Goal: Task Accomplishment & Management: Manage account settings

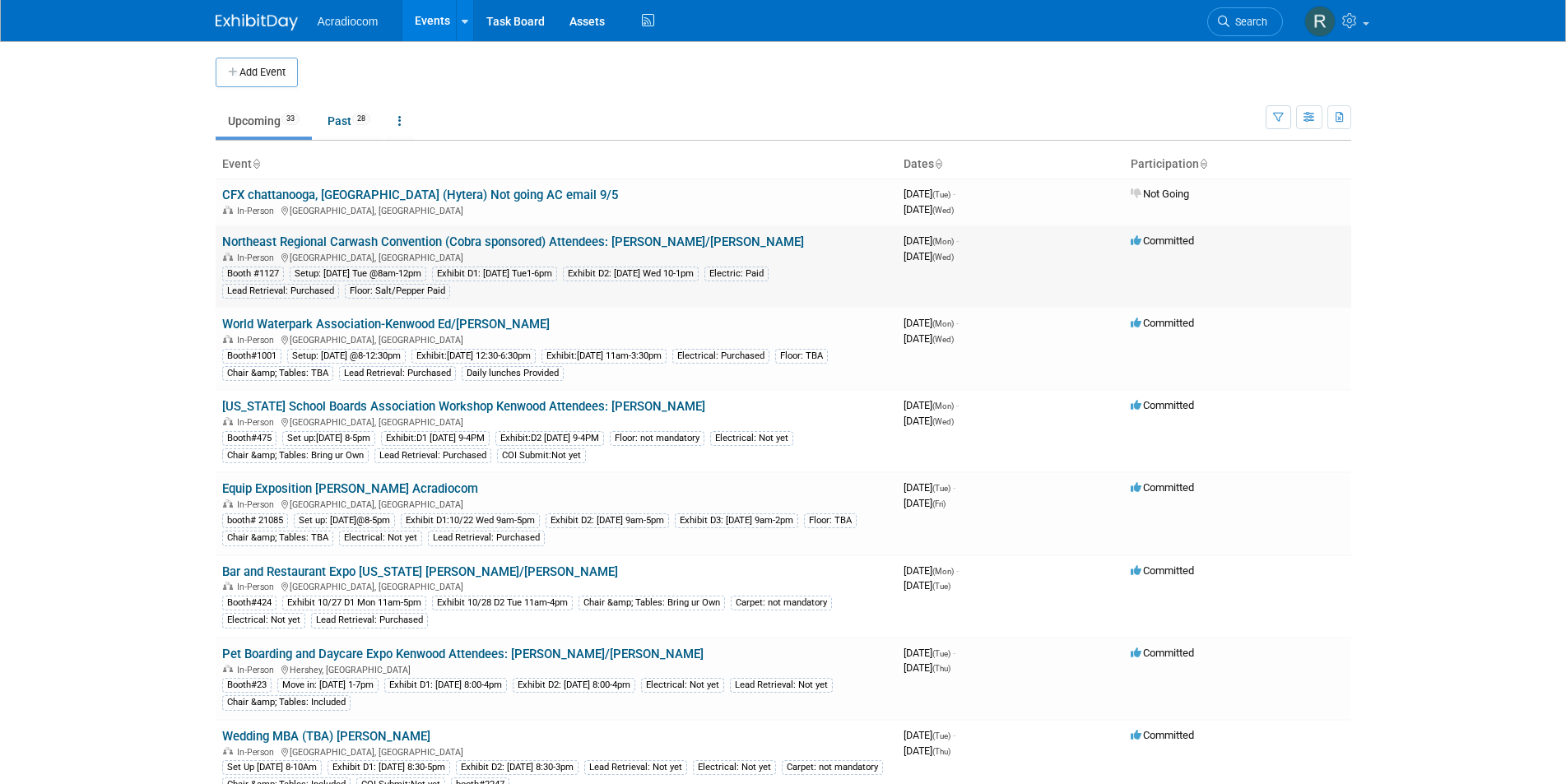
click at [377, 238] on link "Northeast Regional Carwash Convention (Cobra sponsored) Attendees: [PERSON_NAME…" at bounding box center [513, 241] width 582 height 14
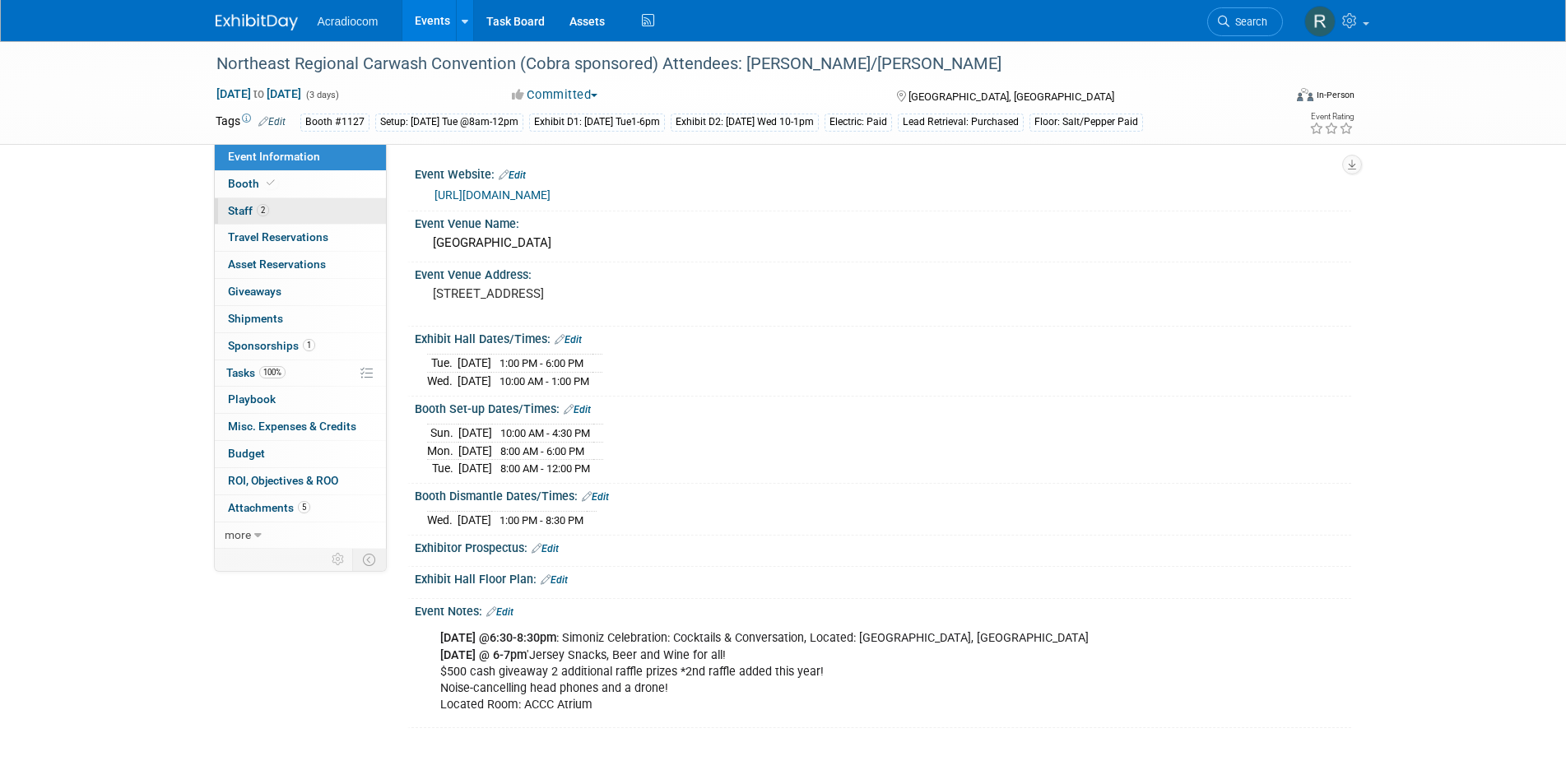
click at [277, 207] on link "2 Staff 2" at bounding box center [299, 211] width 171 height 26
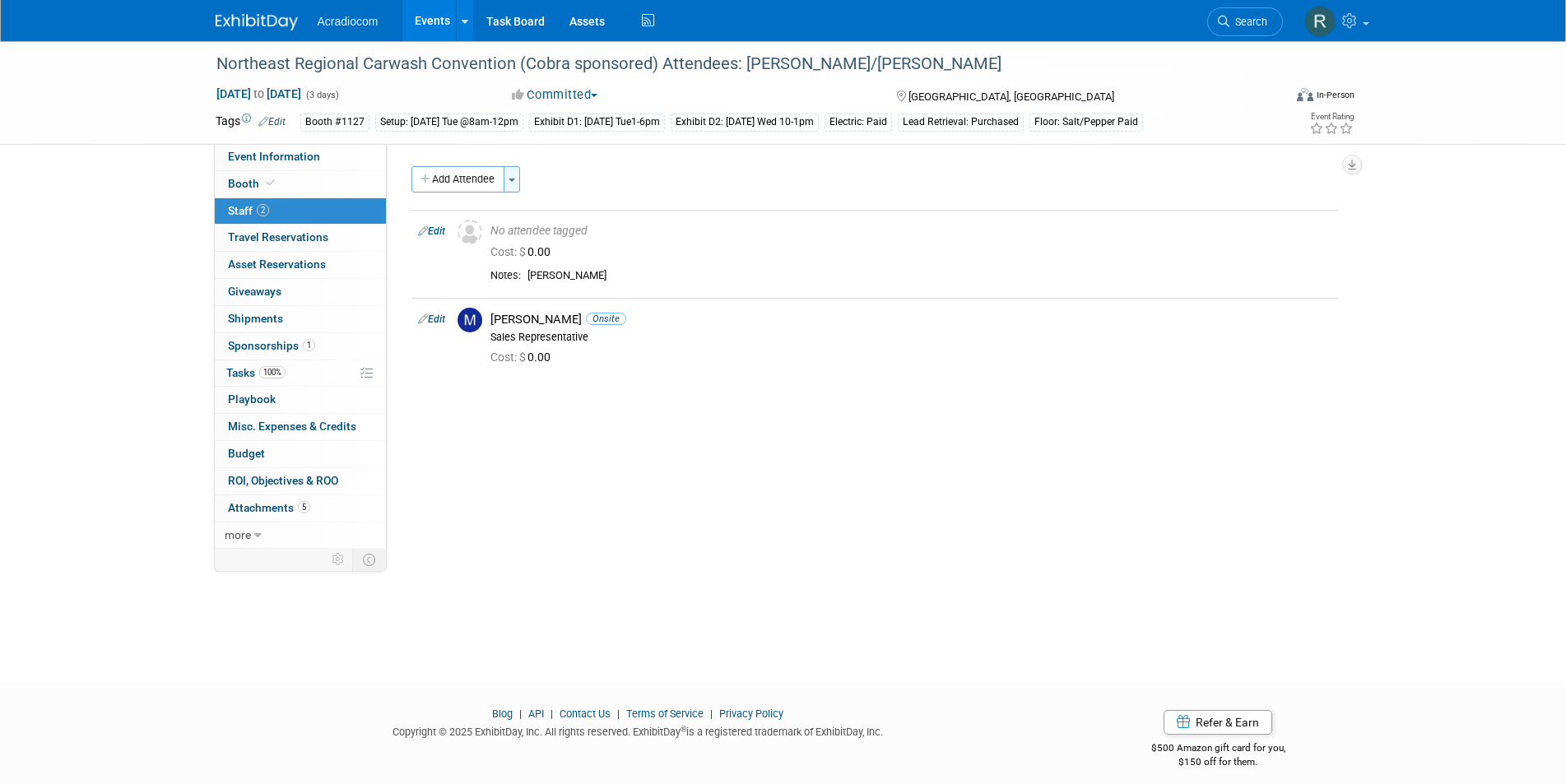
click at [511, 175] on button "Toggle Dropdown" at bounding box center [512, 179] width 16 height 26
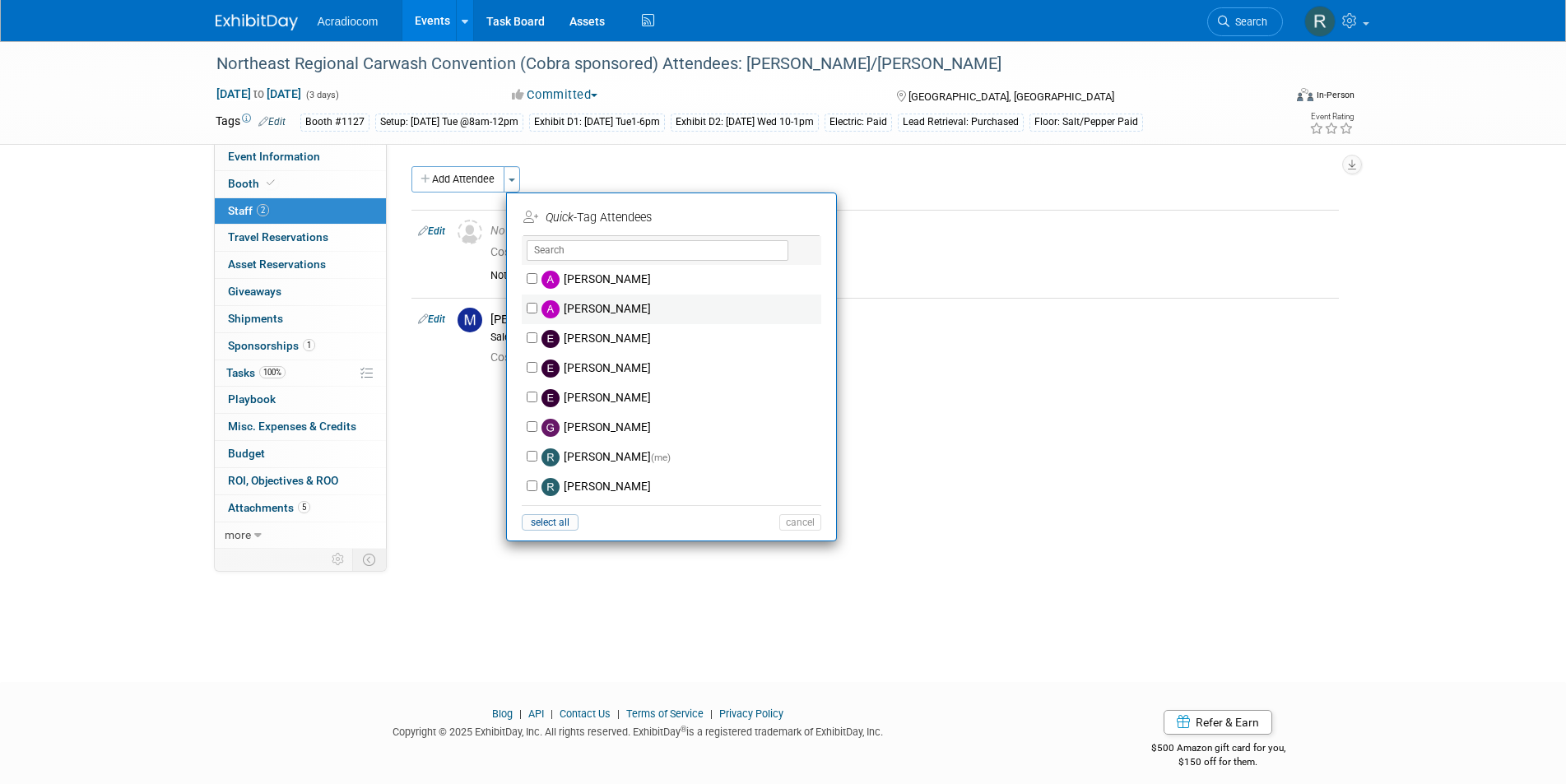
click at [618, 305] on label "Anthony Cataldo" at bounding box center [682, 309] width 289 height 30
click at [537, 305] on input "[PERSON_NAME]" at bounding box center [532, 308] width 11 height 11
checkbox input "true"
click at [801, 214] on button "Apply" at bounding box center [793, 217] width 50 height 24
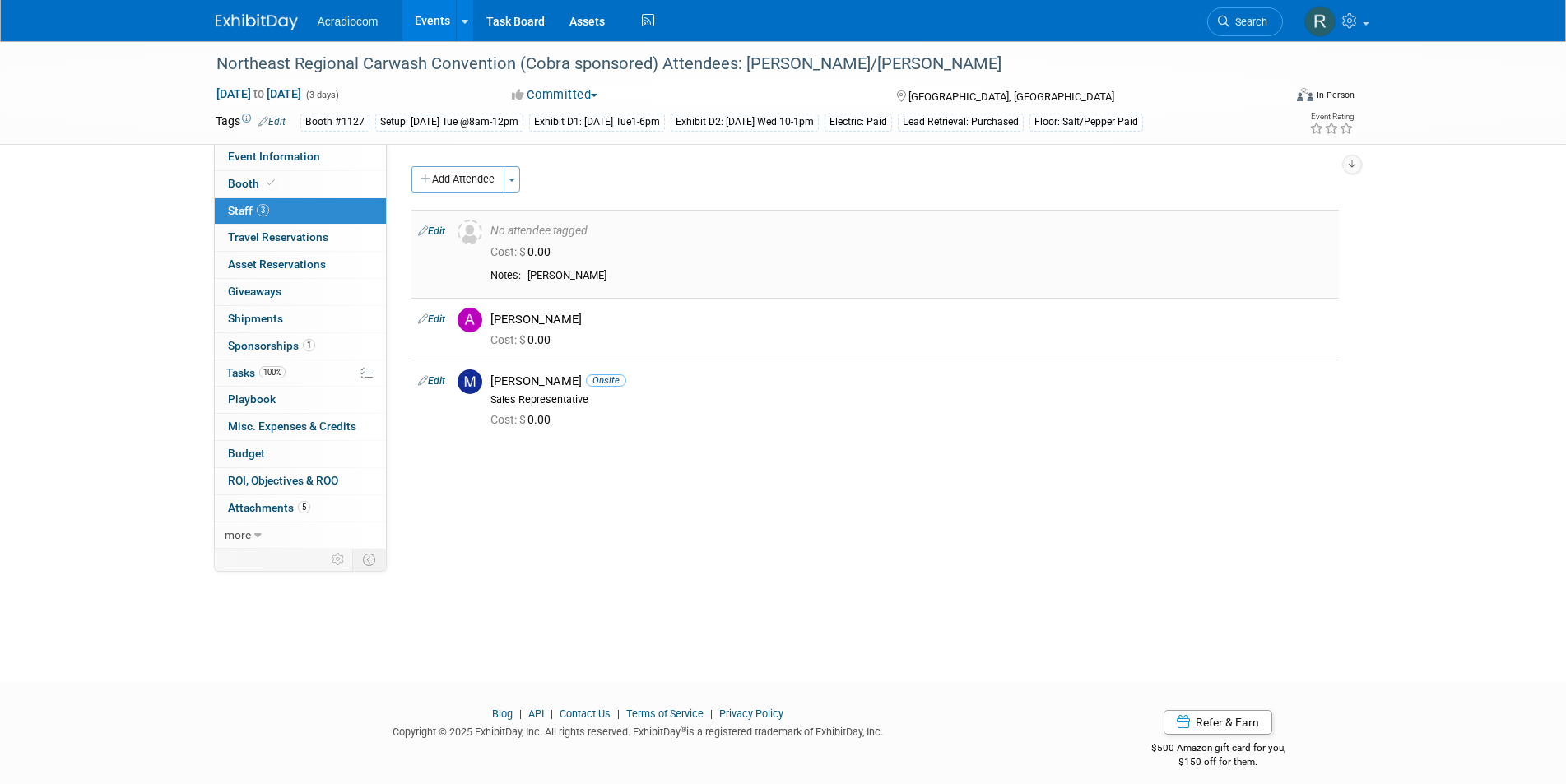
click at [436, 233] on link "Edit" at bounding box center [432, 231] width 27 height 12
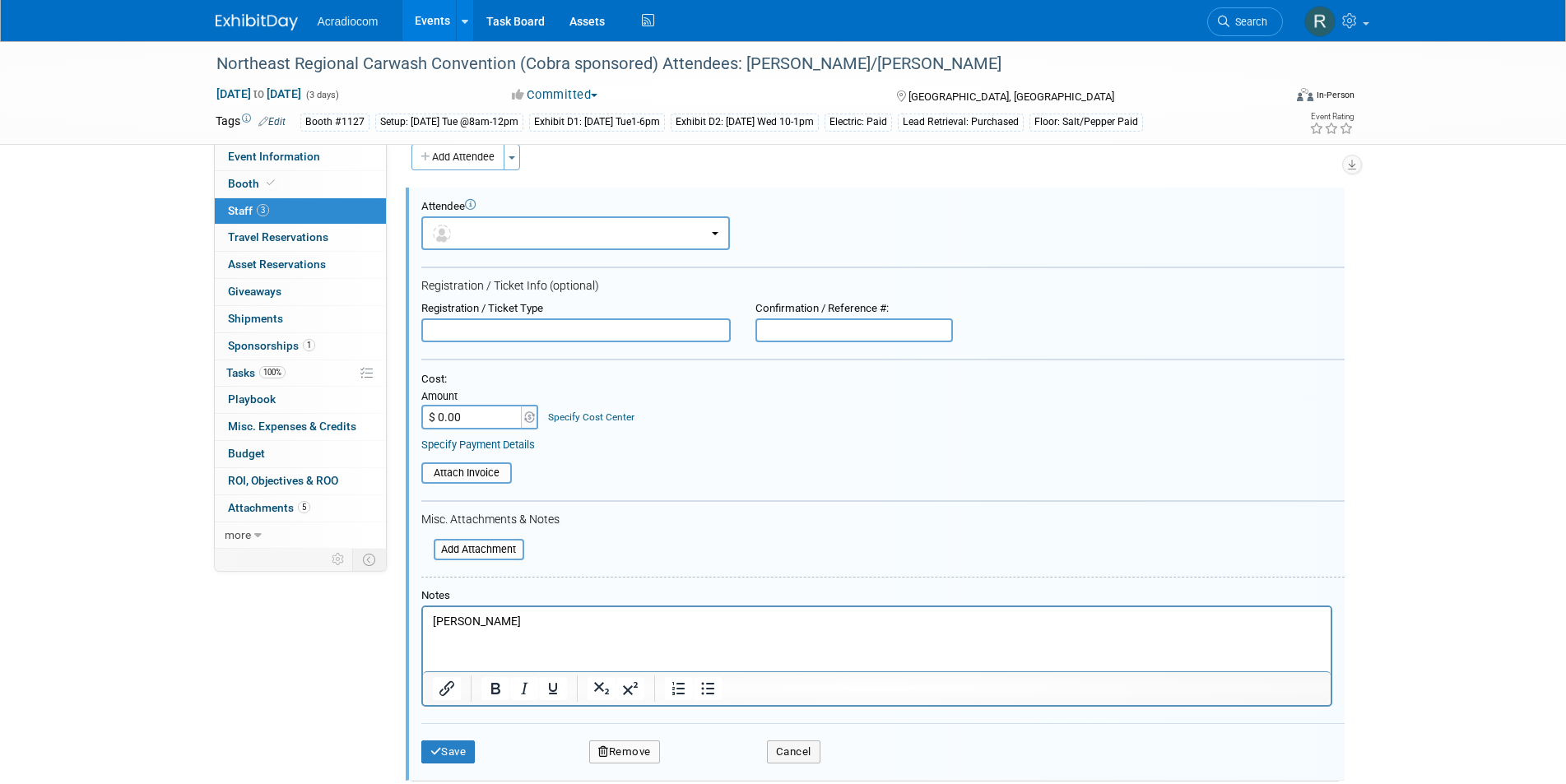
click at [536, 617] on p "Dennis Cataldo" at bounding box center [877, 622] width 888 height 16
click at [453, 751] on button "Save" at bounding box center [449, 751] width 54 height 23
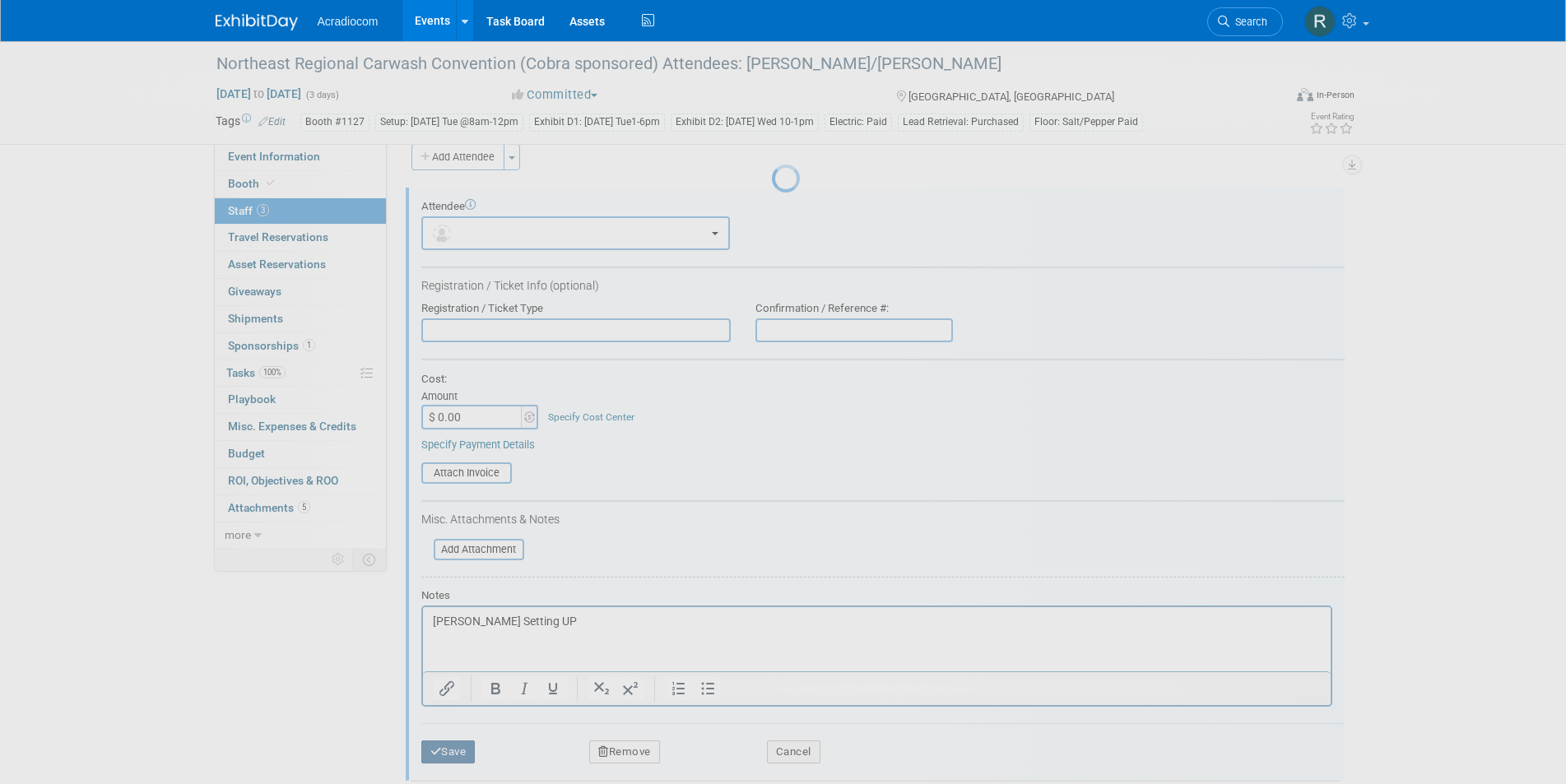
scroll to position [14, 0]
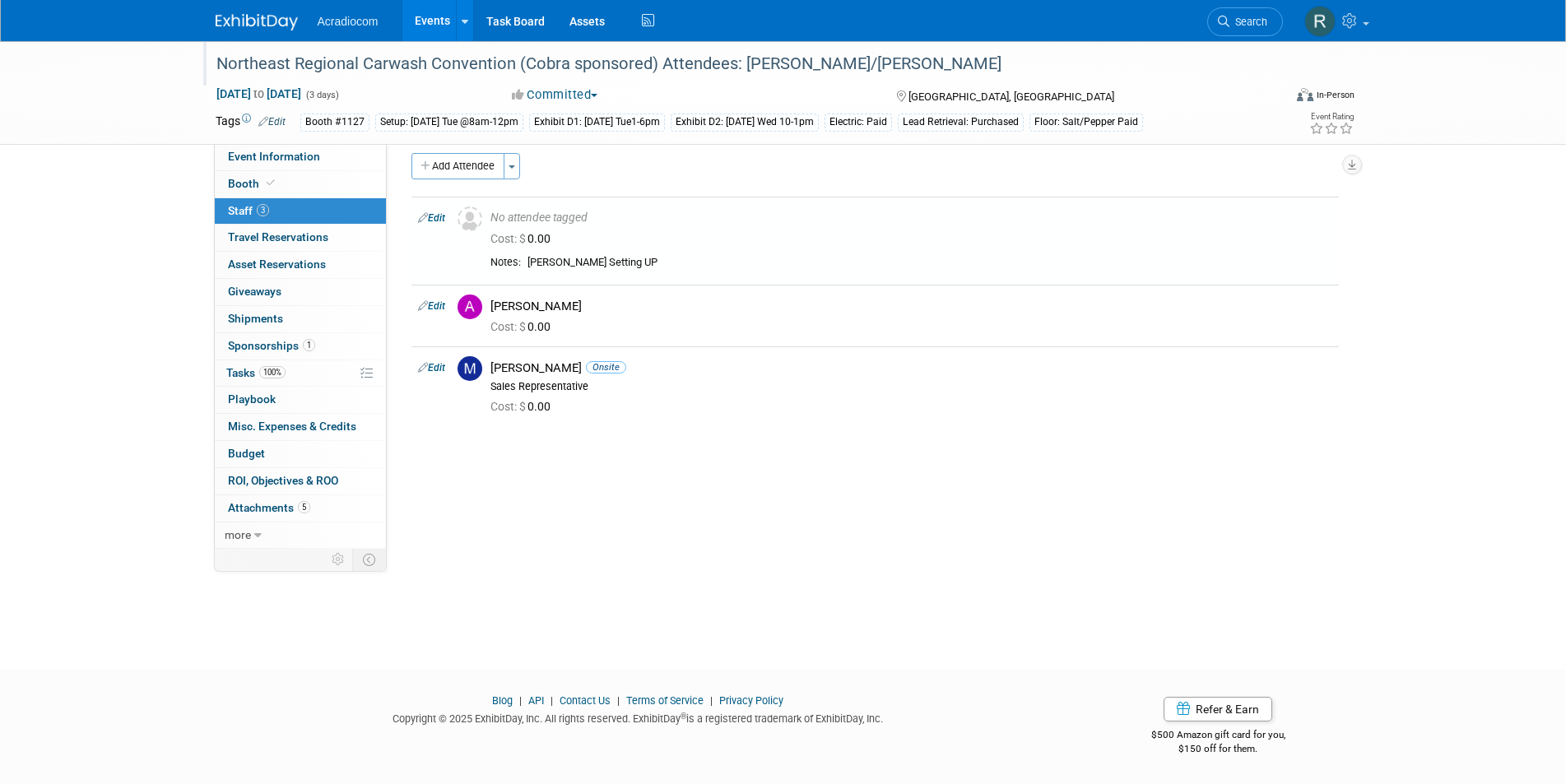
click at [859, 54] on div "Northeast Regional Carwash Convention (Cobra sponsored) Attendees: Dennis/Mike" at bounding box center [735, 64] width 1048 height 30
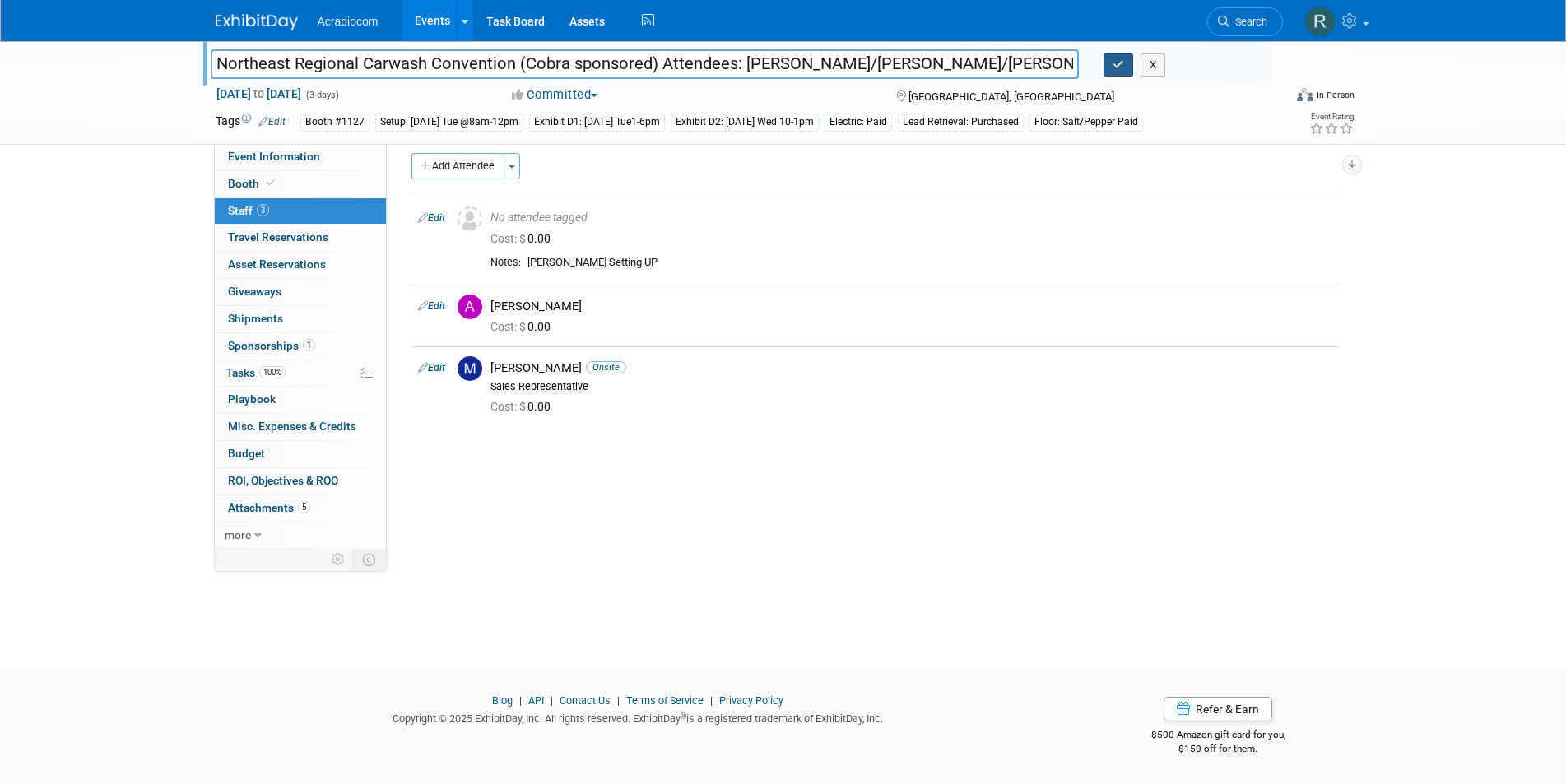
type input "Northeast Regional Carwash Convention (Cobra sponsored) Attendees: [PERSON_NAME…"
click at [1124, 63] on icon "button" at bounding box center [1118, 64] width 12 height 11
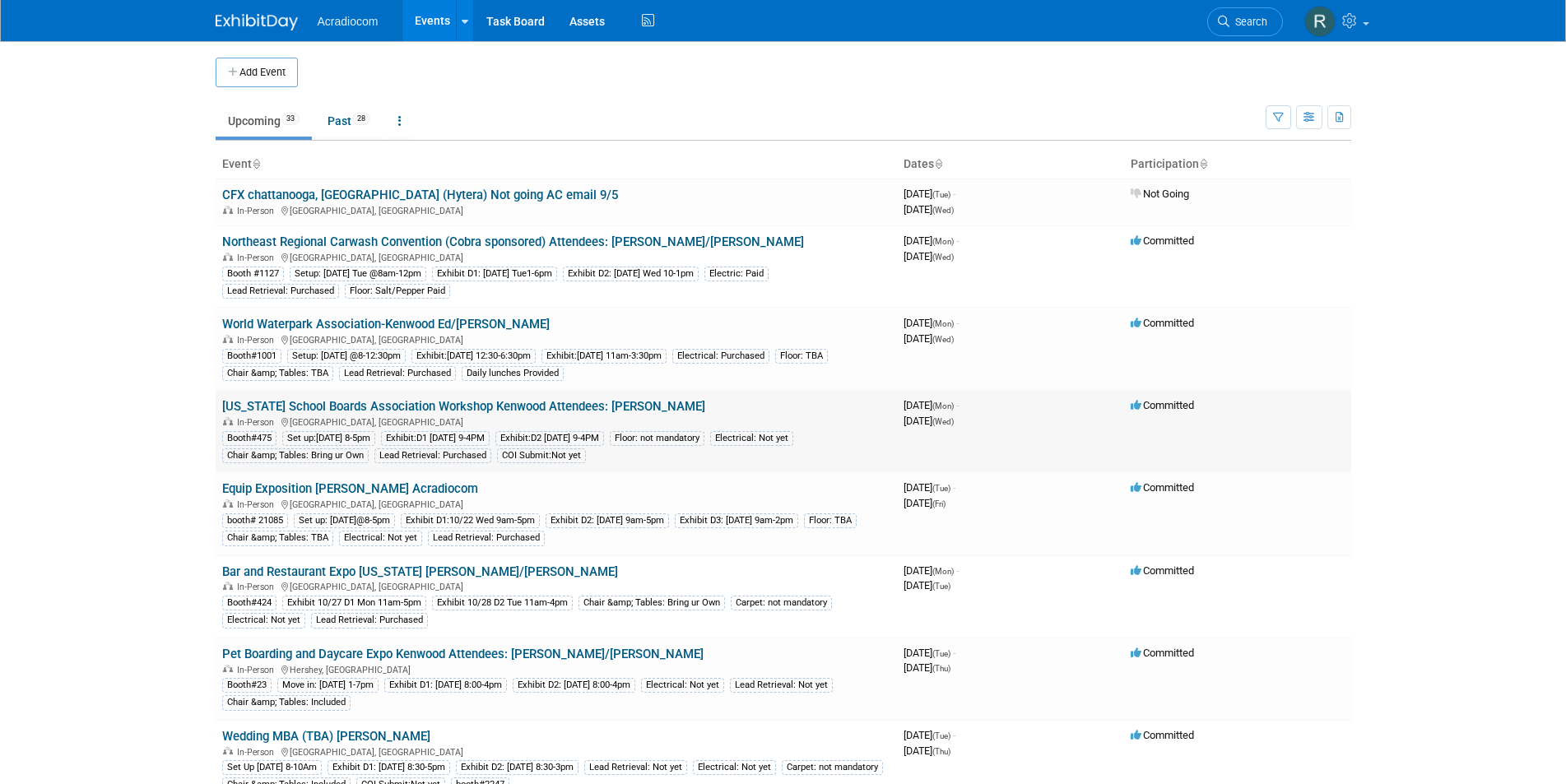
click at [509, 404] on link "[US_STATE] School Boards Association Workshop Kenwood Attendees: [PERSON_NAME]" at bounding box center [464, 406] width 483 height 14
click at [373, 484] on link "Equip Exposition [PERSON_NAME] Acradiocom" at bounding box center [350, 488] width 256 height 14
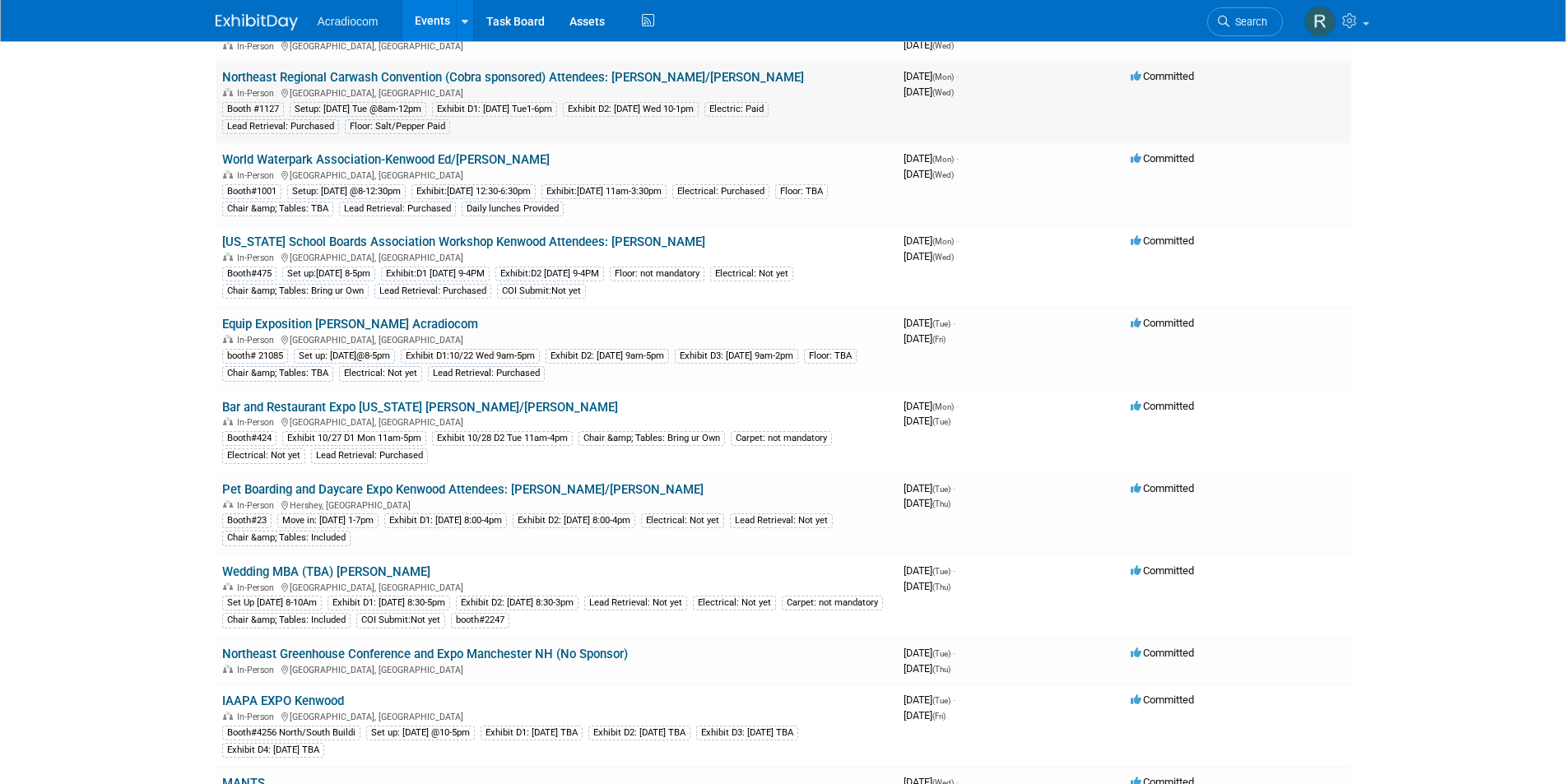
scroll to position [82, 0]
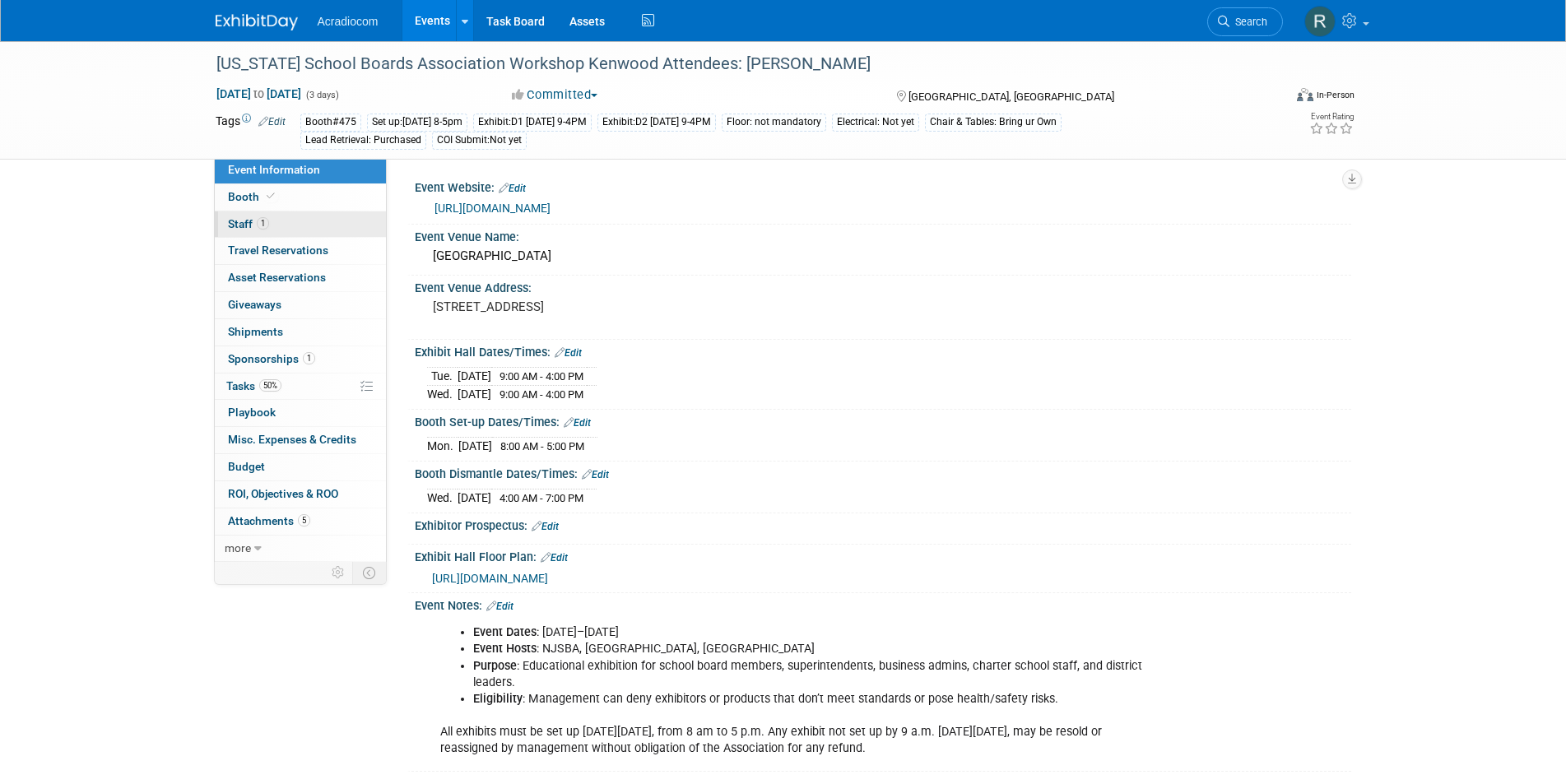
click at [257, 222] on span "1" at bounding box center [263, 223] width 13 height 13
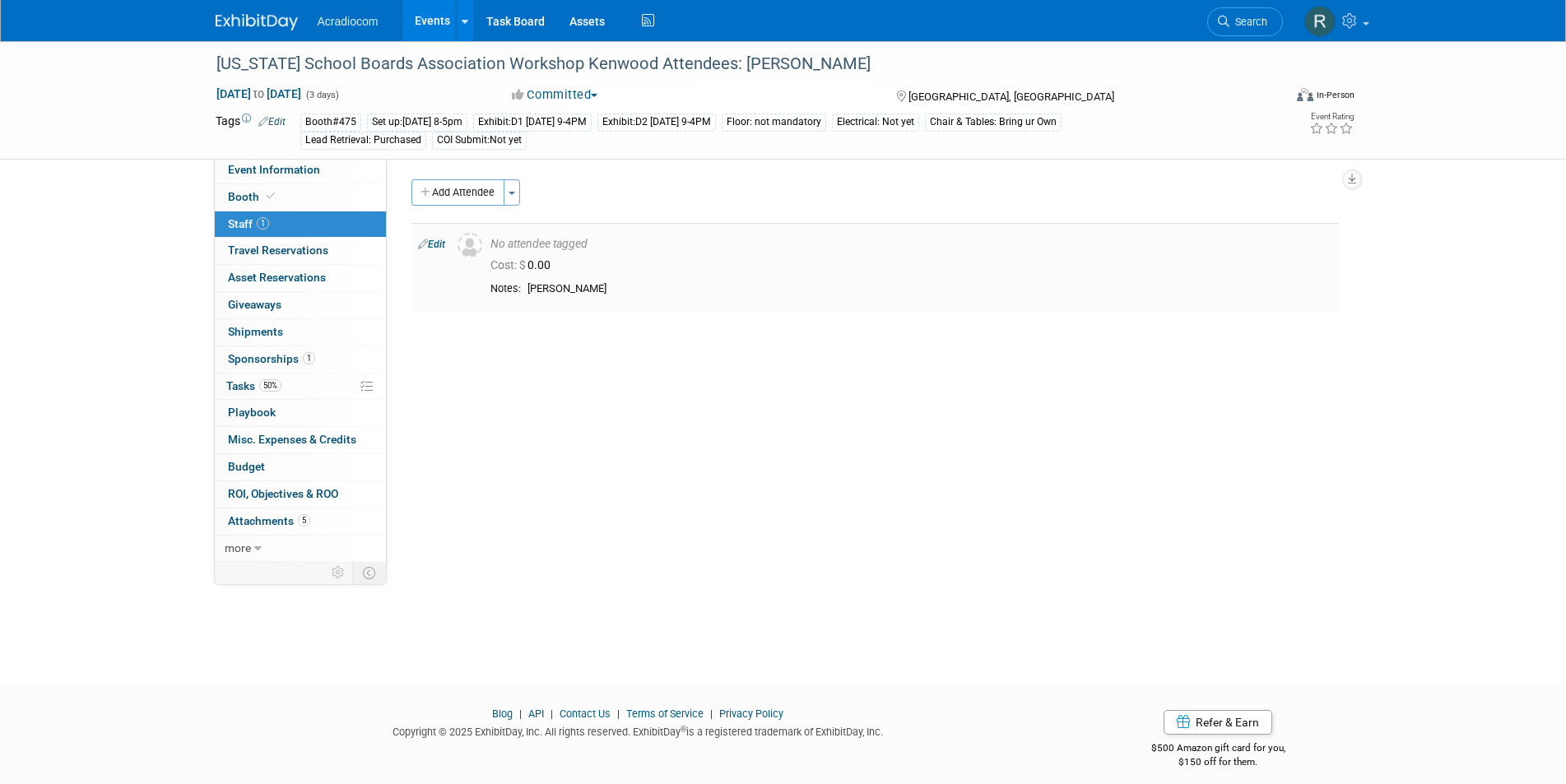
click at [423, 244] on icon at bounding box center [422, 243] width 10 height 17
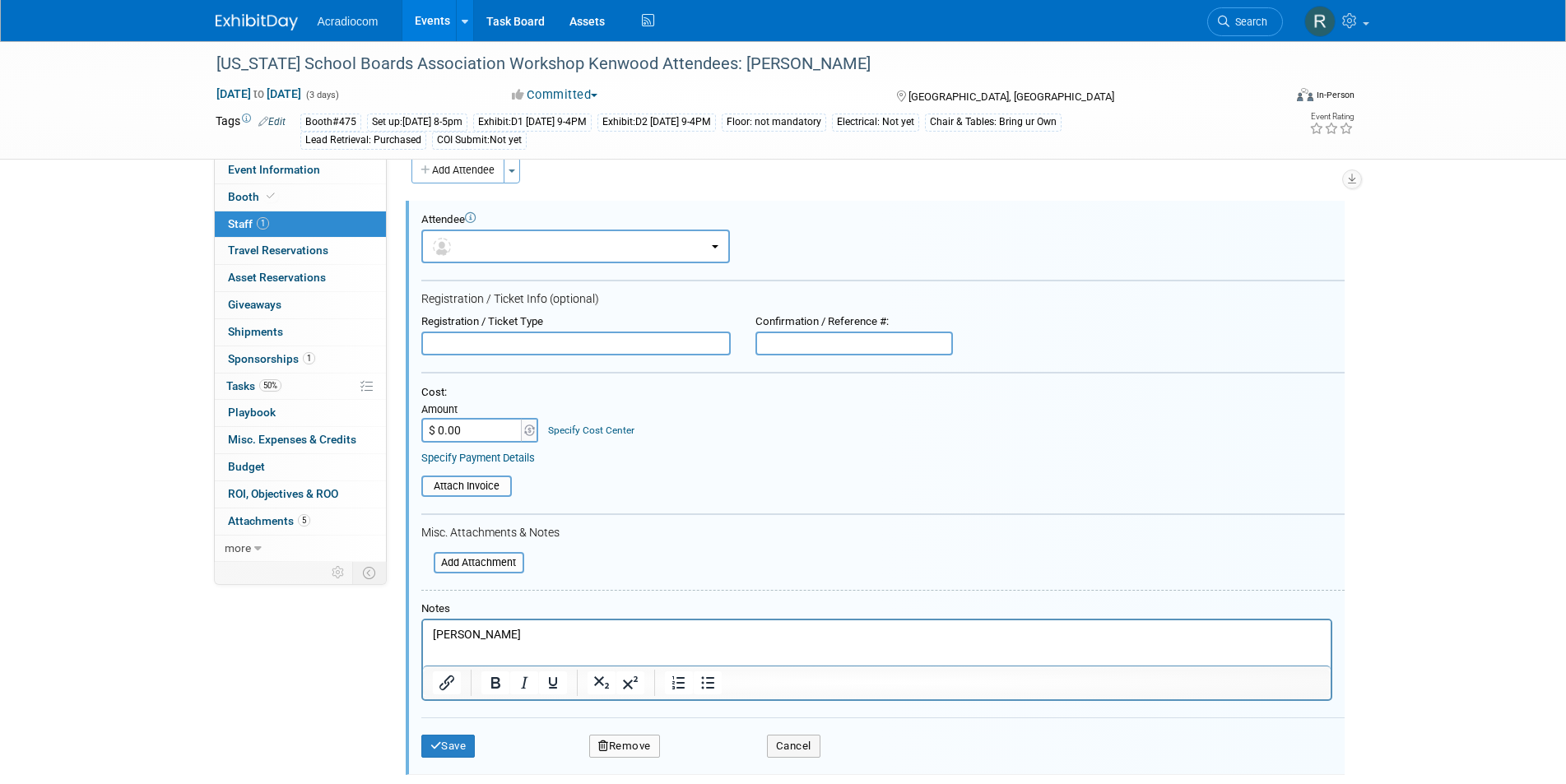
drag, startPoint x: 541, startPoint y: 628, endPoint x: 550, endPoint y: 626, distance: 9.2
click at [542, 628] on p "Dennis Cataldo" at bounding box center [877, 635] width 888 height 16
click at [447, 746] on button "Save" at bounding box center [449, 745] width 54 height 23
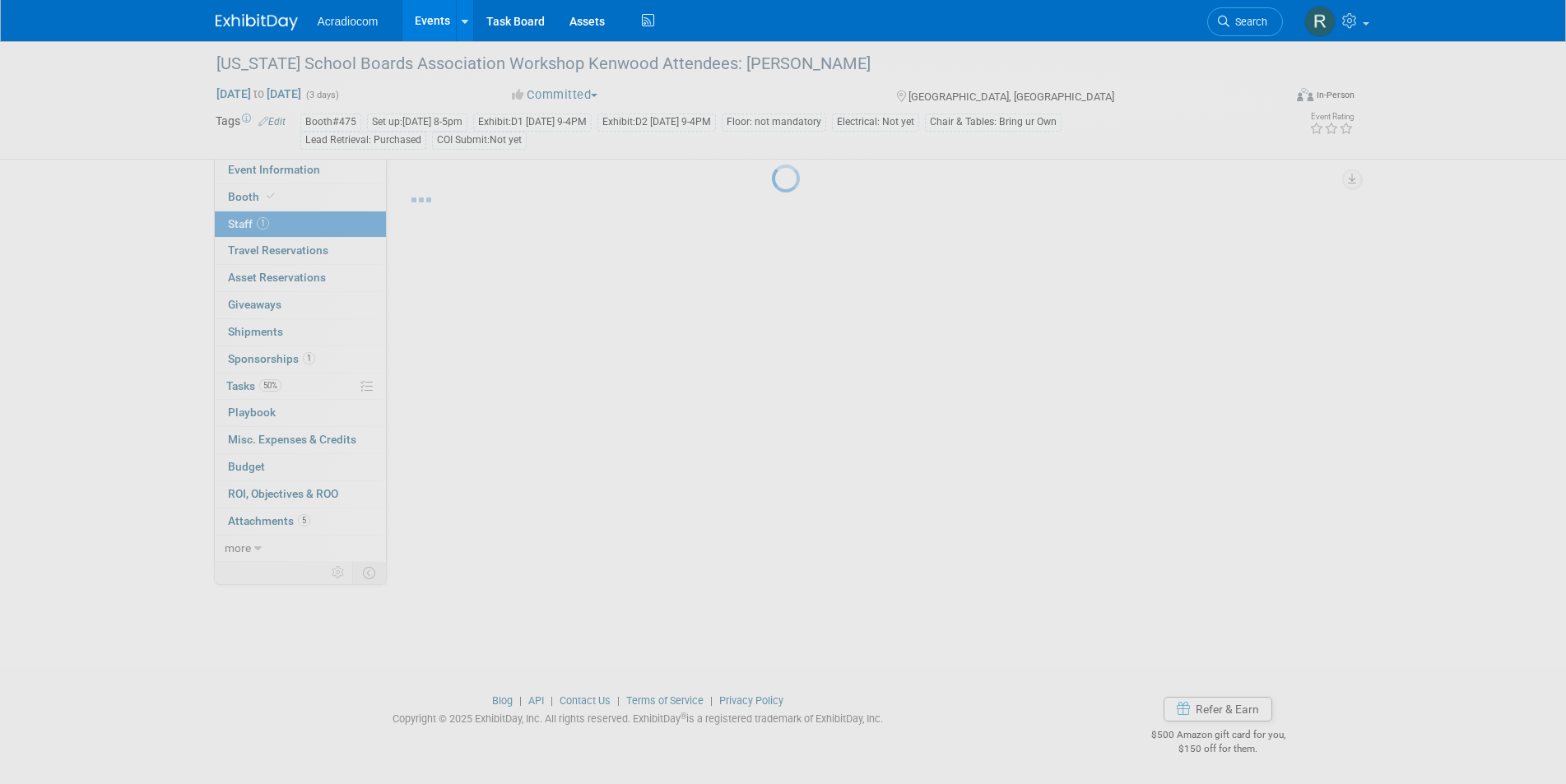
scroll to position [14, 0]
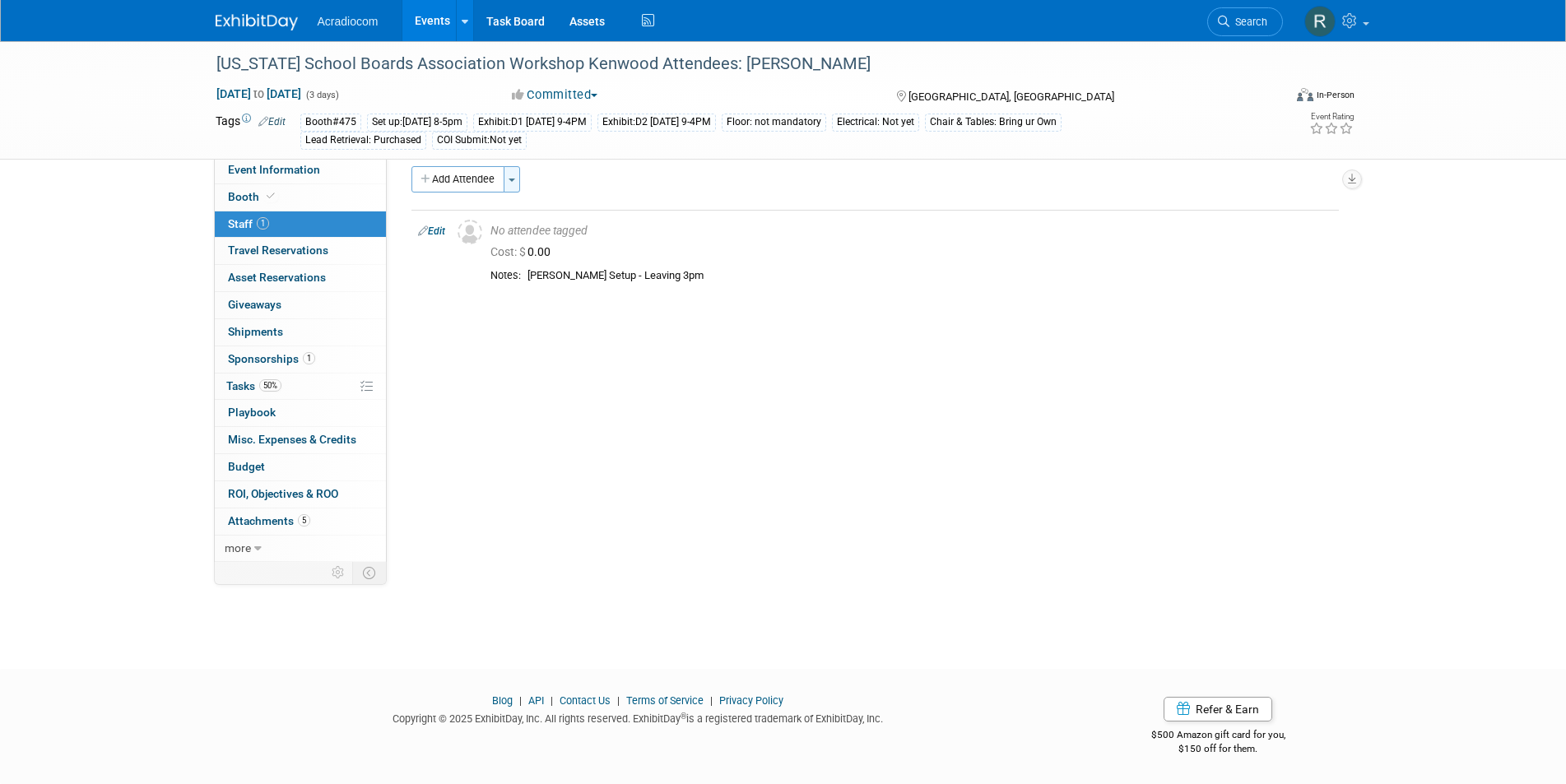
click at [509, 180] on button "Toggle Dropdown" at bounding box center [512, 179] width 16 height 26
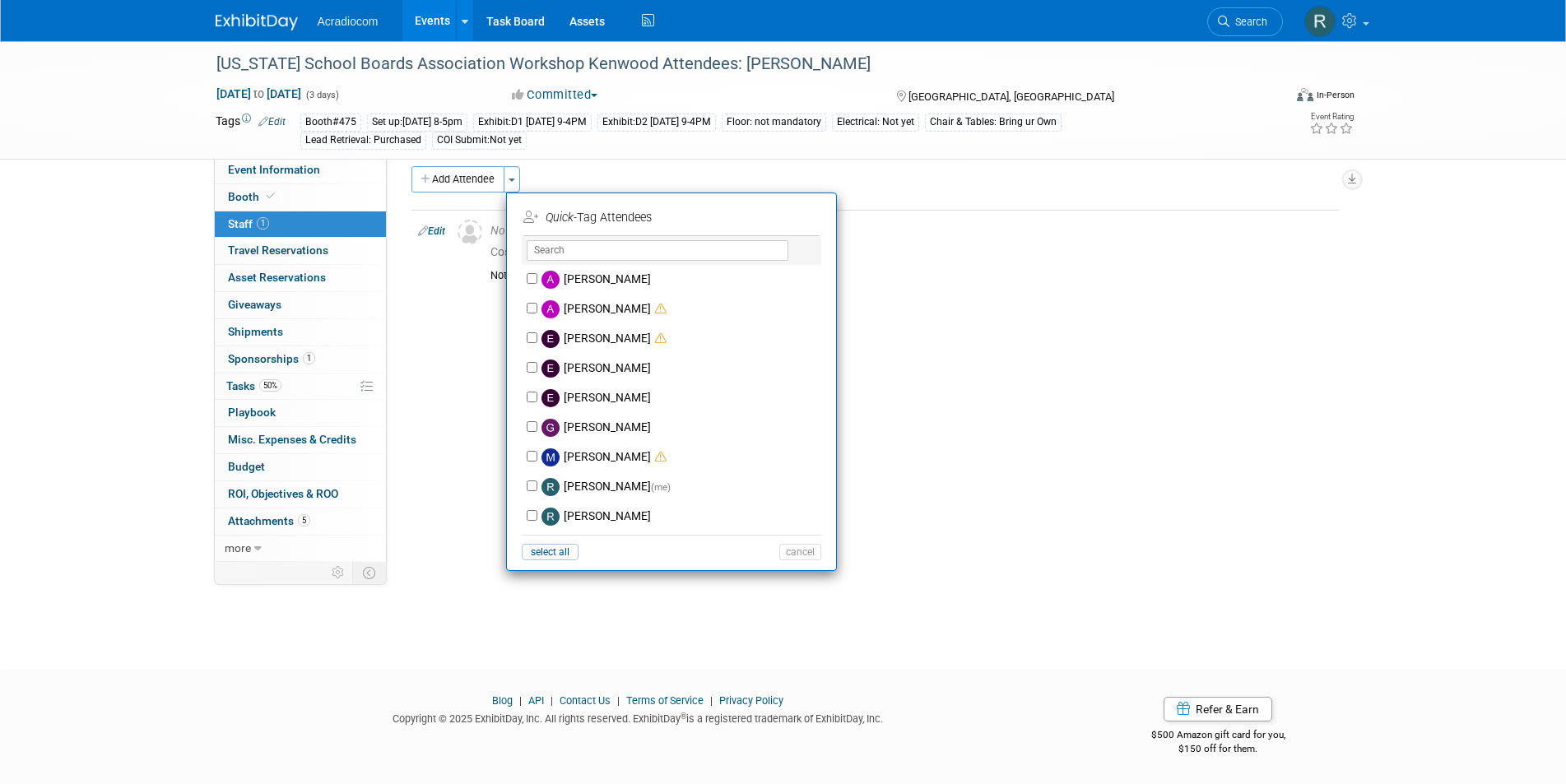
click at [976, 185] on div "Add Attendee Toggle Dropdown Quick -Tag Attendees Apply" at bounding box center [875, 179] width 927 height 26
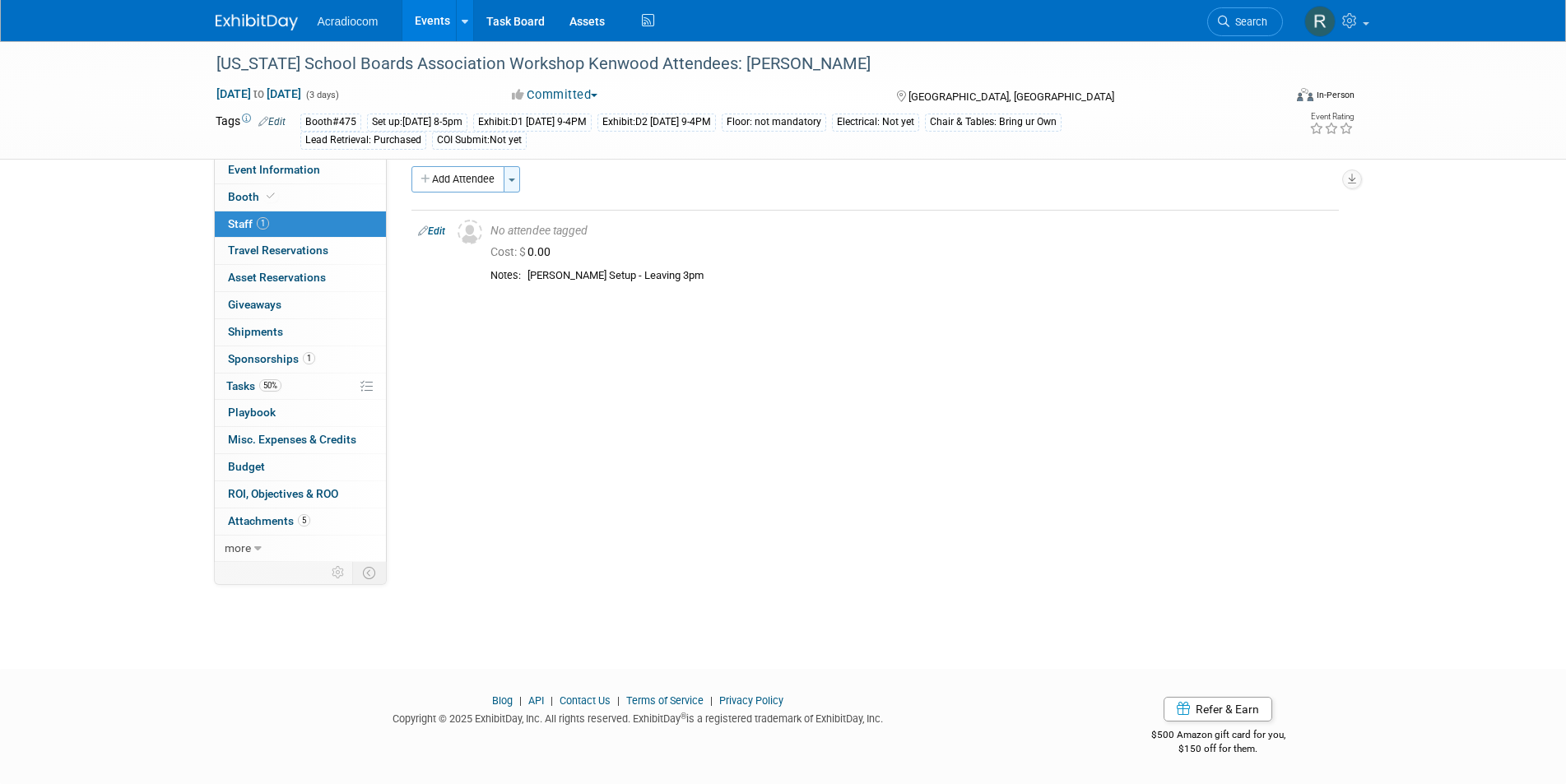
click at [514, 180] on span "button" at bounding box center [511, 180] width 6 height 4
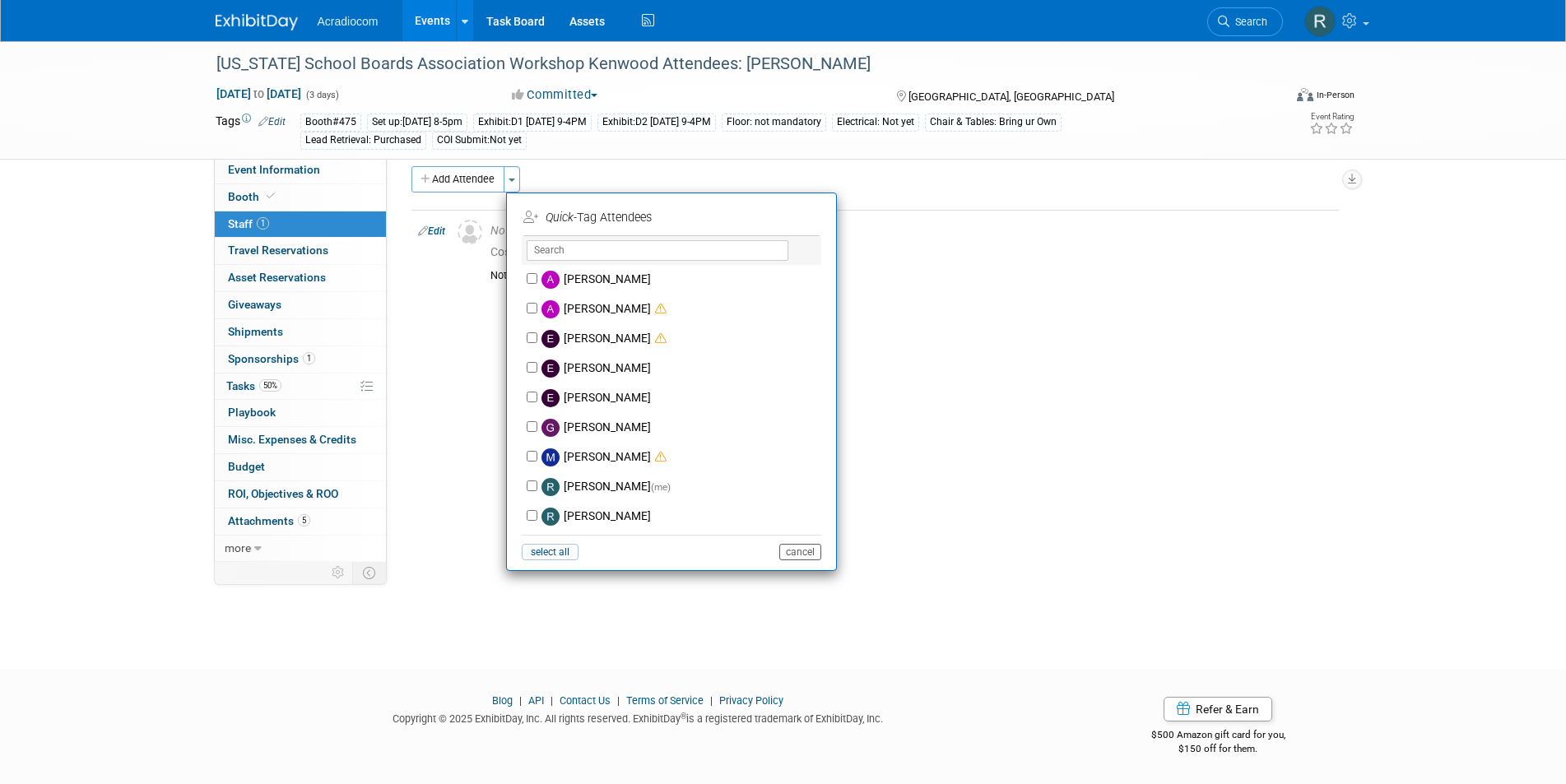
click at [804, 550] on button "cancel" at bounding box center [800, 552] width 42 height 16
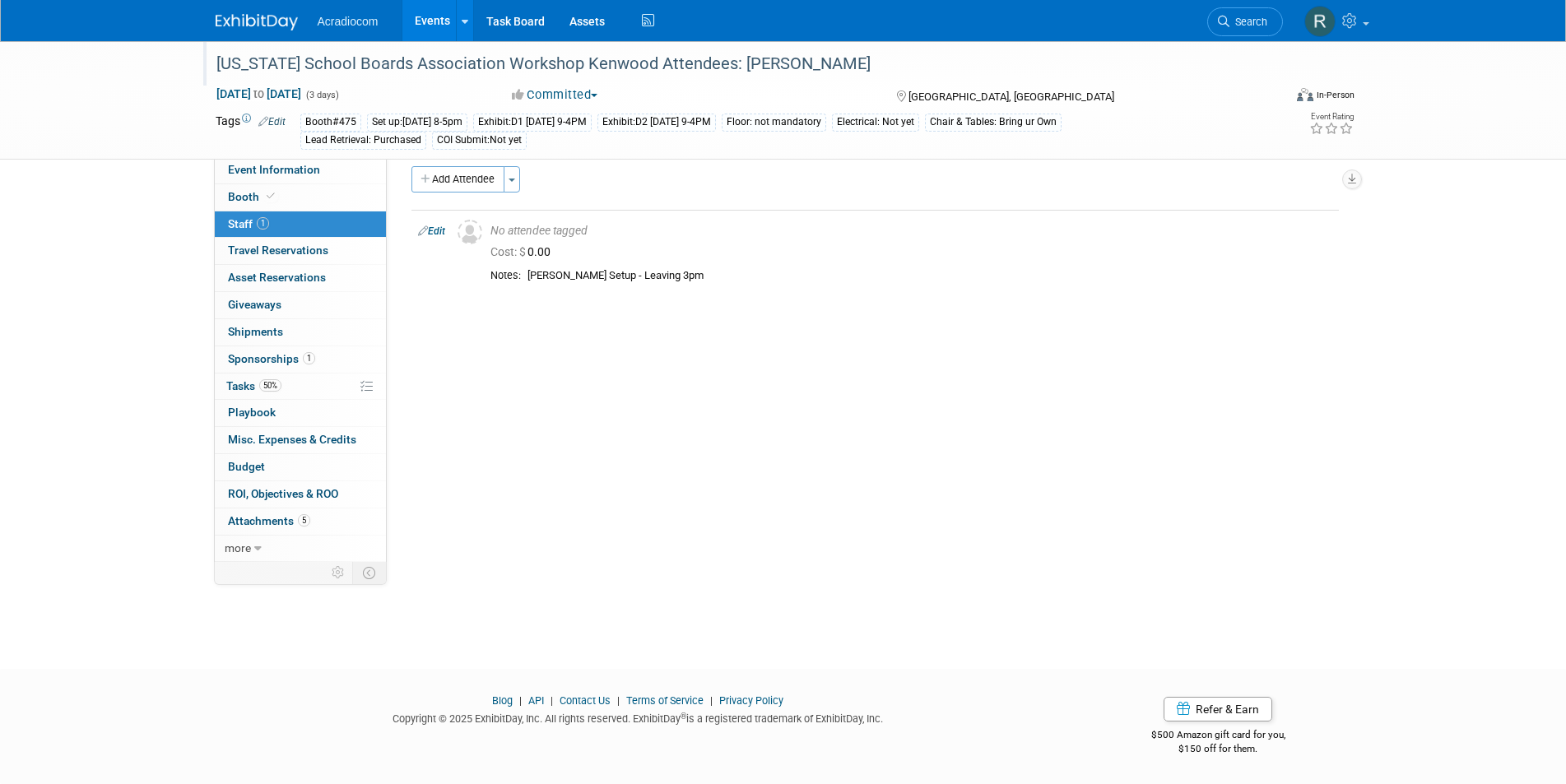
click at [785, 54] on div "[US_STATE] School Boards Association Workshop Kenwood Attendees: [PERSON_NAME]" at bounding box center [735, 64] width 1048 height 30
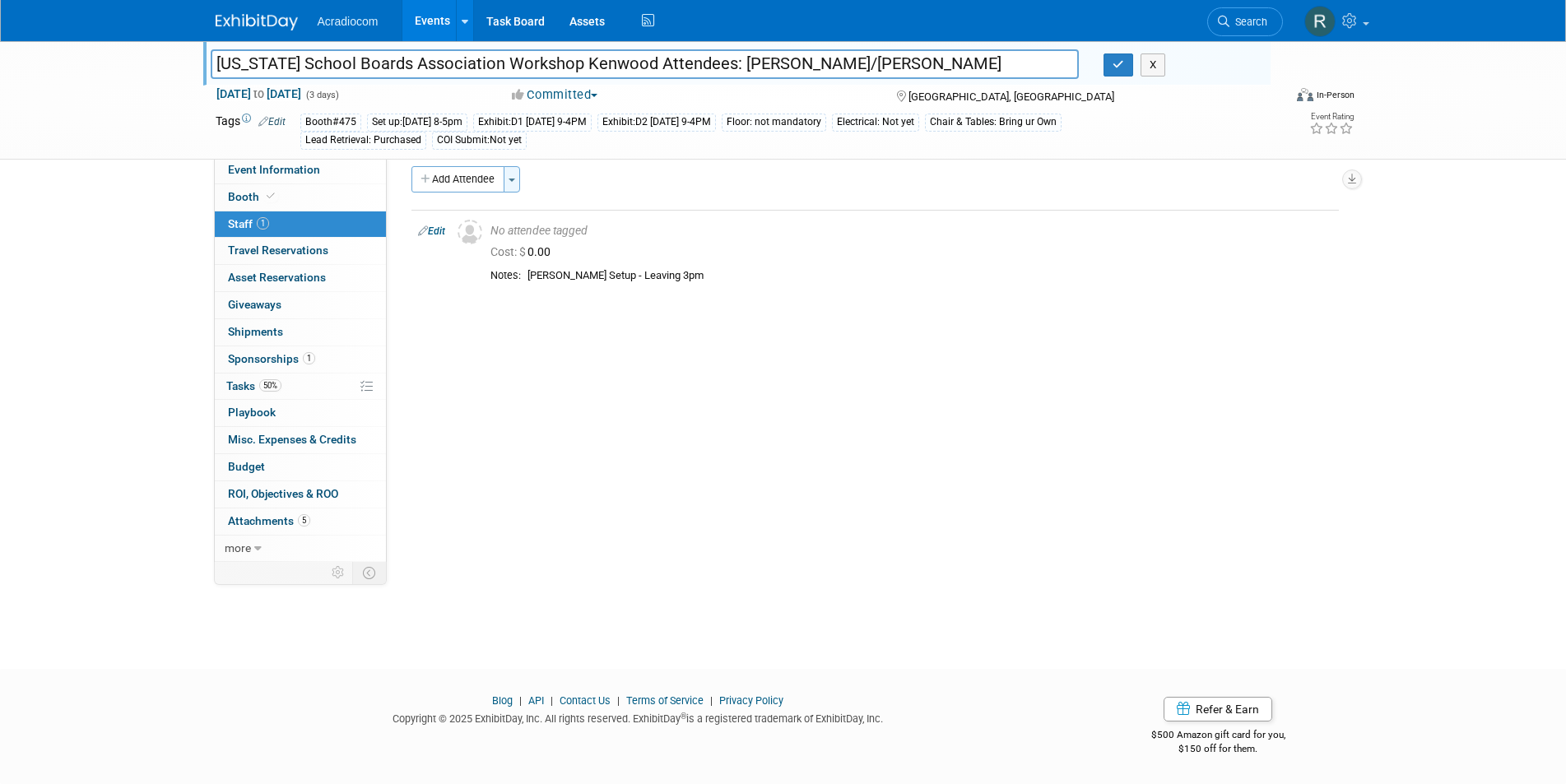
type input "New Jersey School Boards Association Workshop Kenwood Attendees: Dennis/Steve"
click at [514, 181] on span "button" at bounding box center [511, 180] width 6 height 4
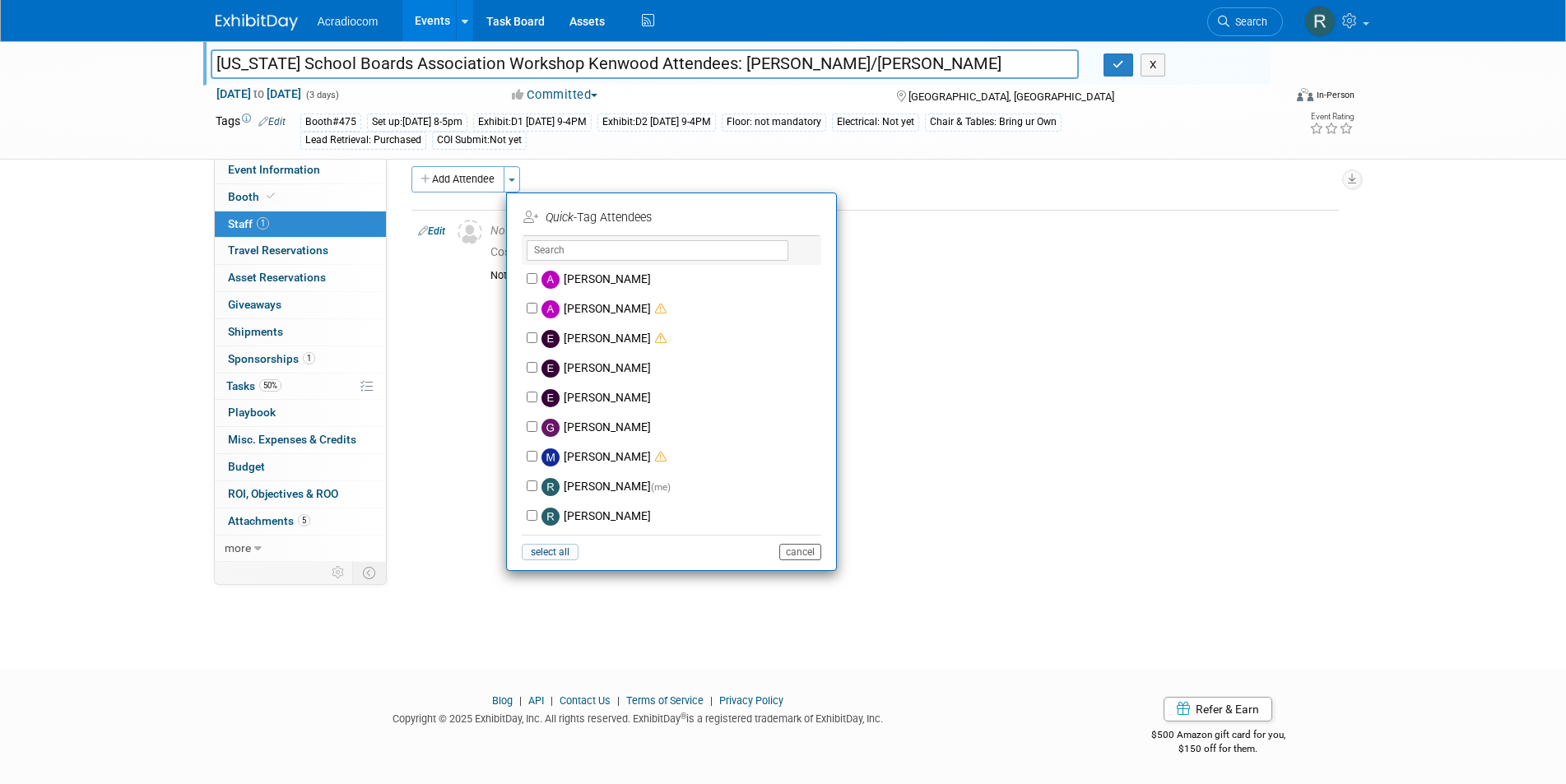
click at [803, 553] on button "cancel" at bounding box center [800, 552] width 42 height 16
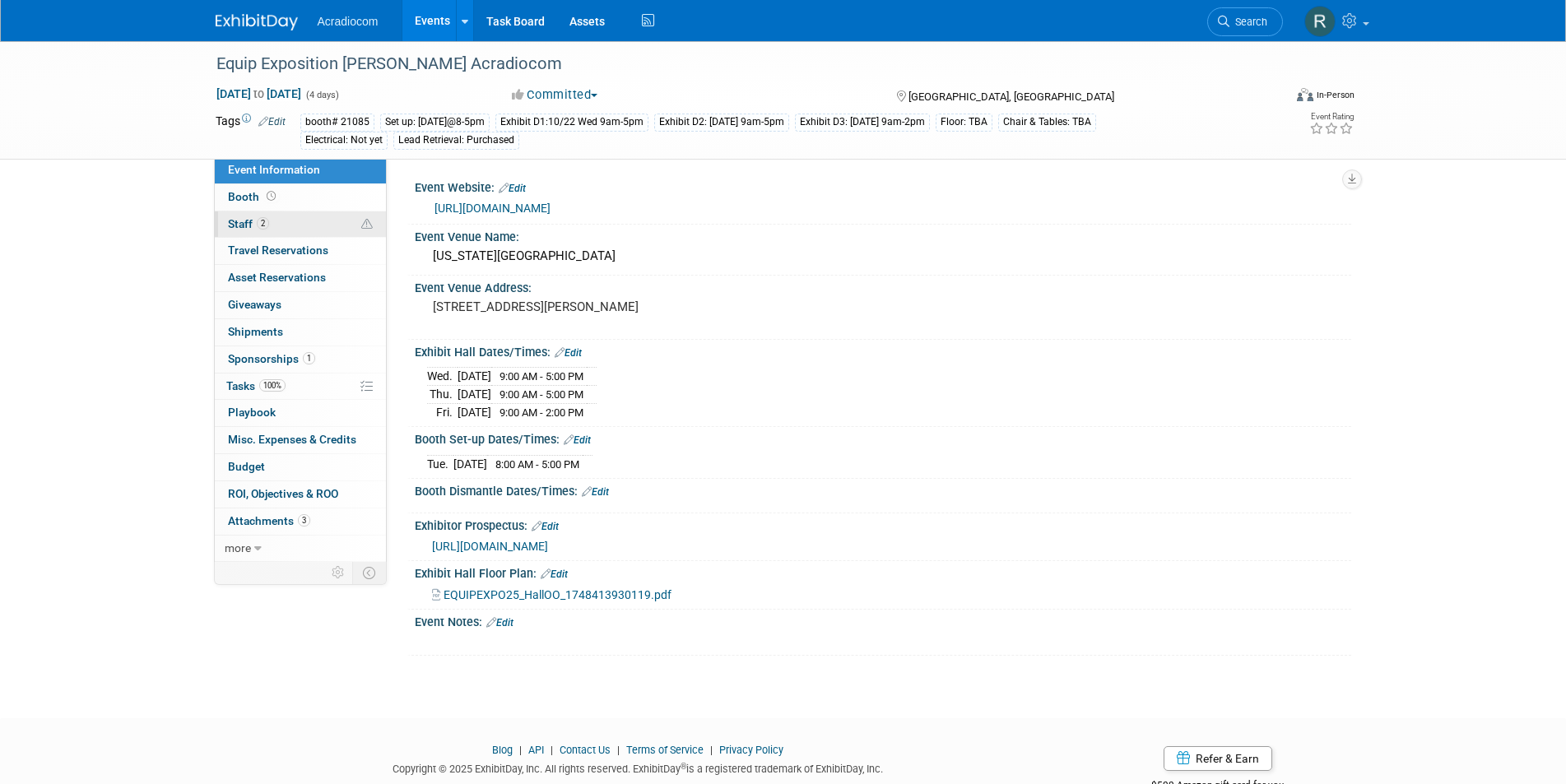
click at [242, 222] on span "Staff 2" at bounding box center [248, 223] width 41 height 14
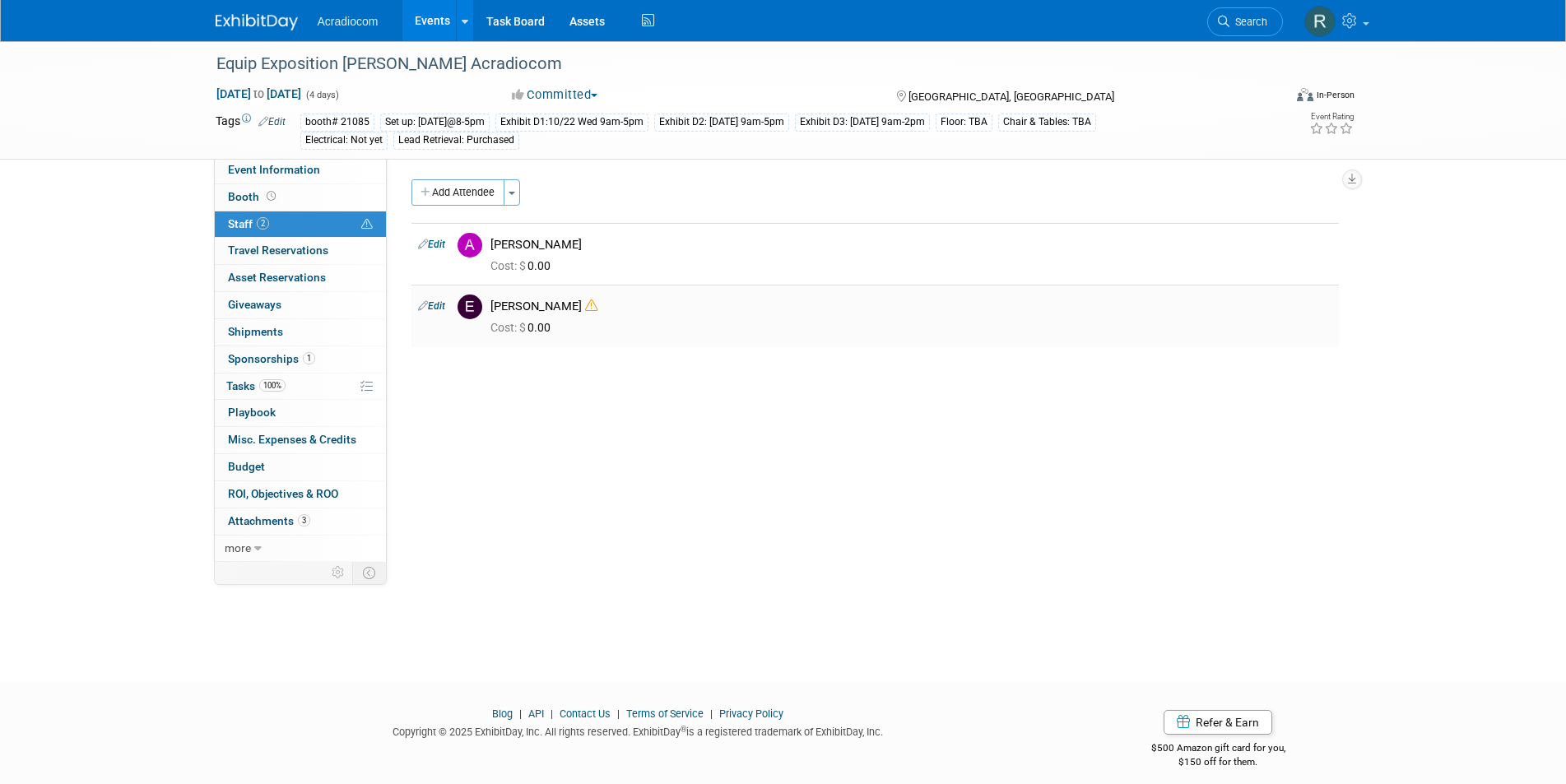
click at [438, 307] on link "Edit" at bounding box center [432, 306] width 27 height 12
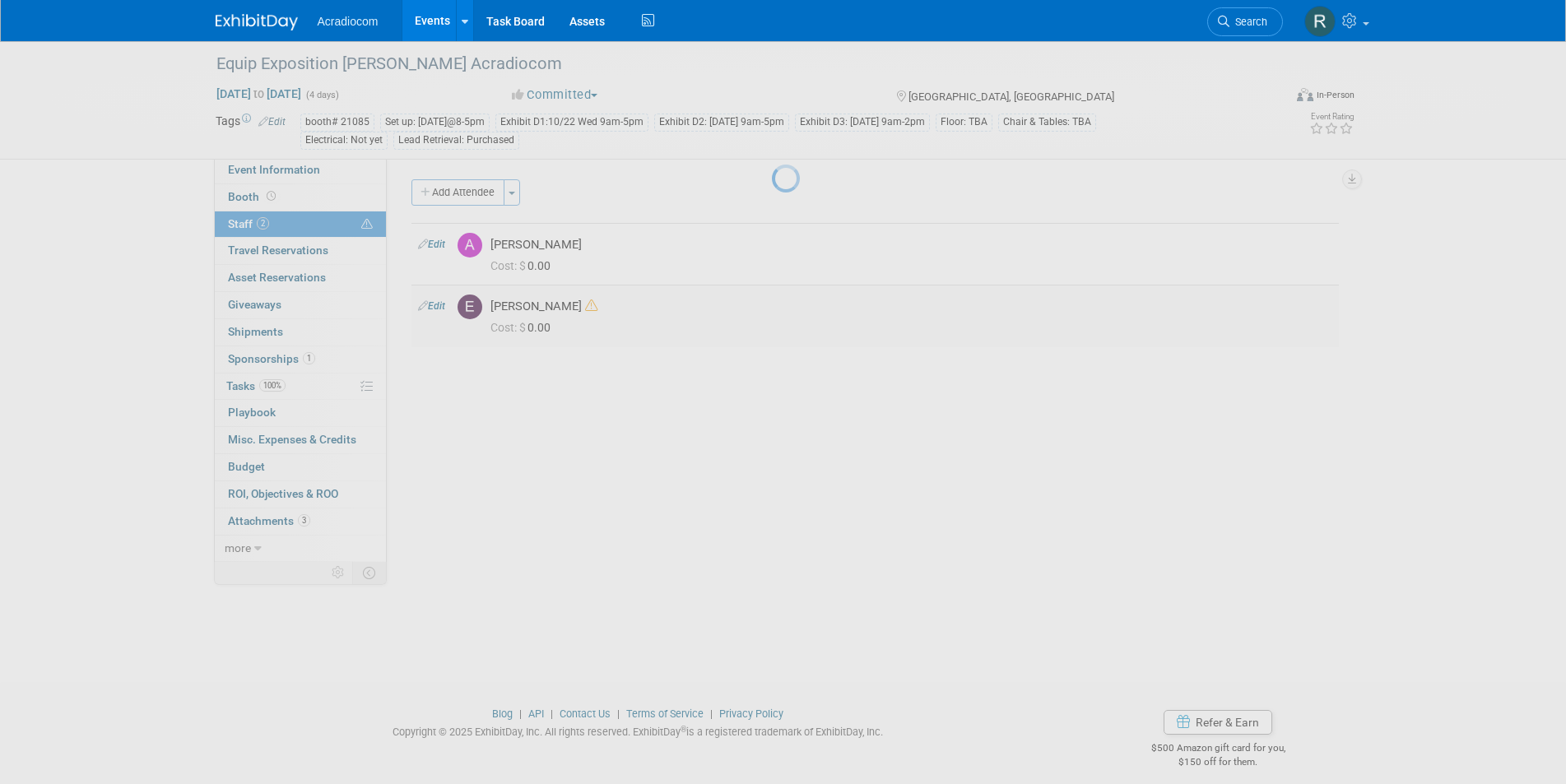
select select "e7d7f0b1-3550-4ffc-aae9-8a88f1aa53a6"
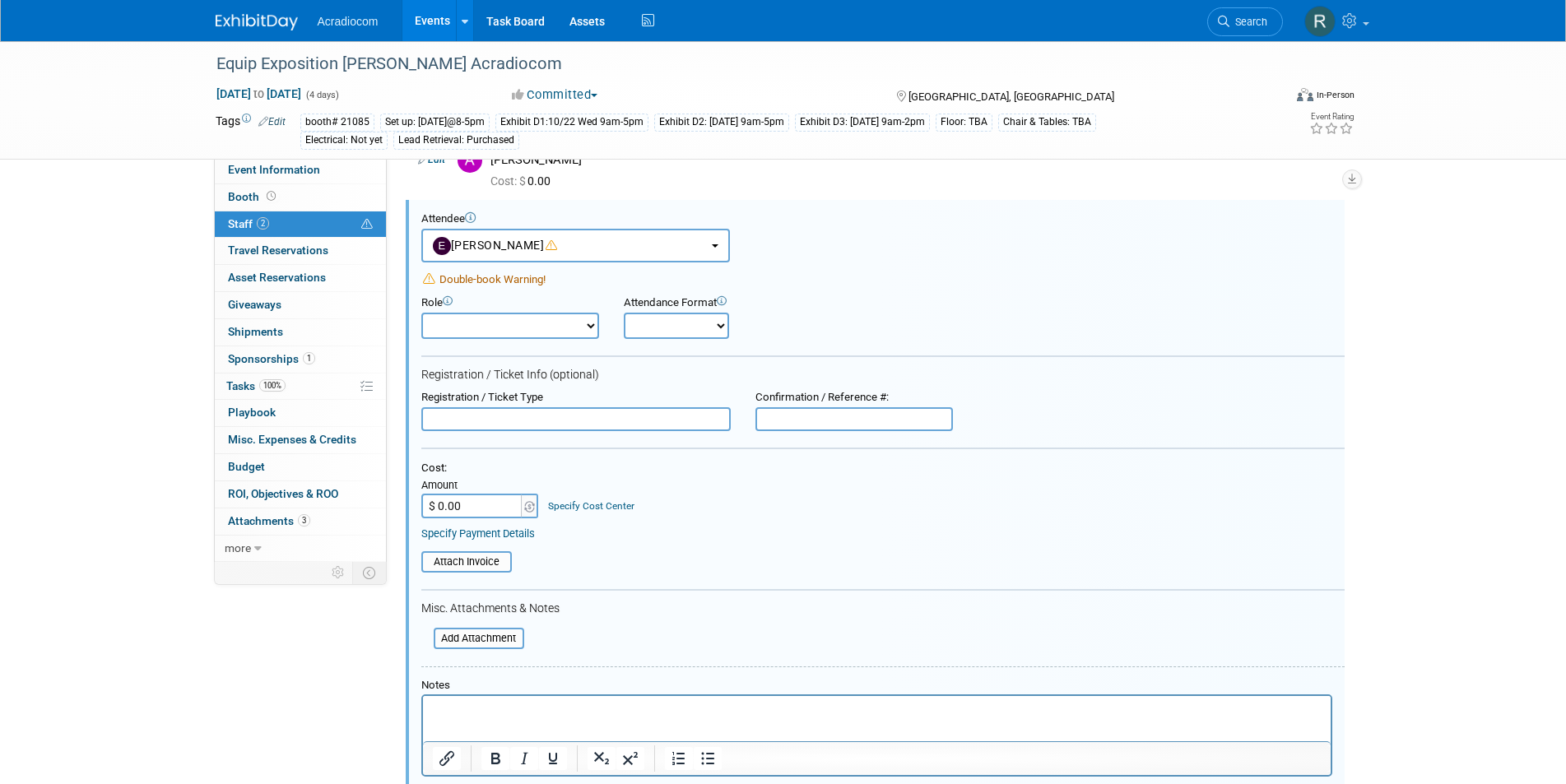
click at [452, 697] on html at bounding box center [876, 706] width 907 height 23
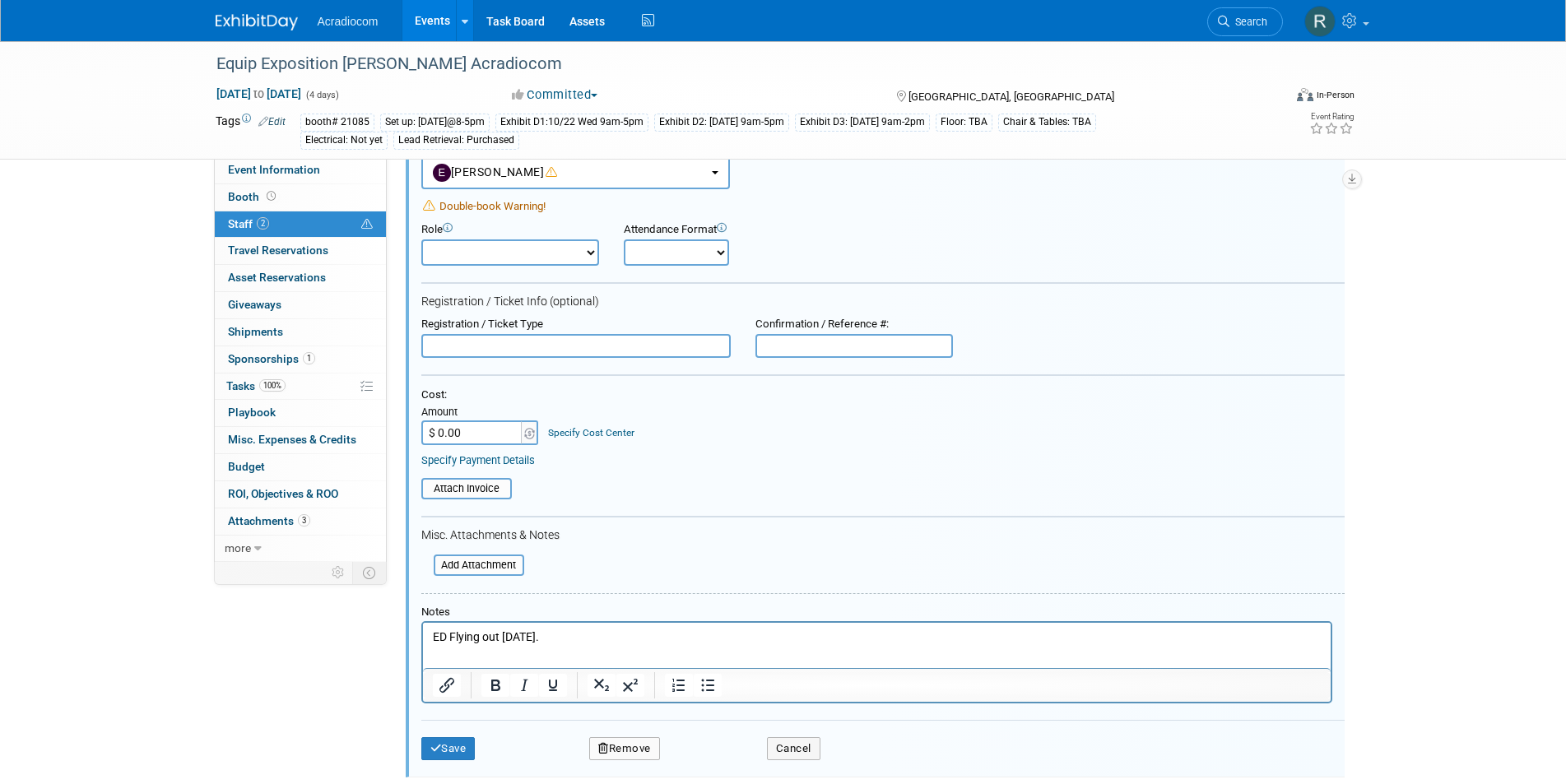
scroll to position [250, 0]
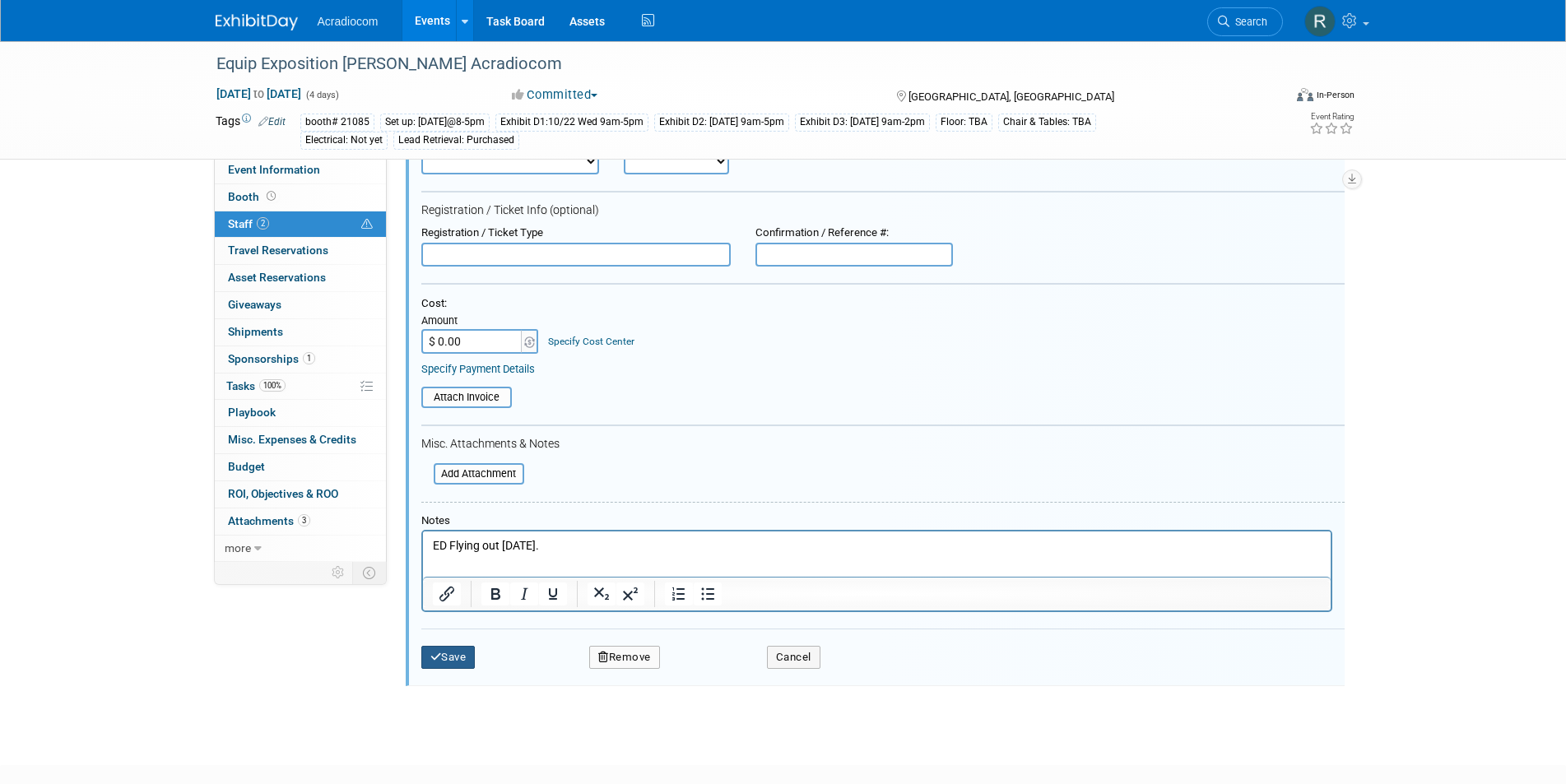
click at [451, 661] on button "Save" at bounding box center [449, 656] width 54 height 23
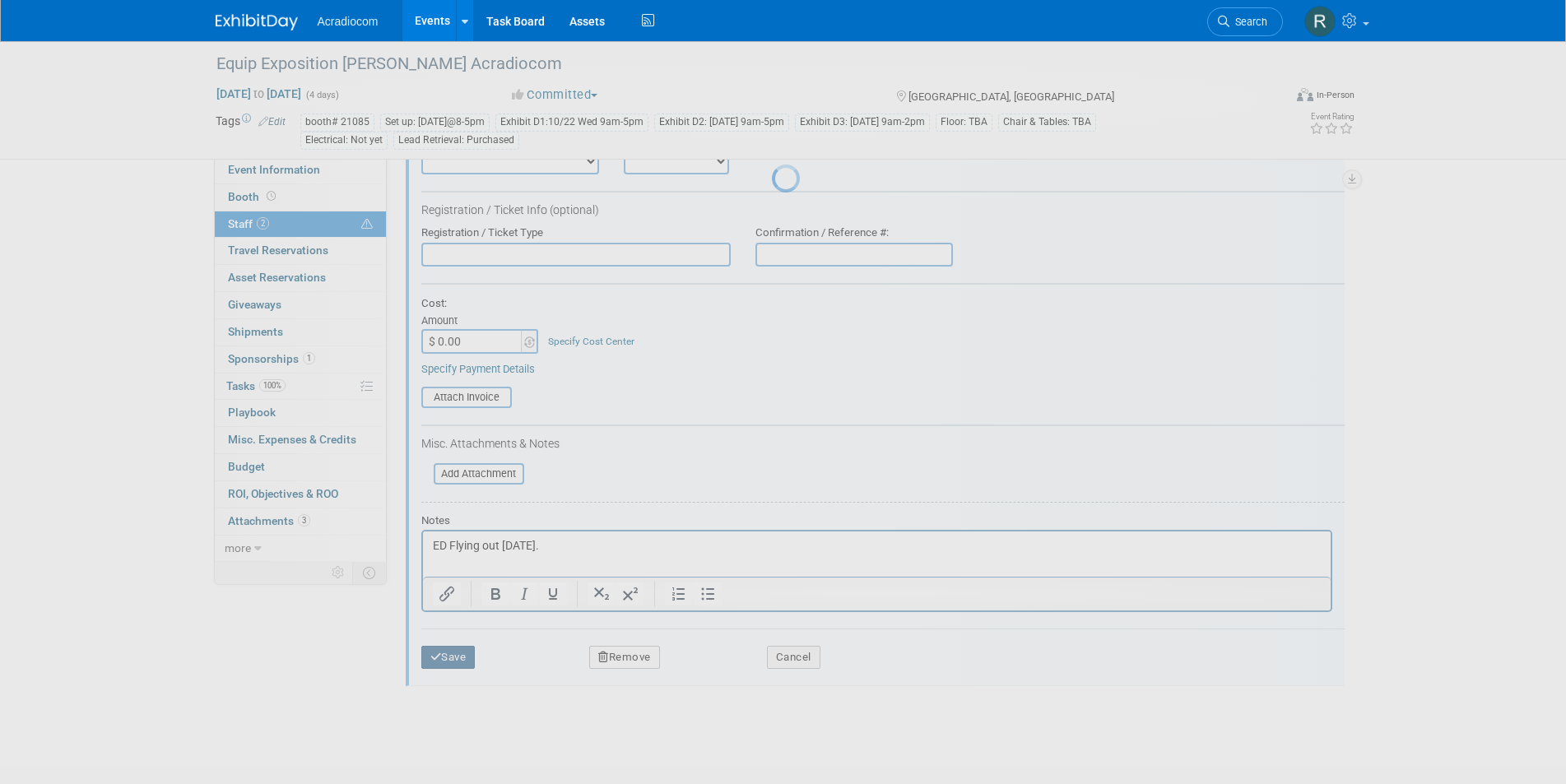
scroll to position [14, 0]
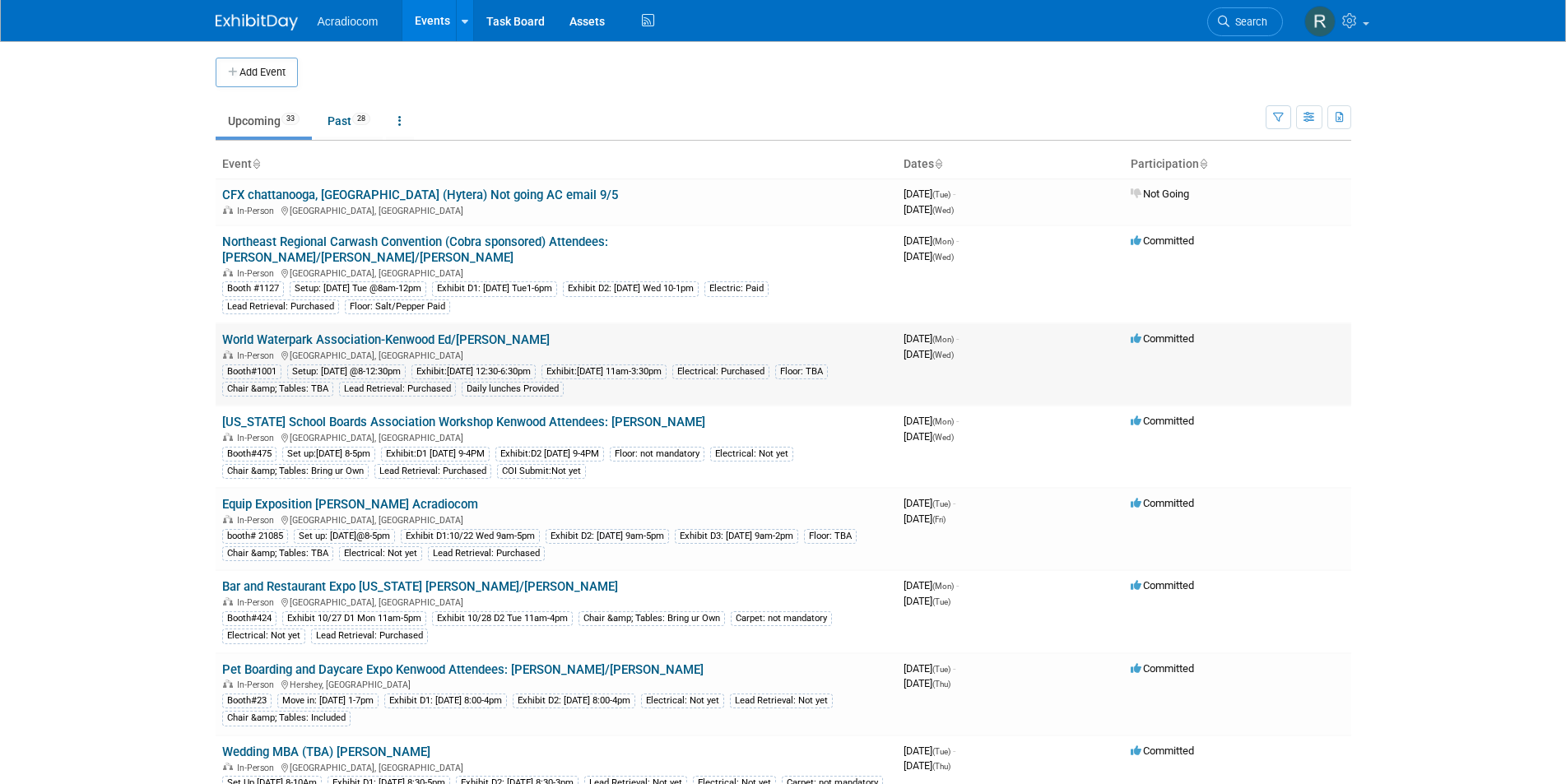
click at [455, 332] on link "World Waterpark Association-Kenwood Ed/[PERSON_NAME]" at bounding box center [386, 339] width 327 height 14
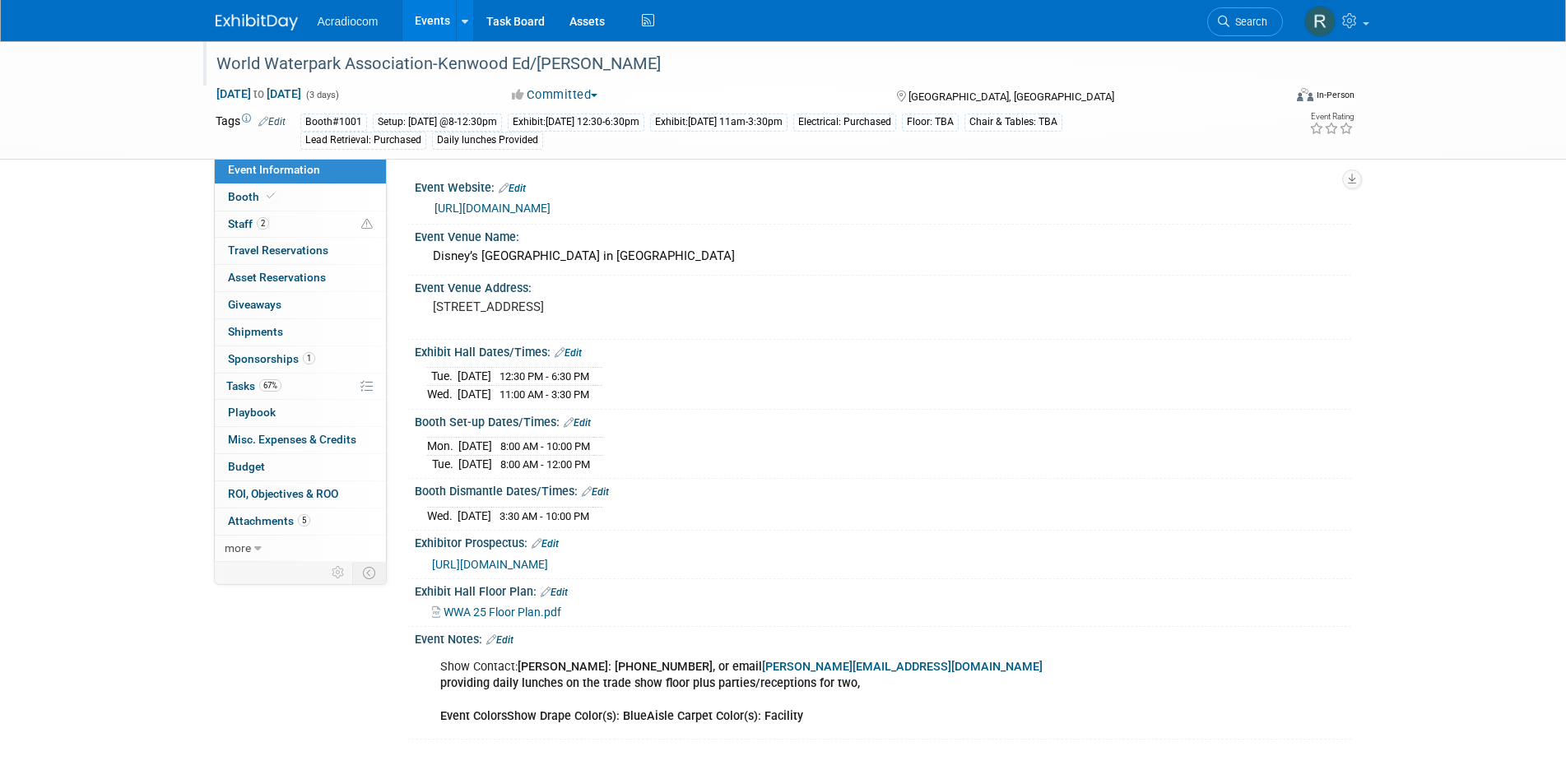
click at [430, 60] on div "World Waterpark Association-Kenwood Ed/[PERSON_NAME]" at bounding box center [735, 64] width 1048 height 30
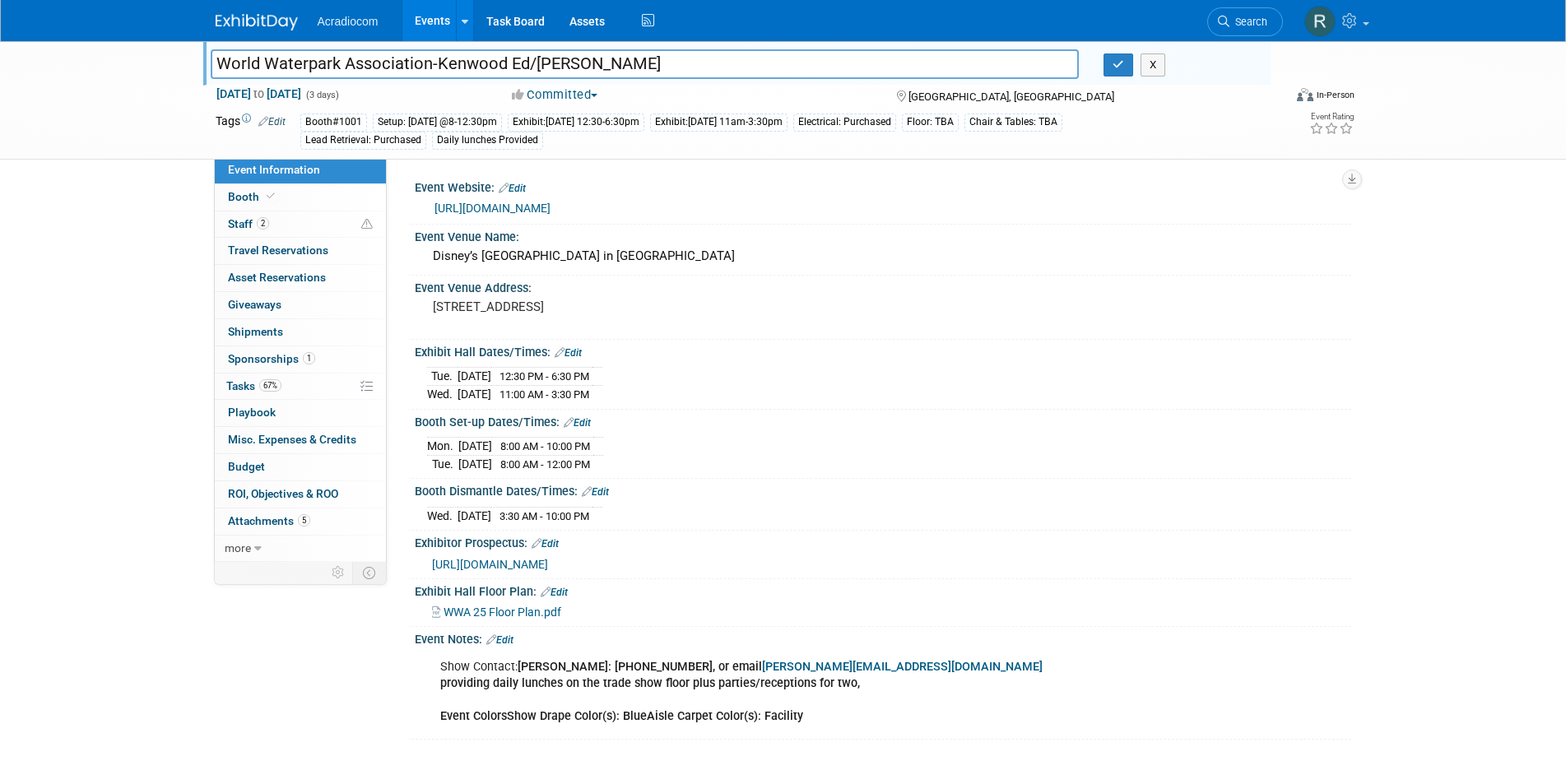
click at [506, 62] on input "World Waterpark Association-Kenwood Ed/[PERSON_NAME]" at bounding box center [645, 64] width 868 height 29
click at [578, 63] on input "World Waterpark Association-Kenwood(Not Sure) Ed/Mike" at bounding box center [645, 64] width 868 height 29
type input "World Waterpark Association-[GEOGRAPHIC_DATA](Not Sure/Accrual) Ed/[PERSON_NAME]"
click at [1108, 64] on button "button" at bounding box center [1118, 64] width 30 height 23
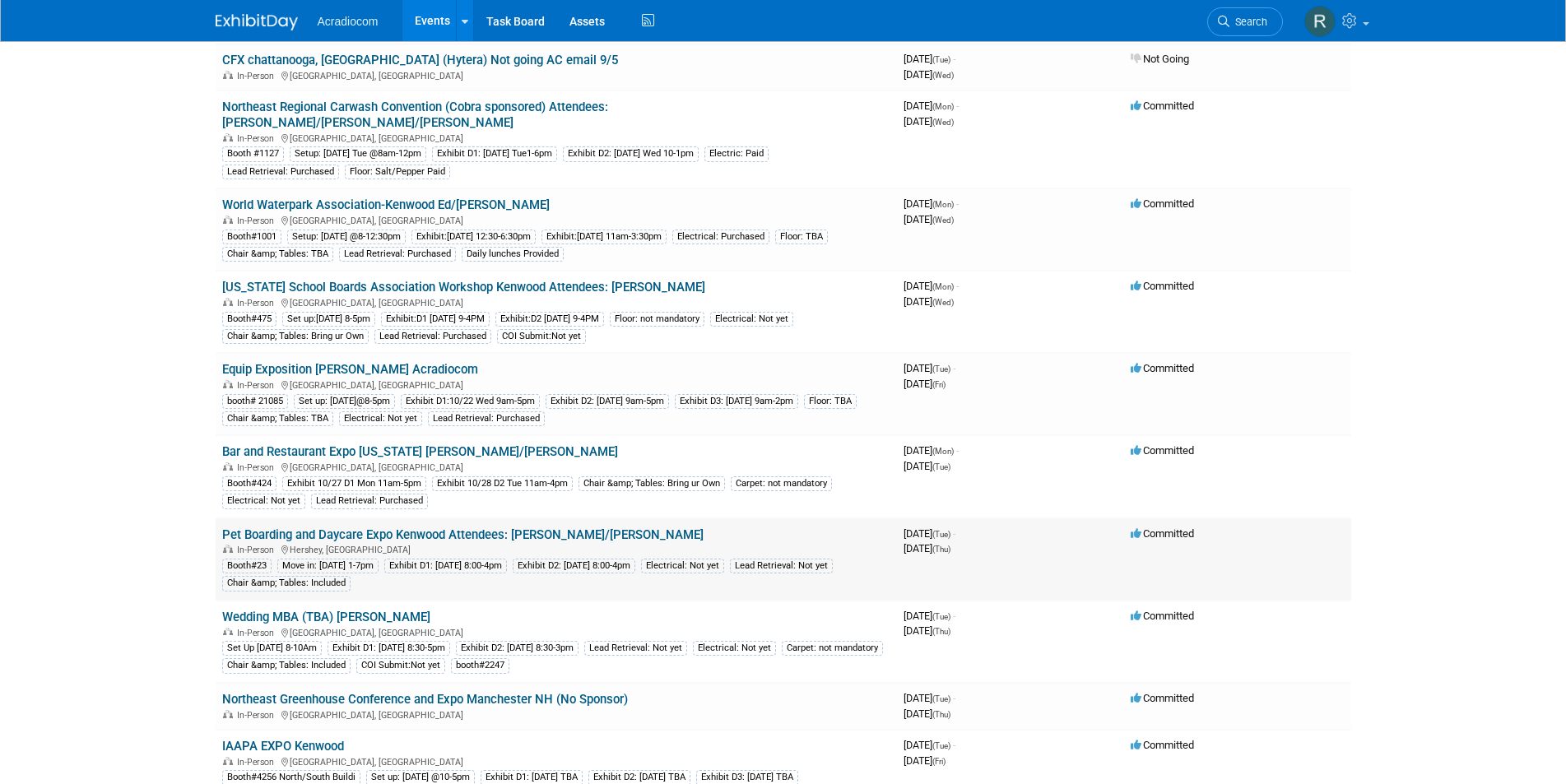
scroll to position [165, 0]
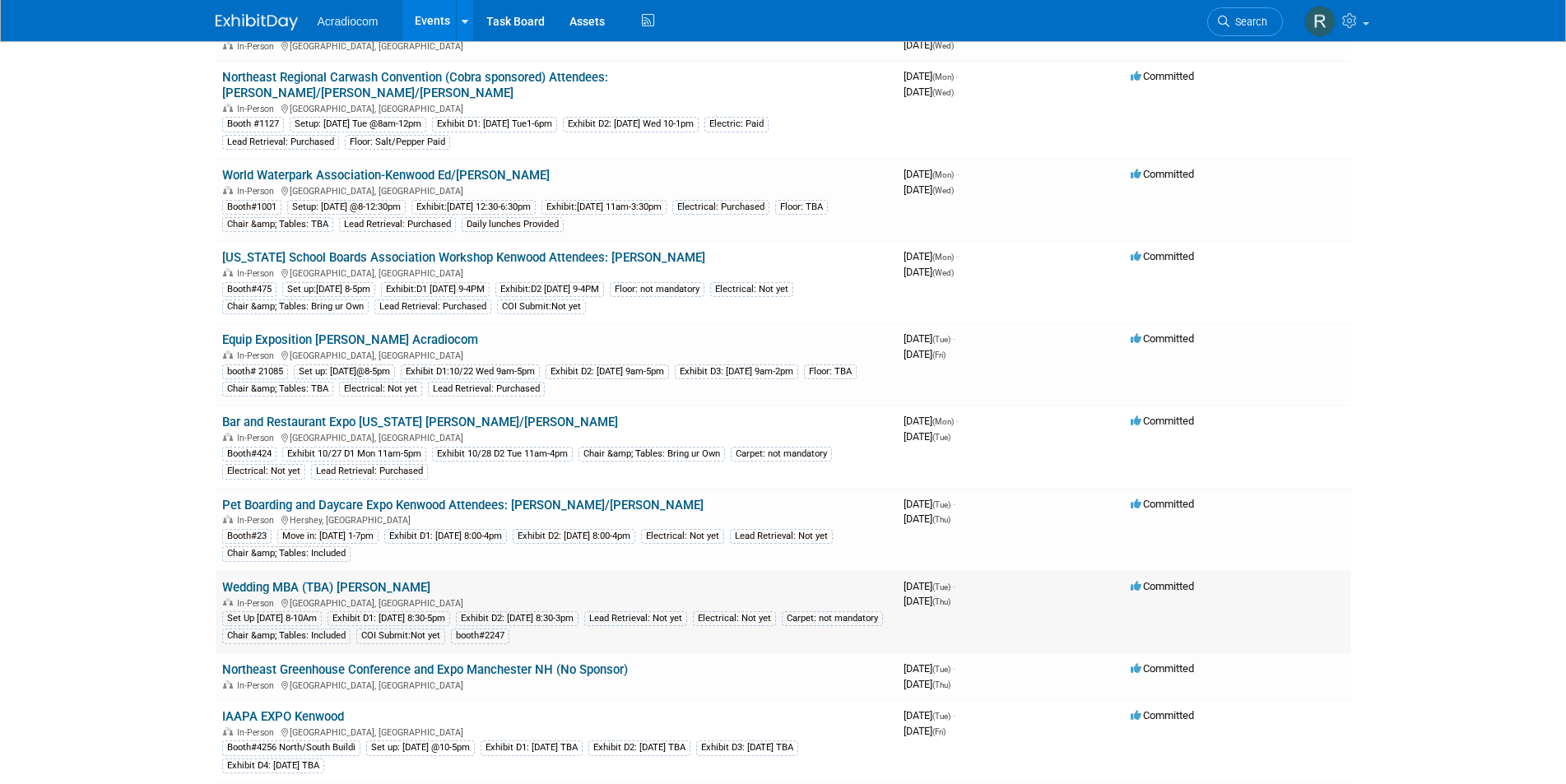
click at [359, 580] on link "Wedding MBA (TBA) [PERSON_NAME]" at bounding box center [327, 587] width 208 height 14
click at [381, 497] on link "Pet Boarding and Daycare Expo Kenwood Attendees: [PERSON_NAME]/[PERSON_NAME]" at bounding box center [463, 505] width 481 height 14
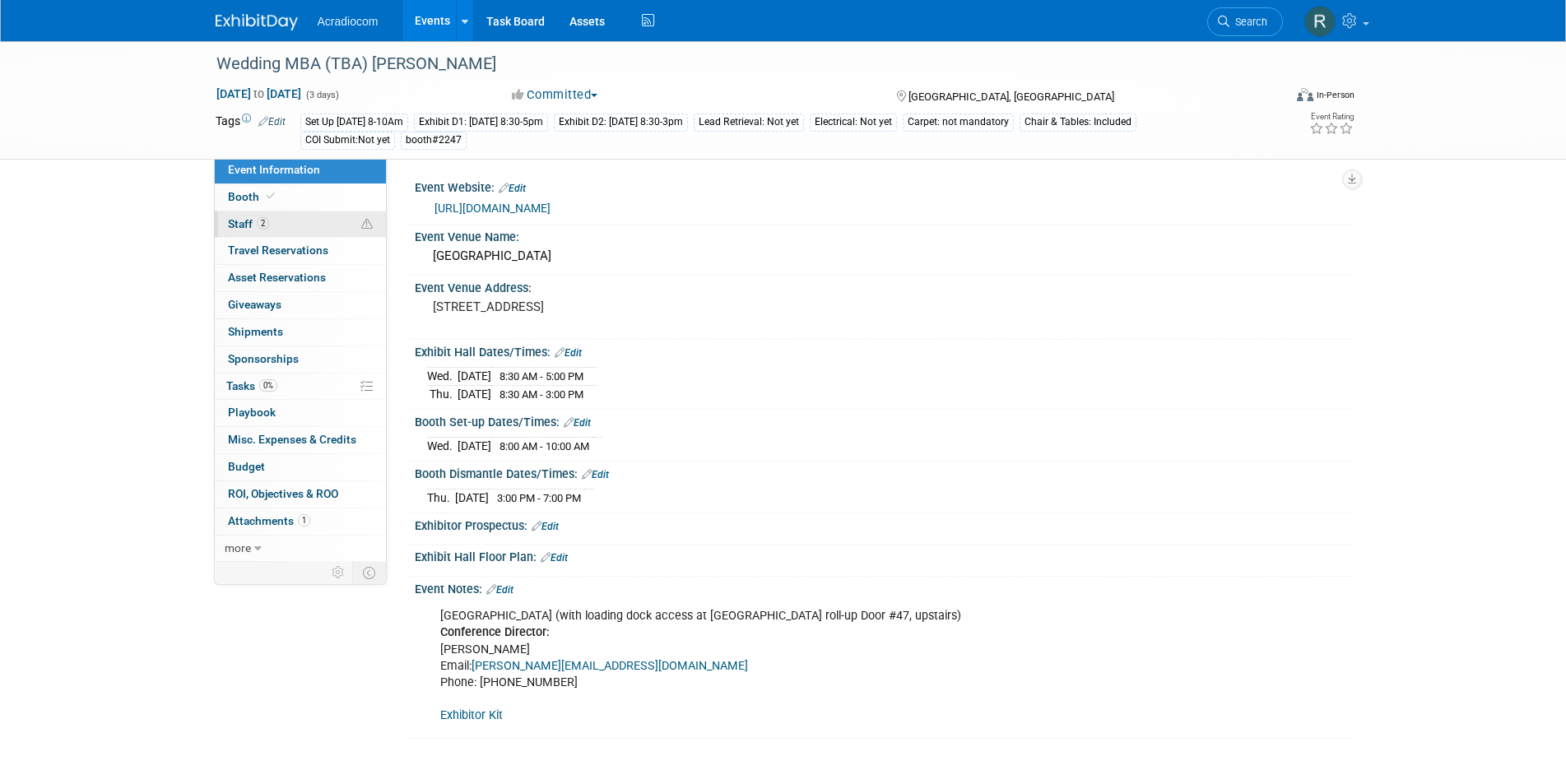
click at [343, 219] on link "2 Staff 2" at bounding box center [299, 224] width 171 height 26
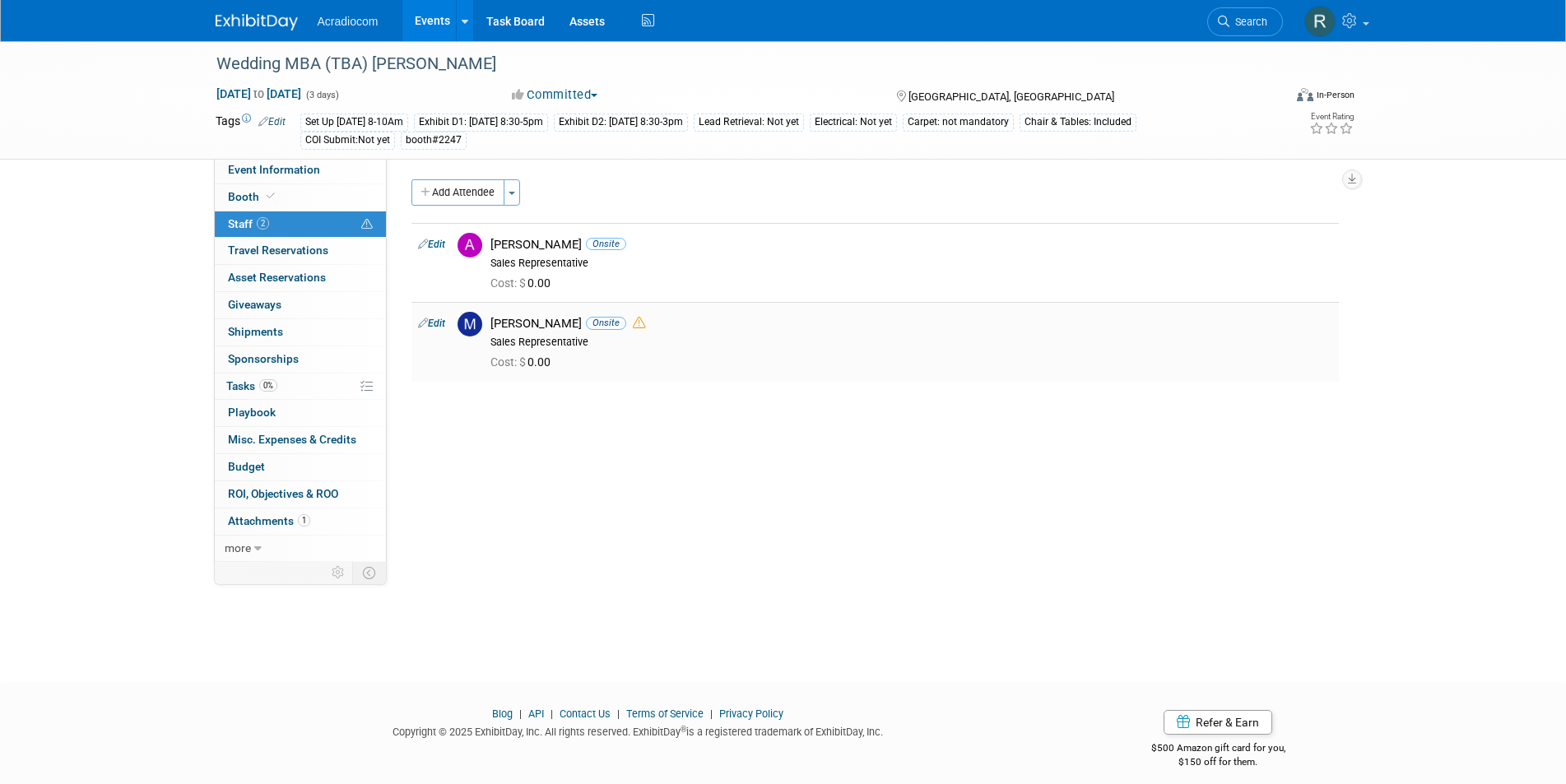
click at [438, 321] on link "Edit" at bounding box center [432, 323] width 27 height 12
select select "5f2cbf7f-35e5-4fa4-8489-7bc72f42977b"
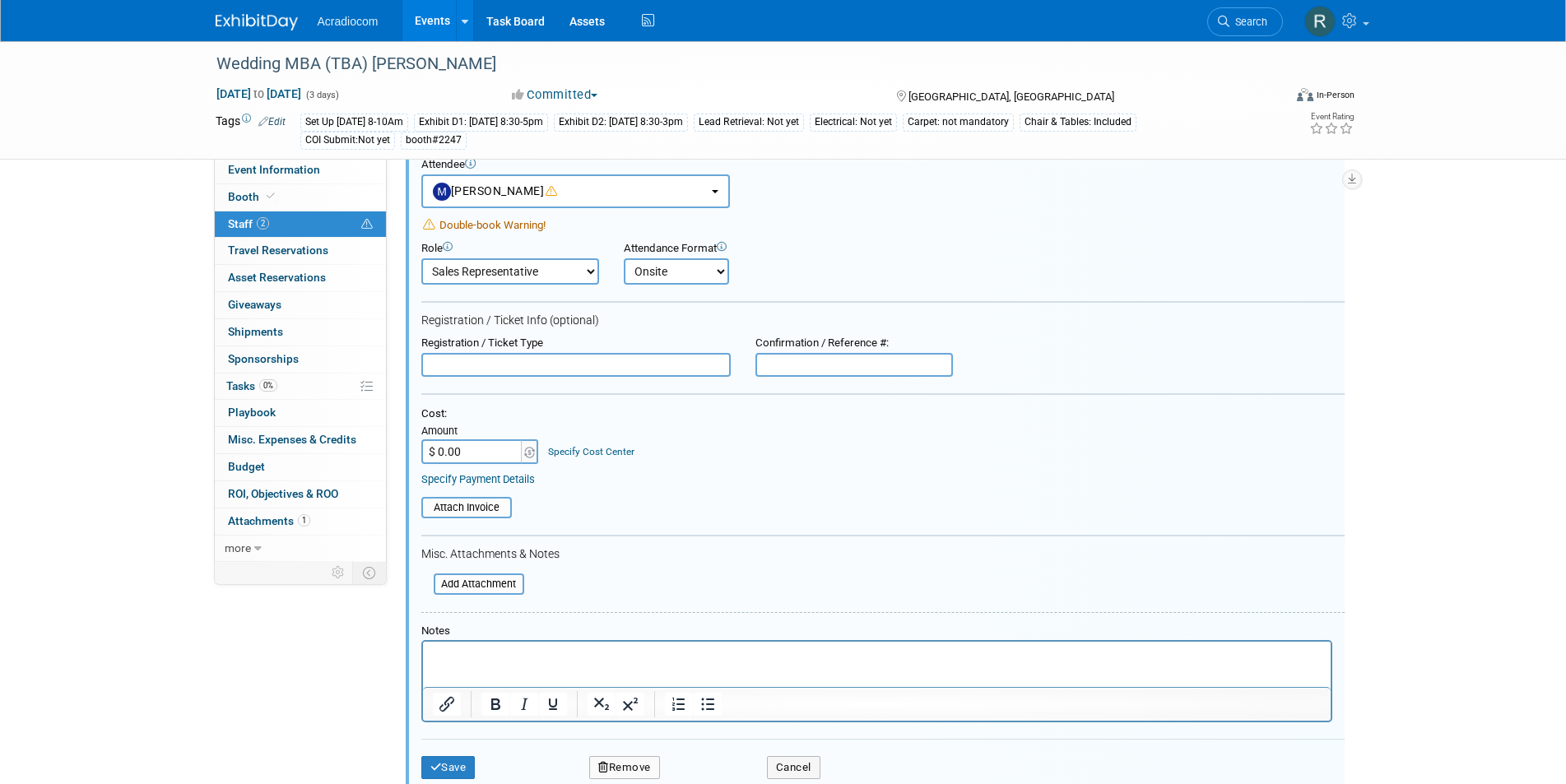
scroll to position [267, 0]
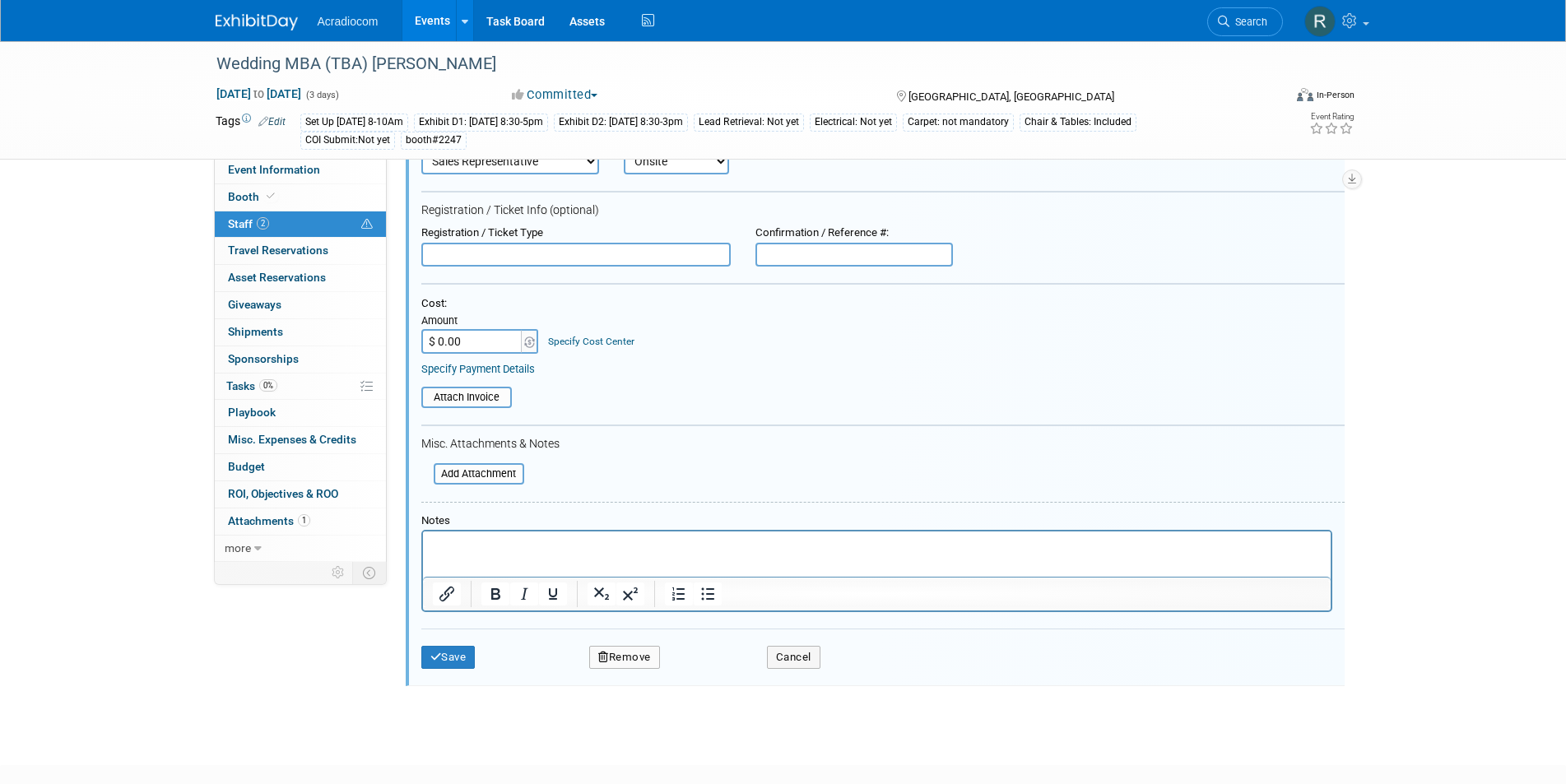
click at [620, 654] on button "Remove" at bounding box center [624, 656] width 71 height 23
click at [719, 666] on link "Yes" at bounding box center [714, 672] width 48 height 26
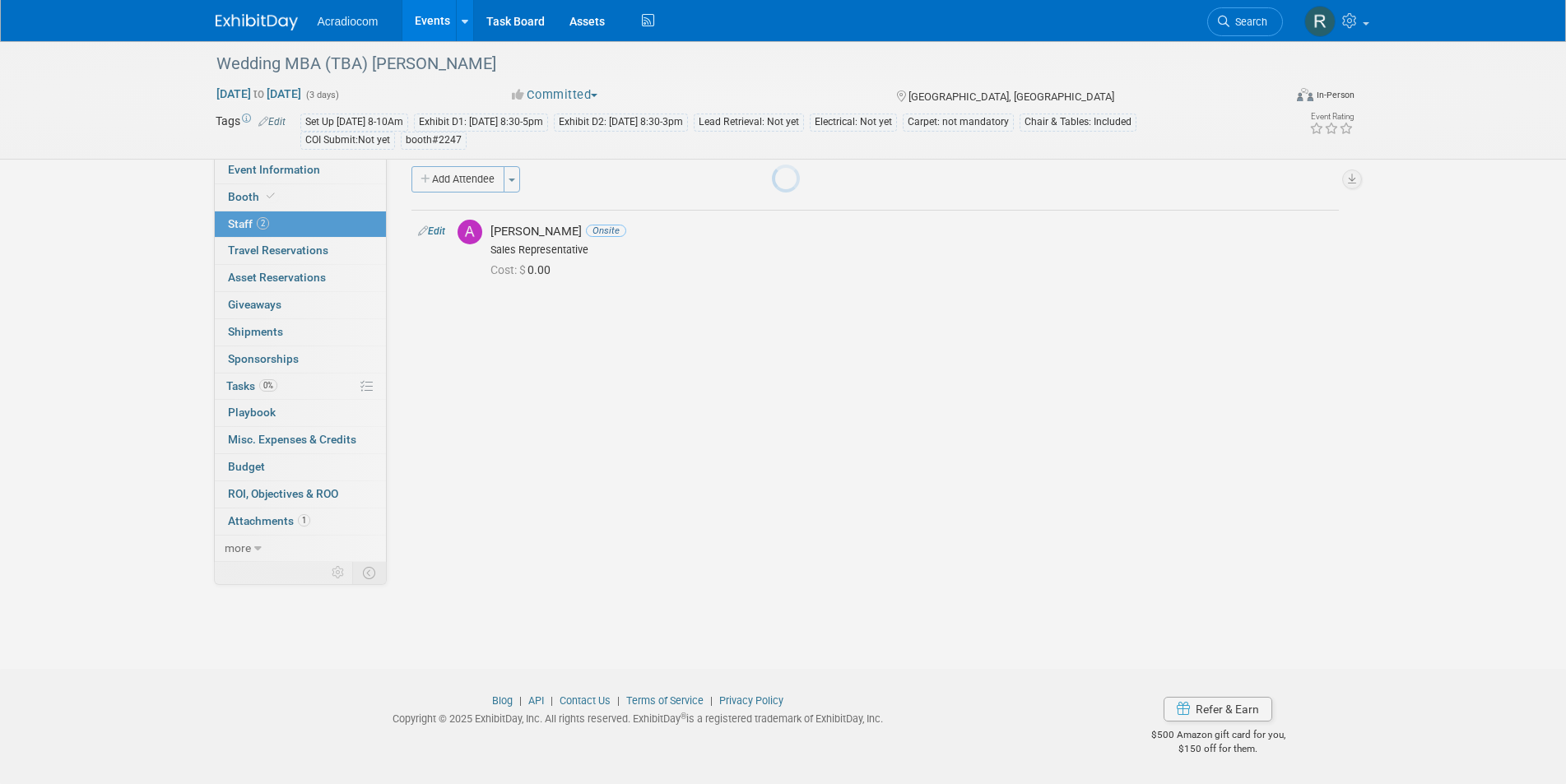
scroll to position [14, 0]
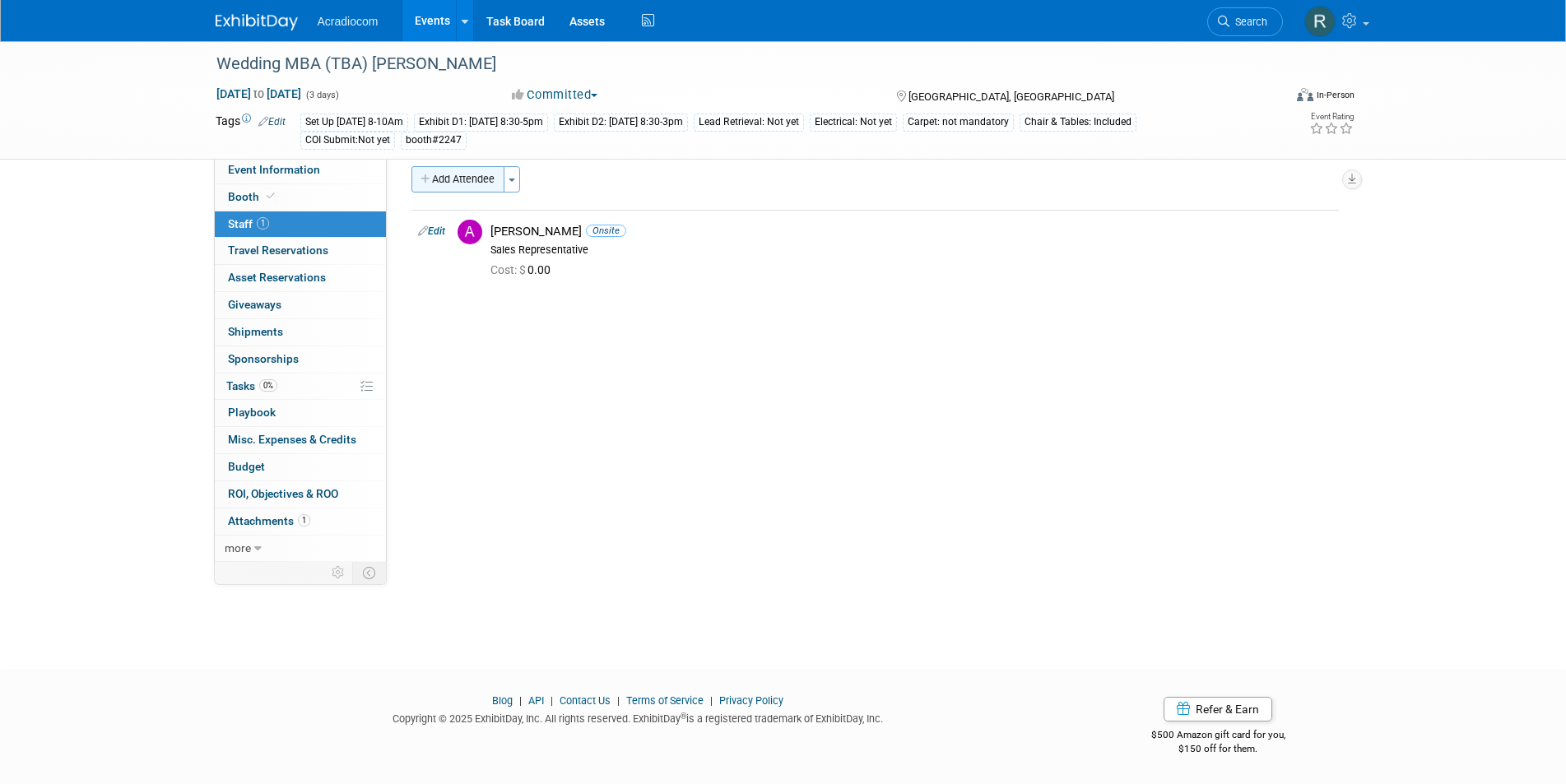
click at [424, 175] on icon "button" at bounding box center [426, 180] width 12 height 11
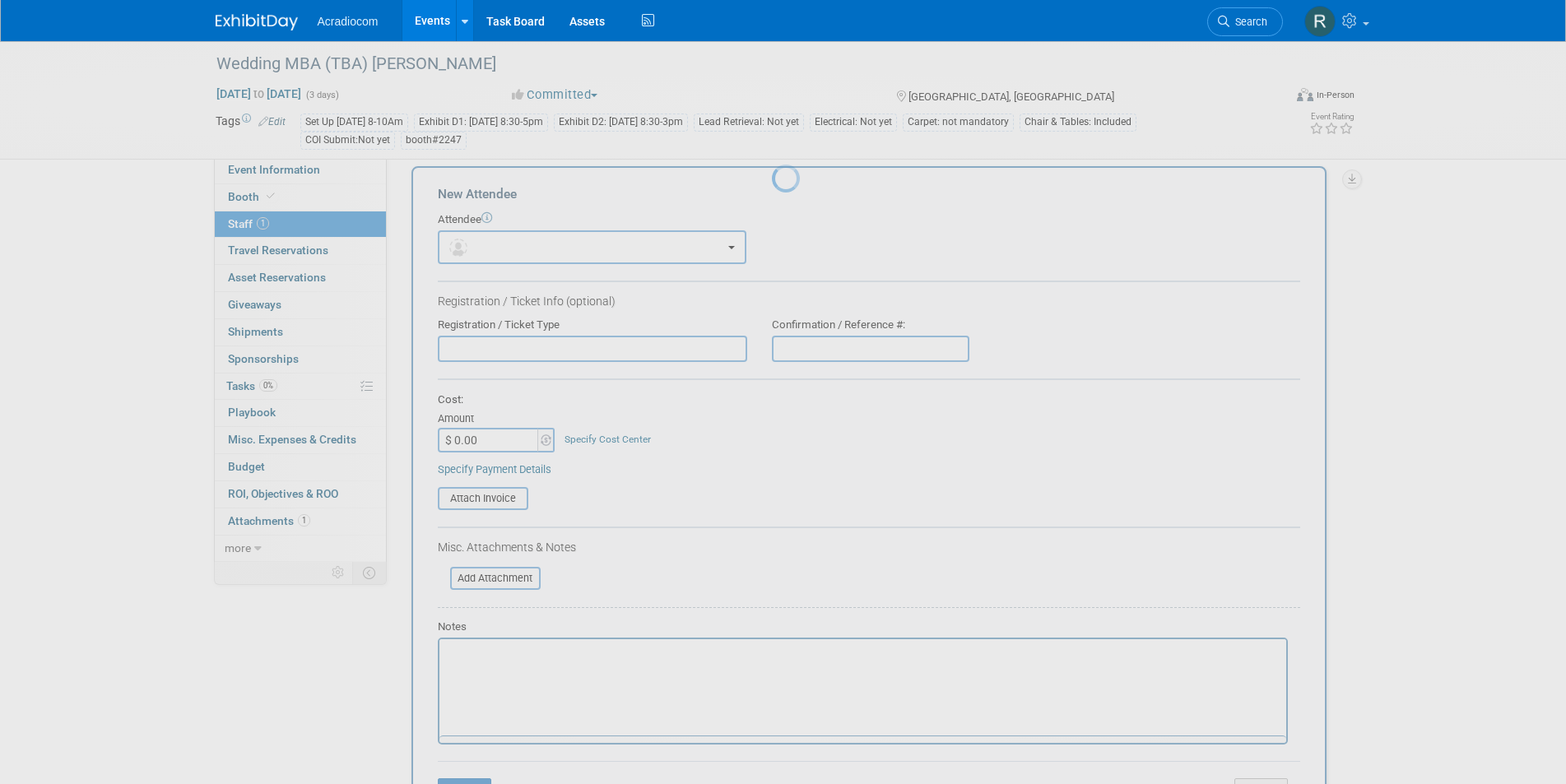
scroll to position [0, 0]
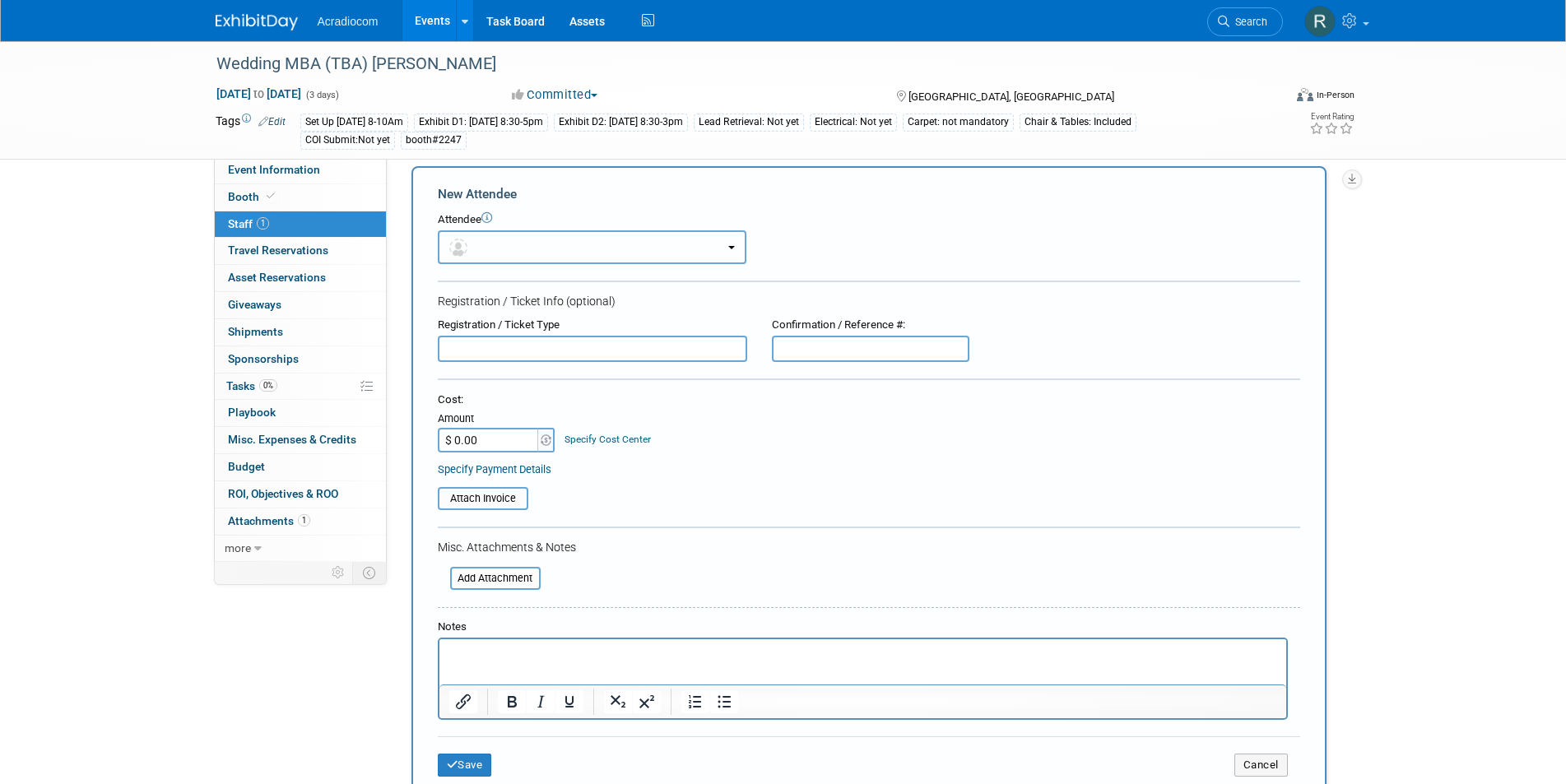
click at [731, 246] on b "button" at bounding box center [731, 248] width 6 height 4
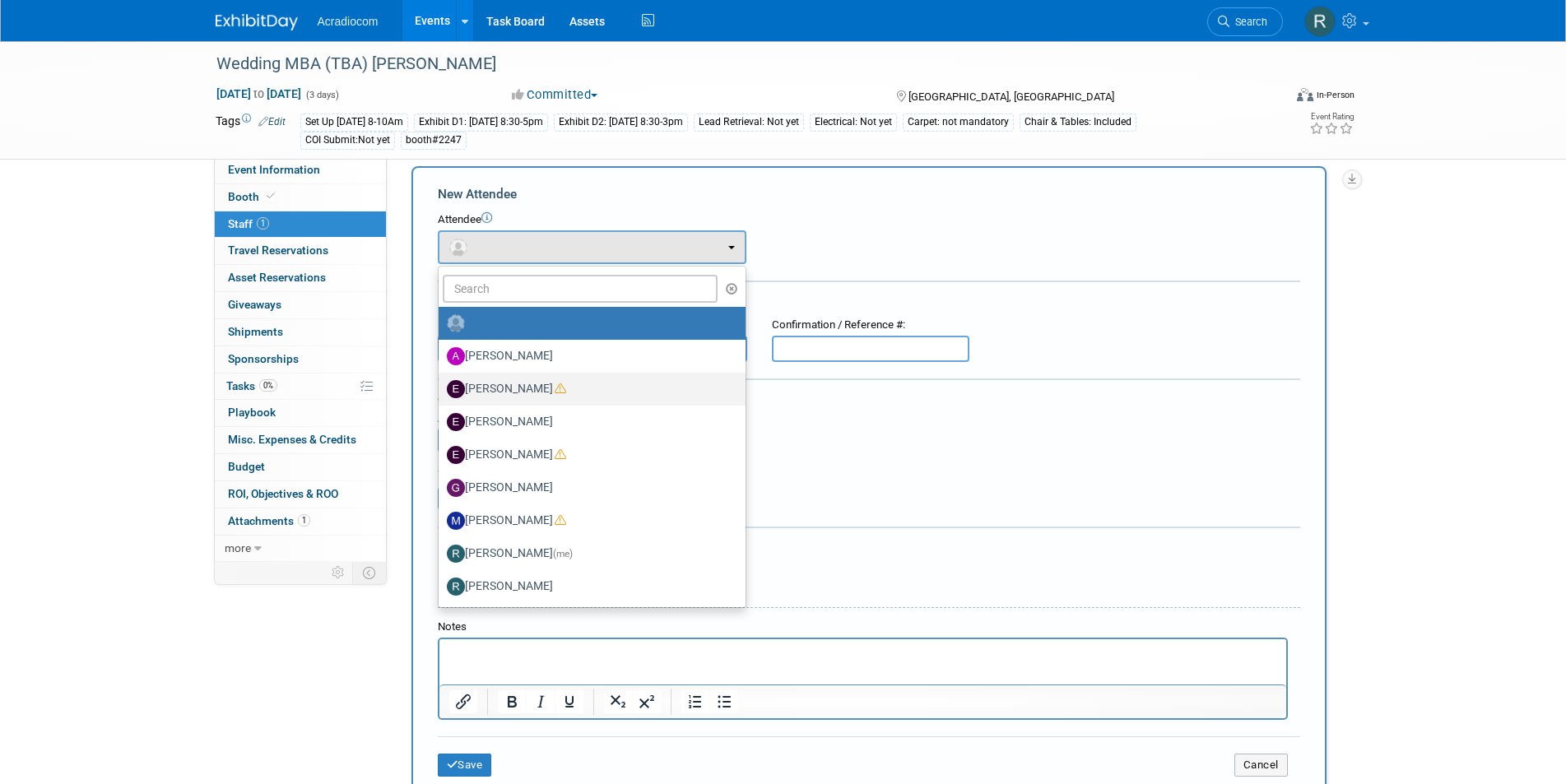
click at [527, 389] on label "[PERSON_NAME]" at bounding box center [588, 389] width 282 height 26
click at [441, 389] on input "[PERSON_NAME]" at bounding box center [436, 387] width 11 height 11
select select "e7d7f0b1-3550-4ffc-aae9-8a88f1aa53a6"
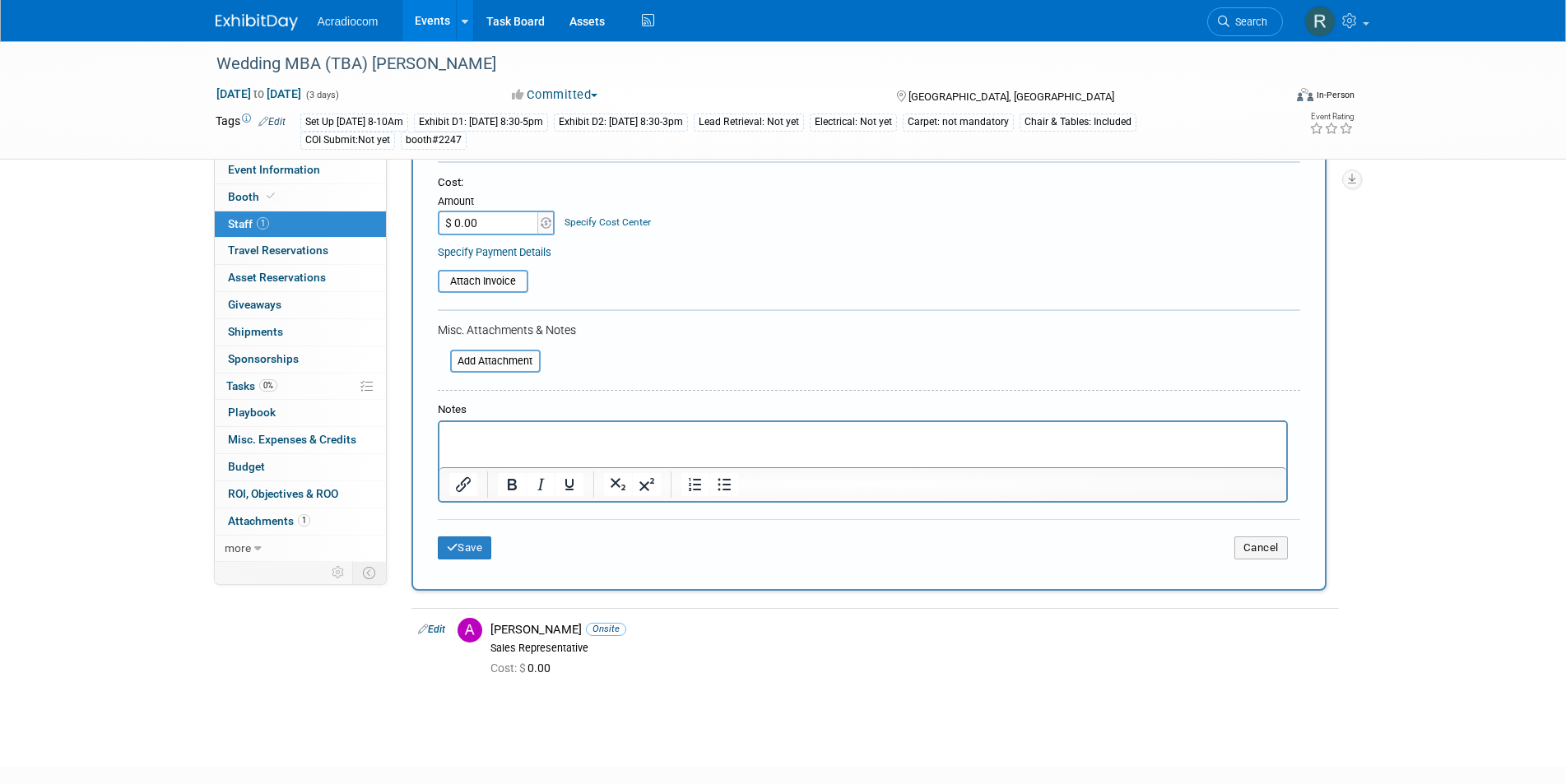
scroll to position [409, 0]
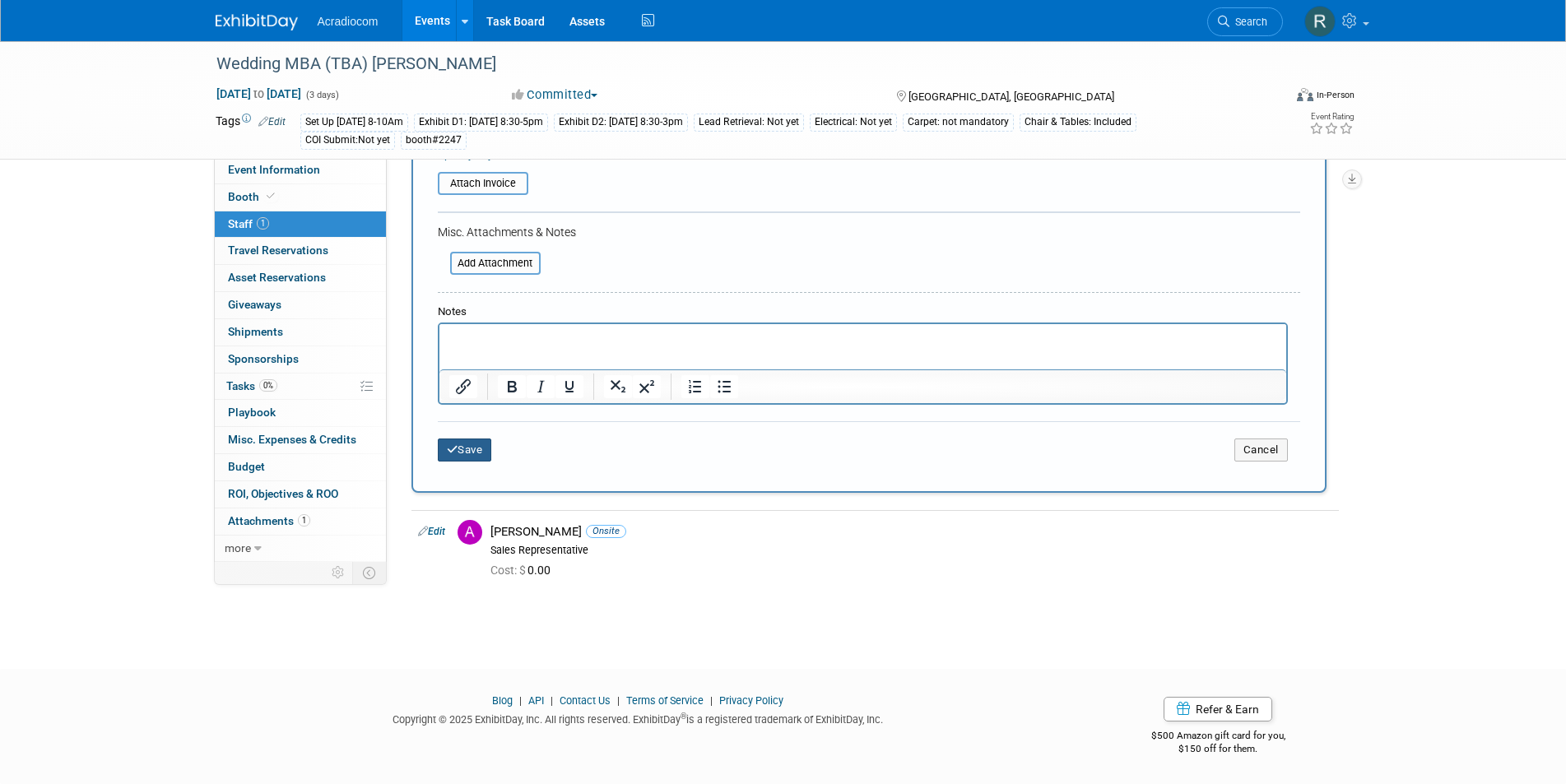
click at [473, 452] on button "Save" at bounding box center [465, 449] width 54 height 23
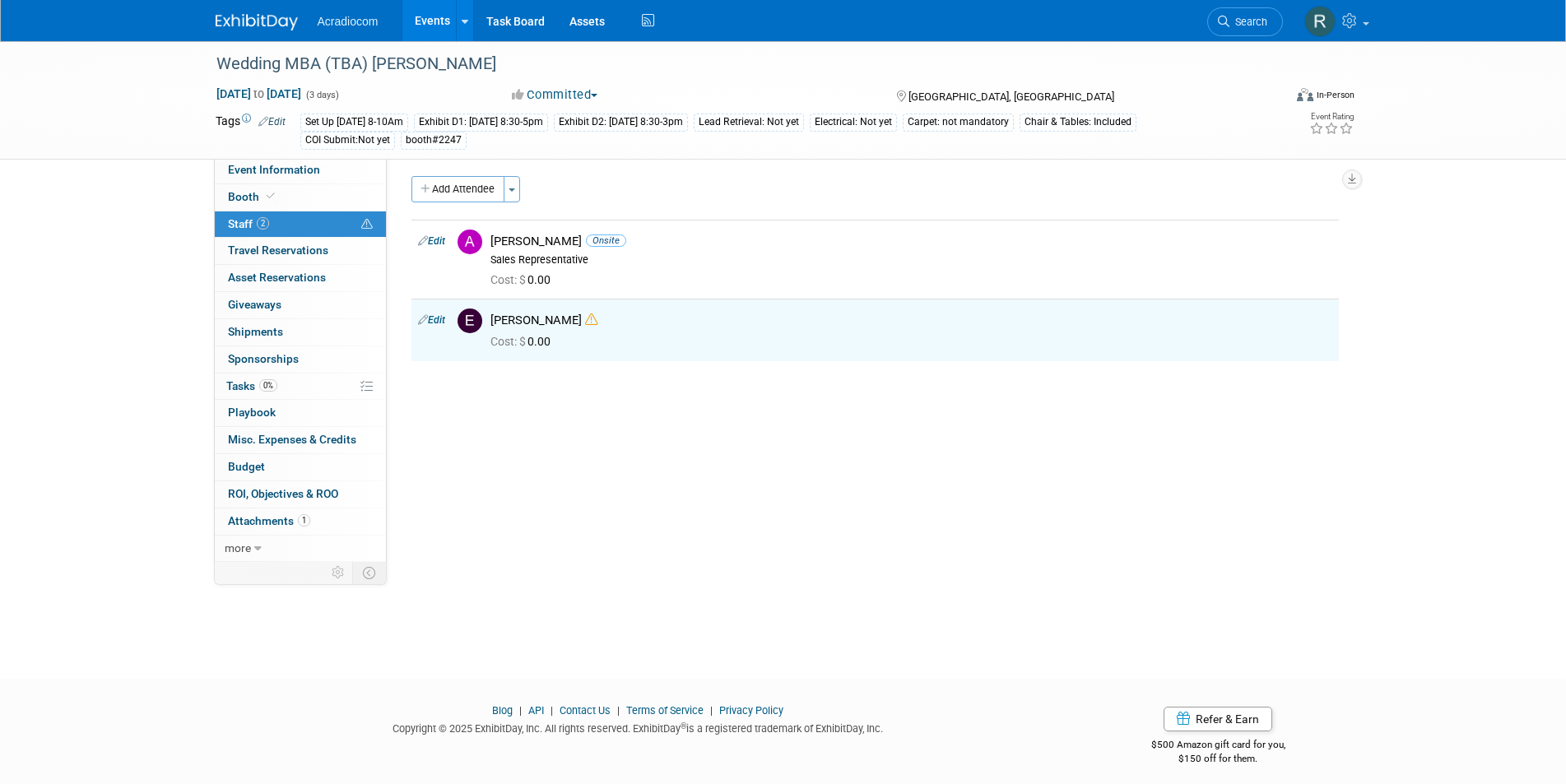
scroll to position [0, 0]
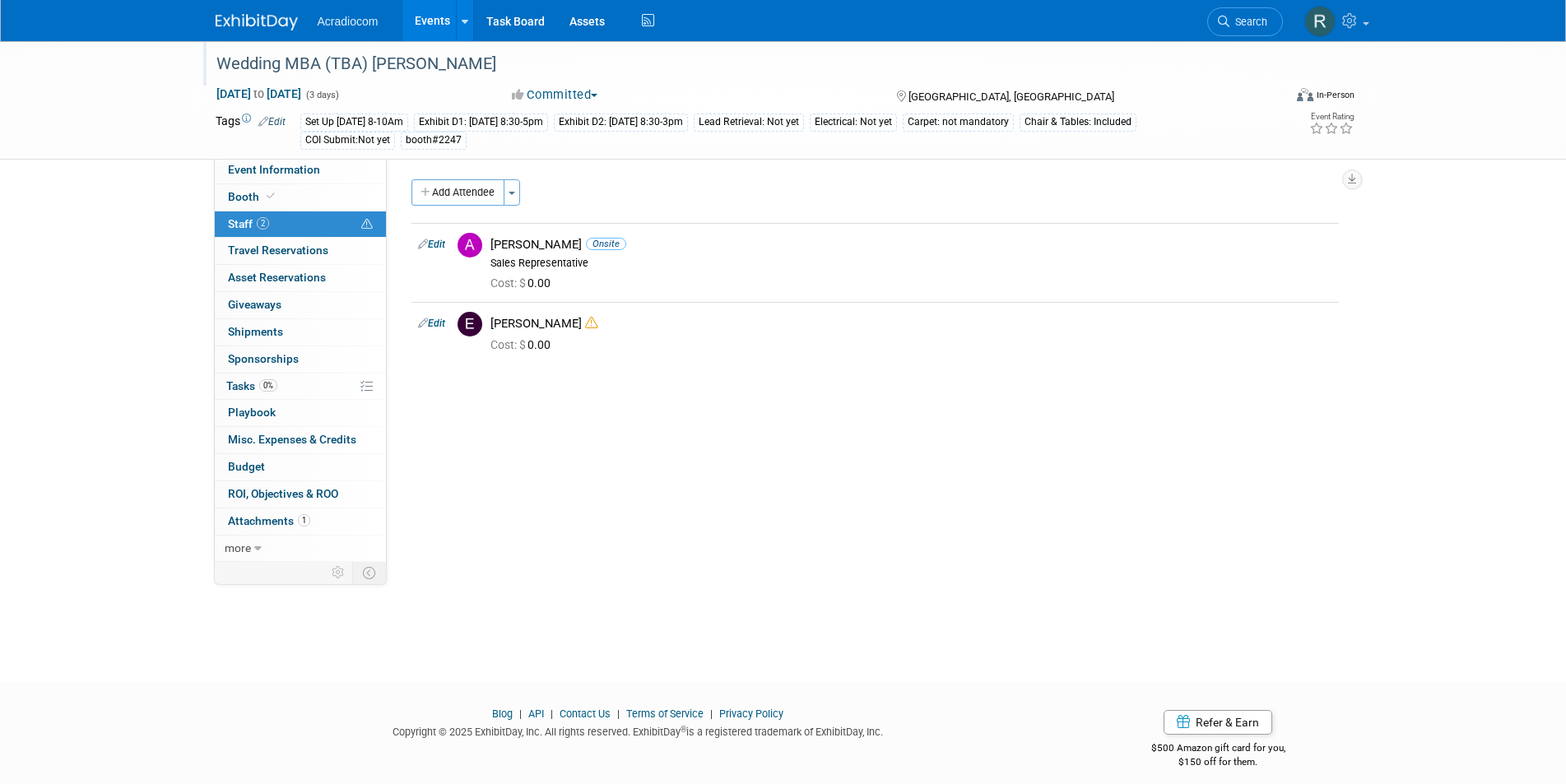
click at [363, 59] on div "Wedding MBA (TBA) KENWOOD" at bounding box center [735, 64] width 1048 height 30
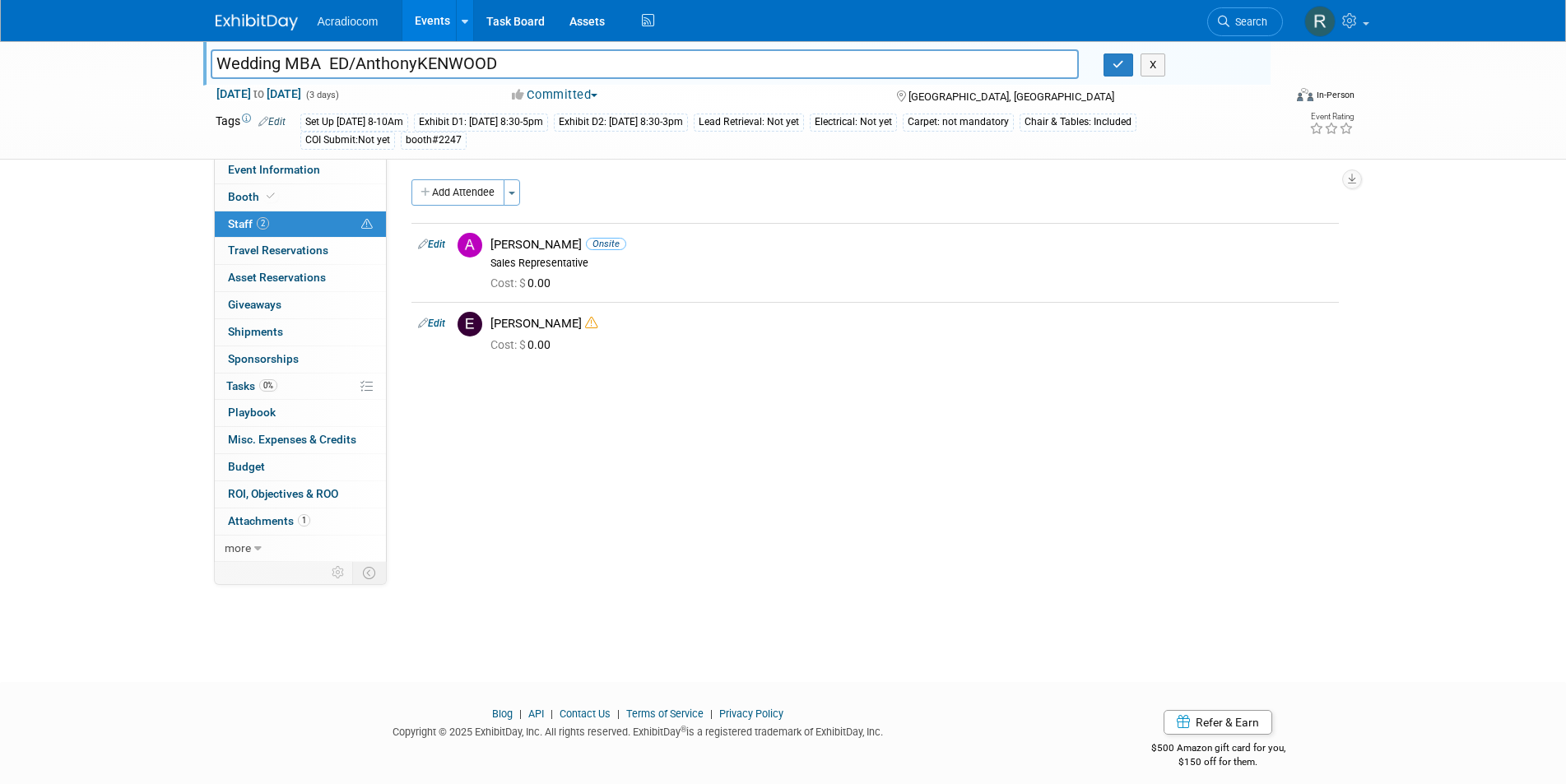
type input "Wedding MBA ED/AnthonyKENWOOD"
click at [1109, 65] on button "button" at bounding box center [1118, 64] width 30 height 23
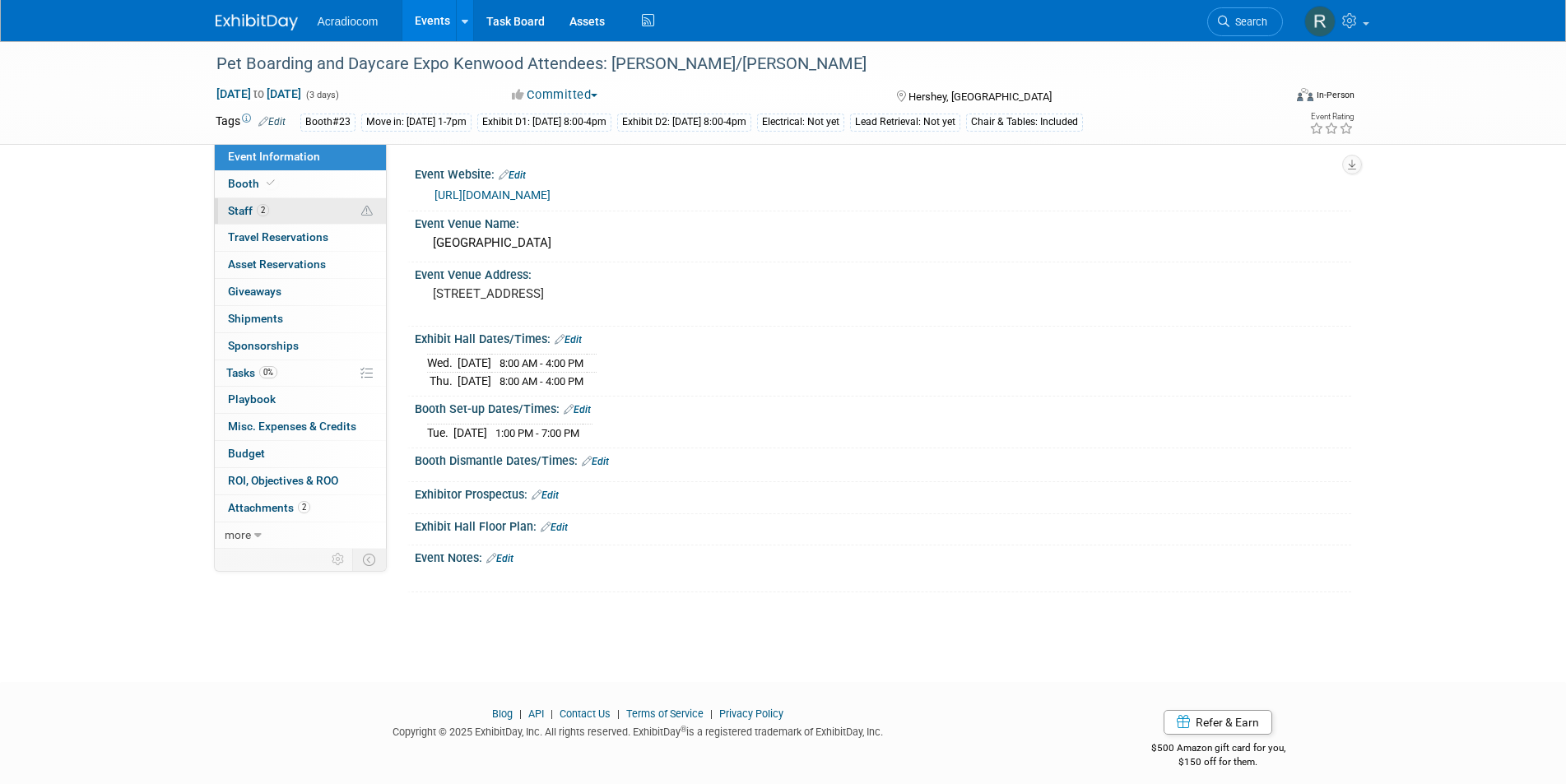
click at [255, 200] on link "2 Staff 2" at bounding box center [299, 211] width 171 height 26
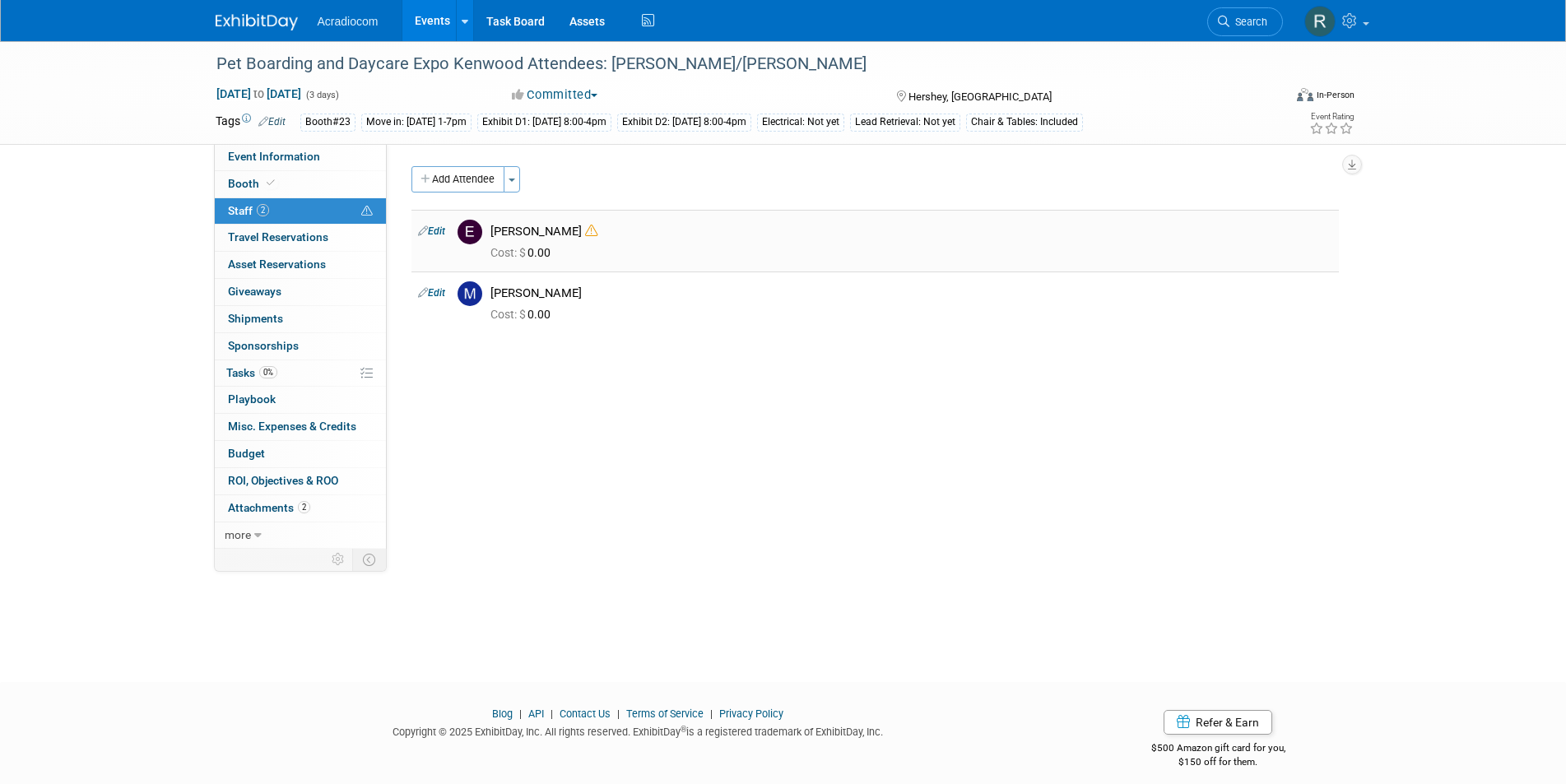
click at [444, 229] on link "Edit" at bounding box center [432, 231] width 27 height 12
select select "e7d7f0b1-3550-4ffc-aae9-8a88f1aa53a6"
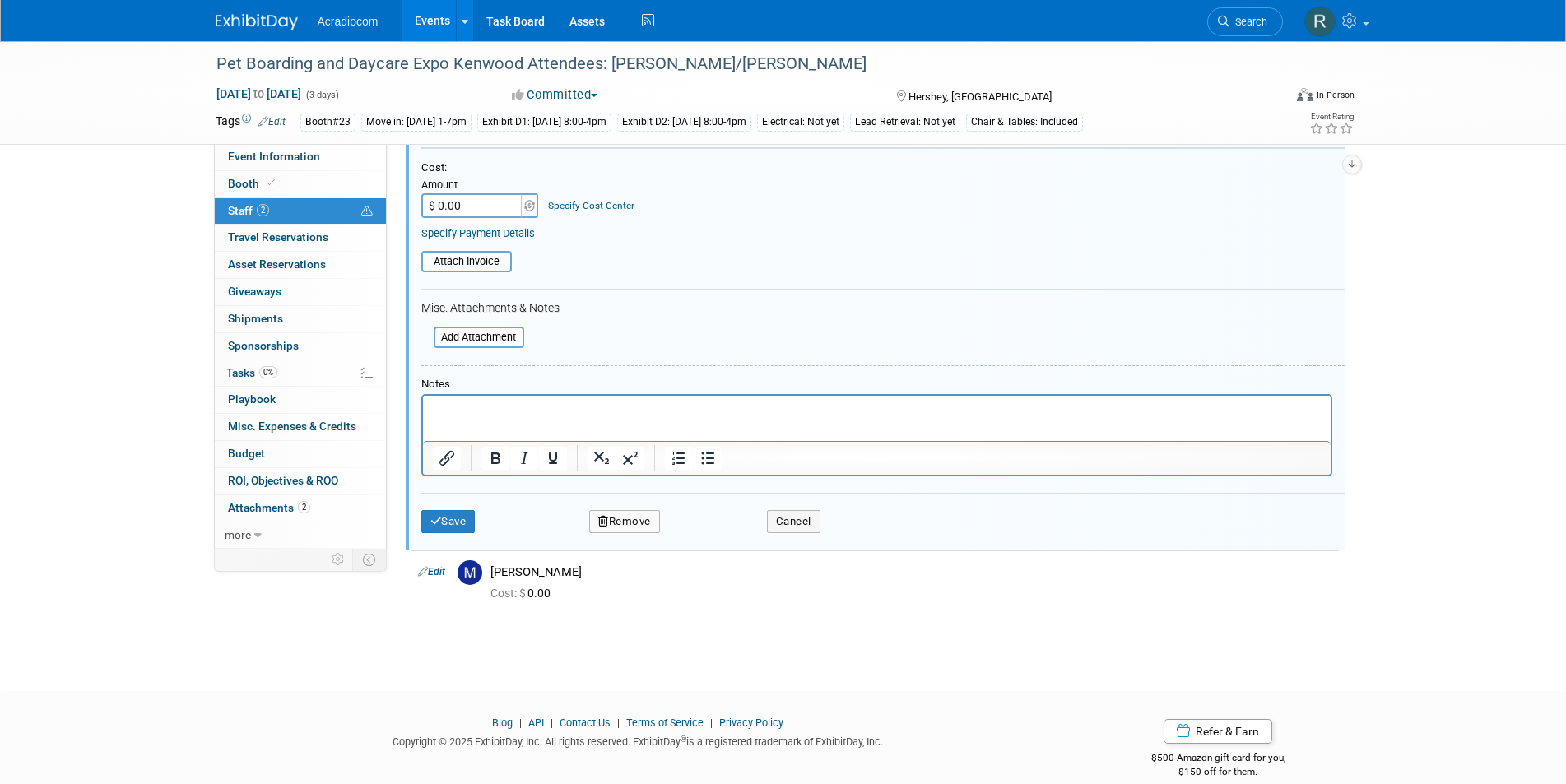
scroll to position [333, 0]
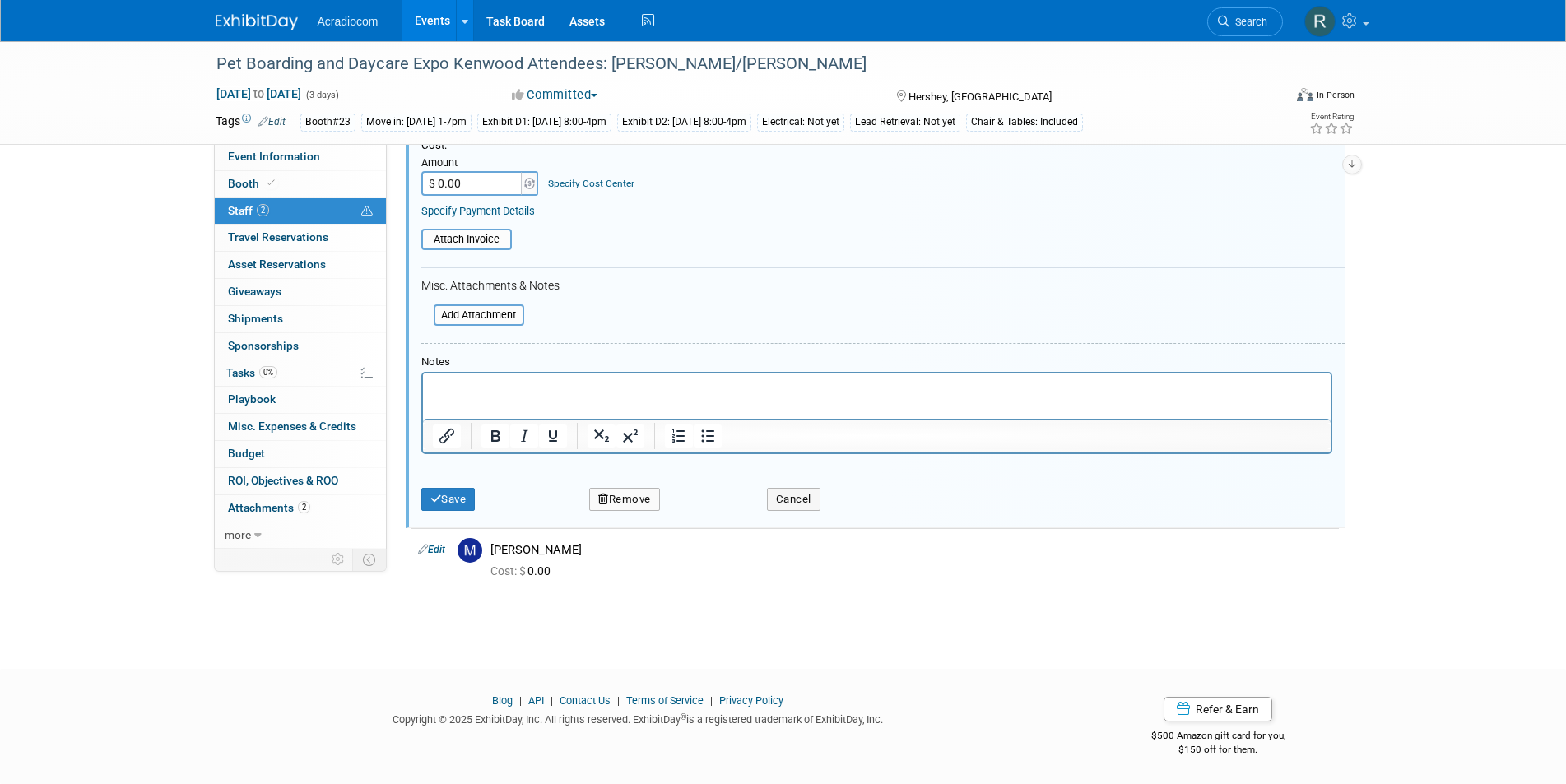
click at [624, 494] on button "Remove" at bounding box center [624, 498] width 71 height 23
click at [703, 505] on link "Yes" at bounding box center [714, 513] width 48 height 26
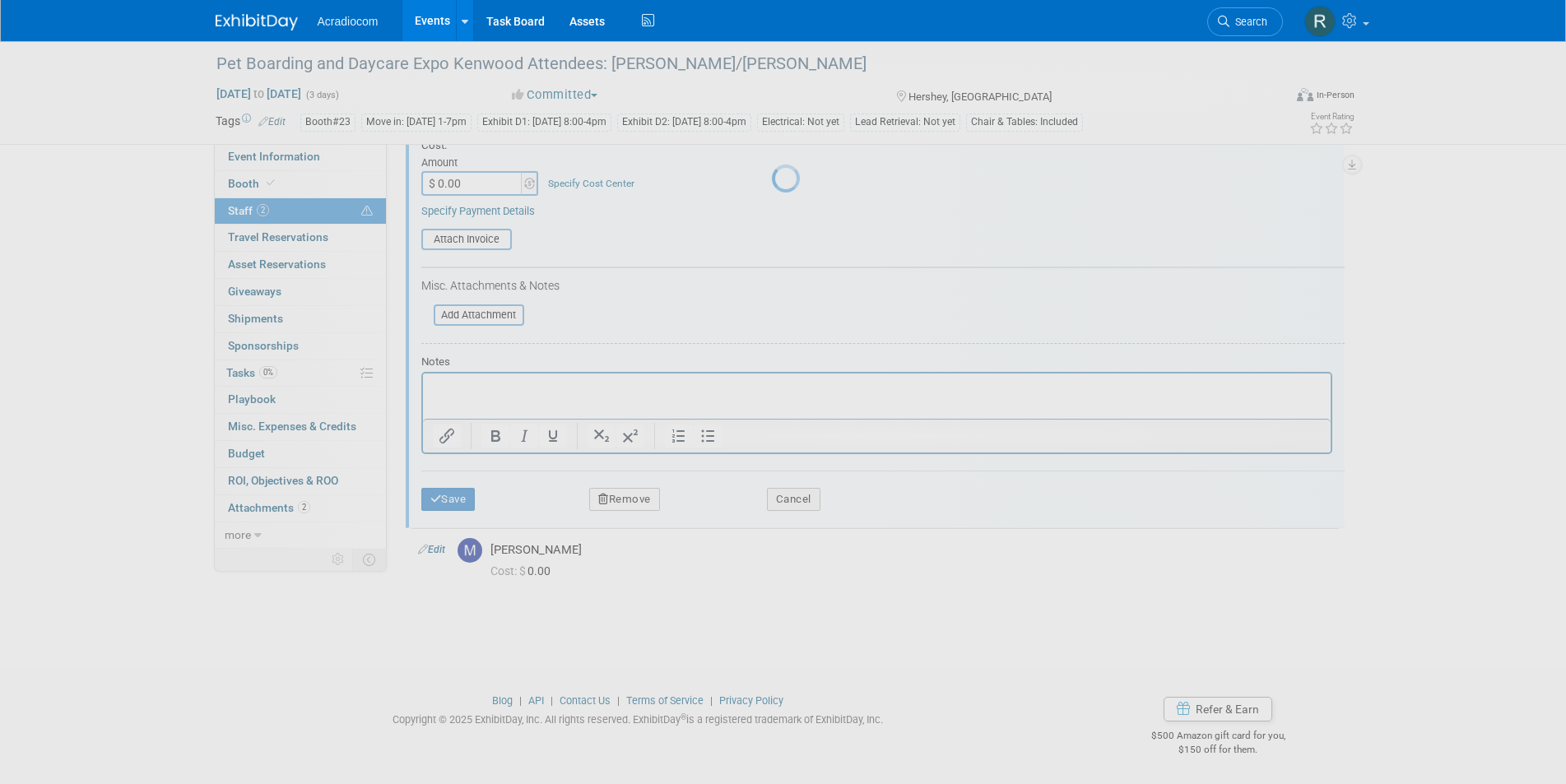
scroll to position [14, 0]
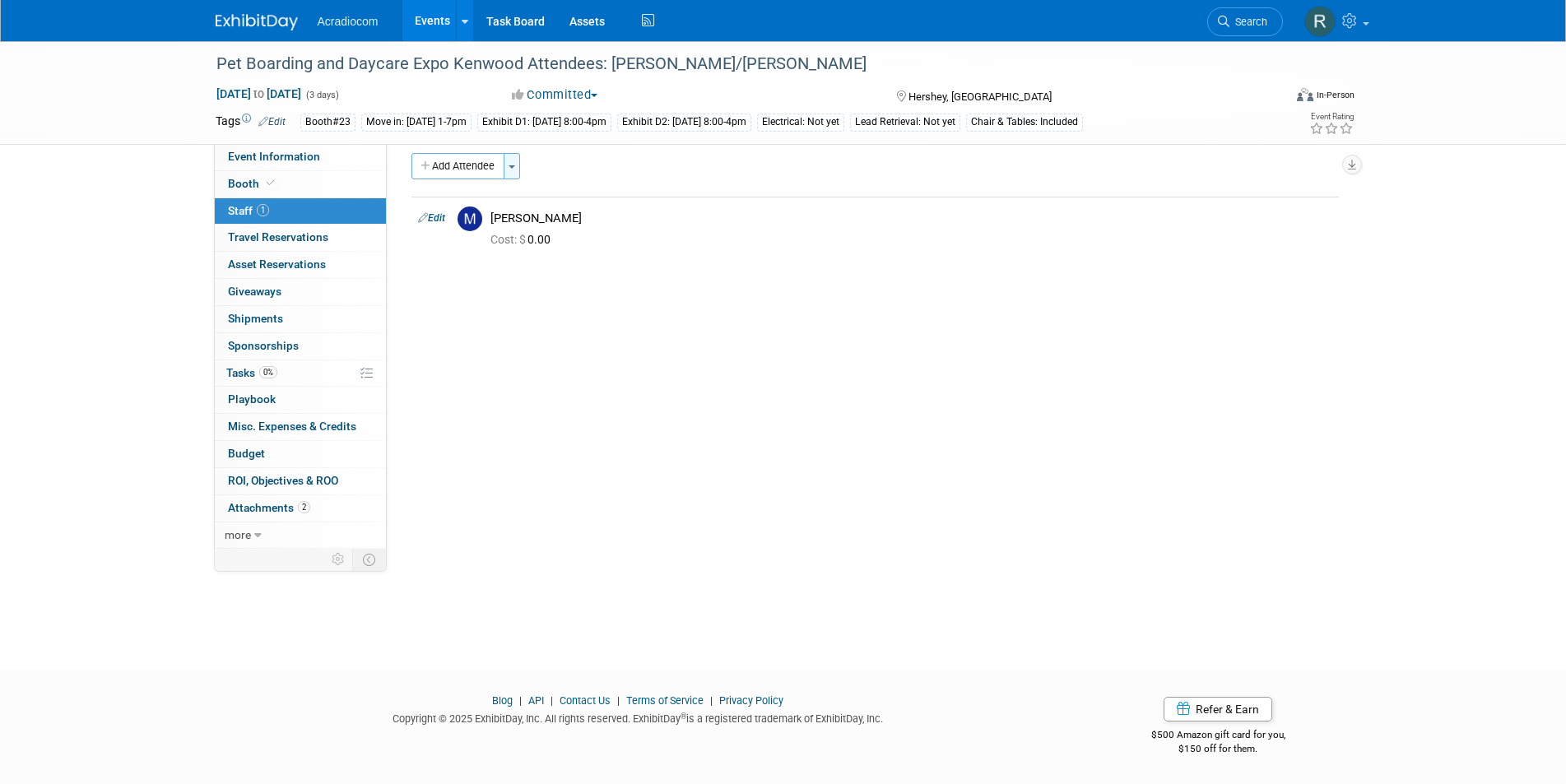
click at [508, 160] on button "Toggle Dropdown" at bounding box center [512, 165] width 16 height 26
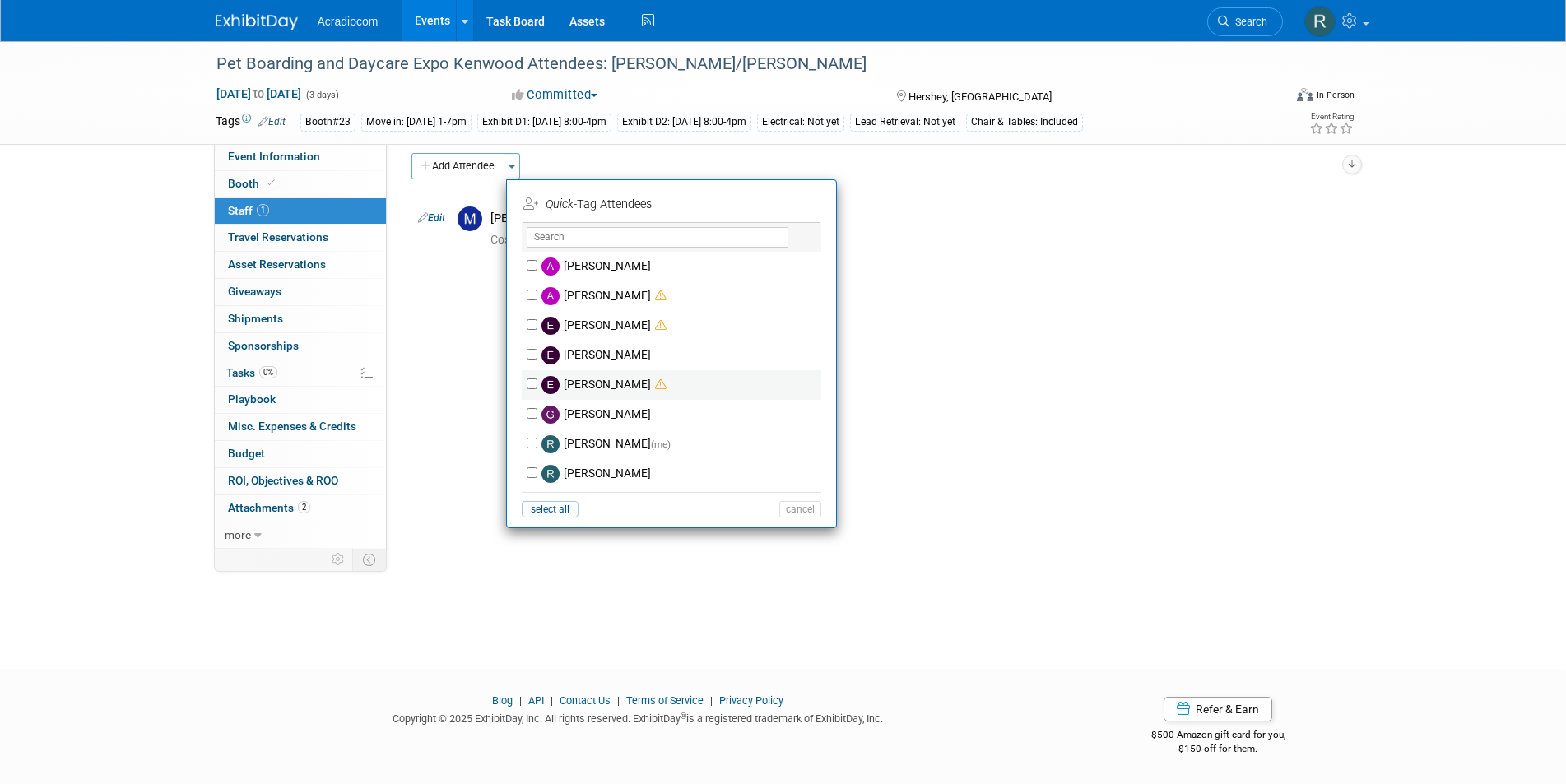
scroll to position [0, 0]
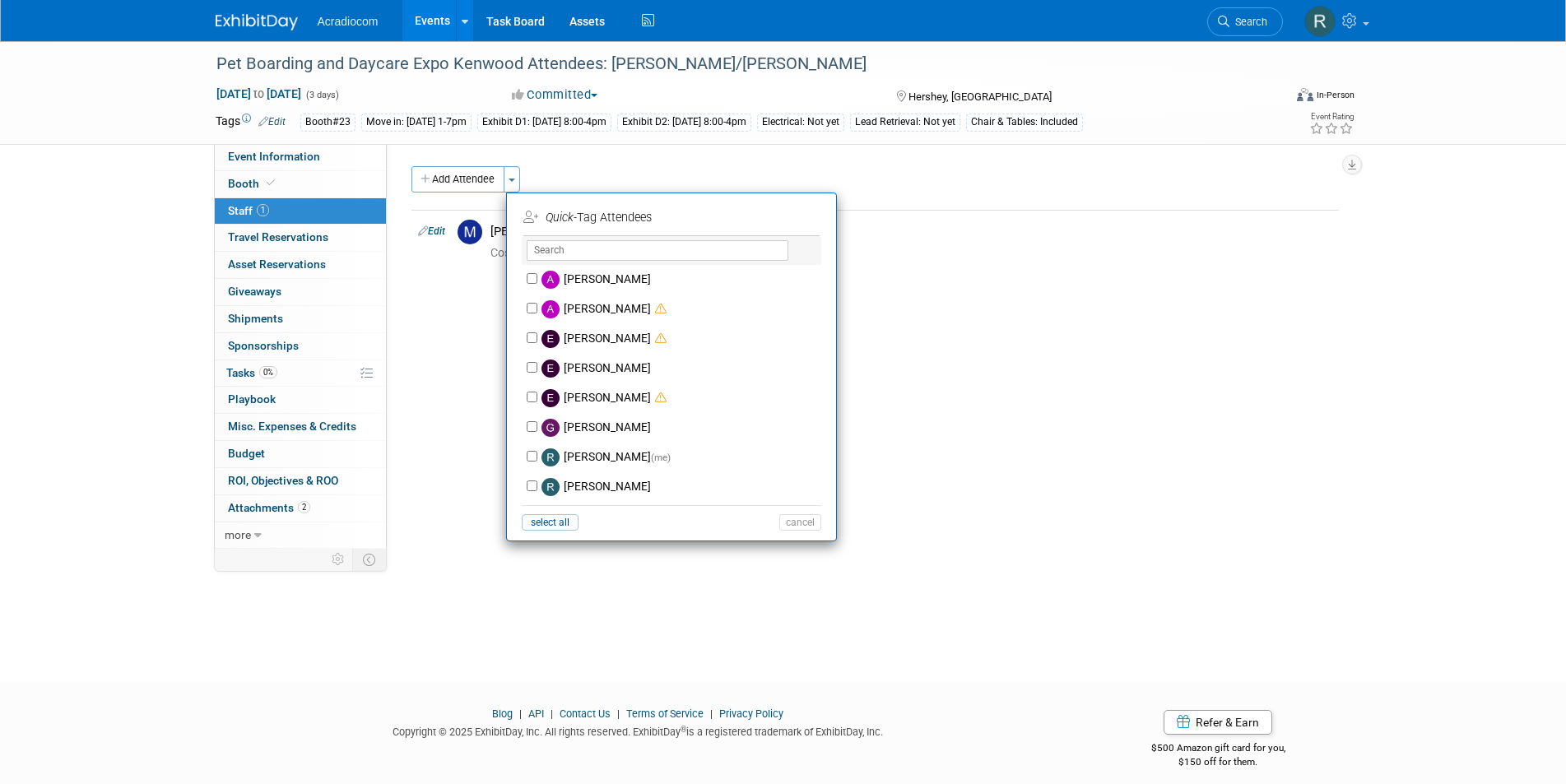
click at [1031, 363] on div "Event Website: Edit [URL][DOMAIN_NAME] Event Venue Name: [GEOGRAPHIC_DATA] Even…" at bounding box center [868, 345] width 964 height 404
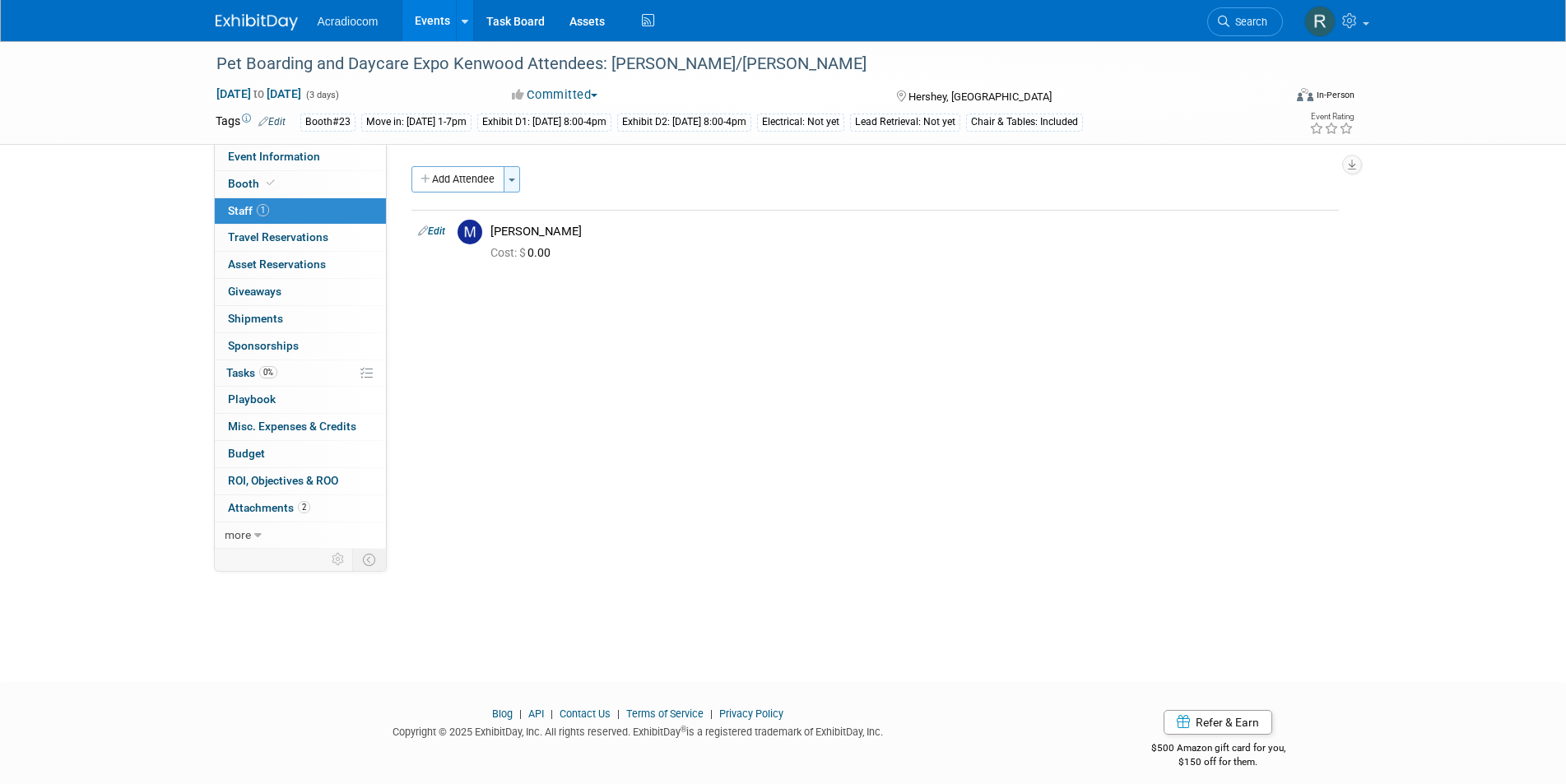
click at [512, 174] on button "Toggle Dropdown" at bounding box center [512, 179] width 16 height 26
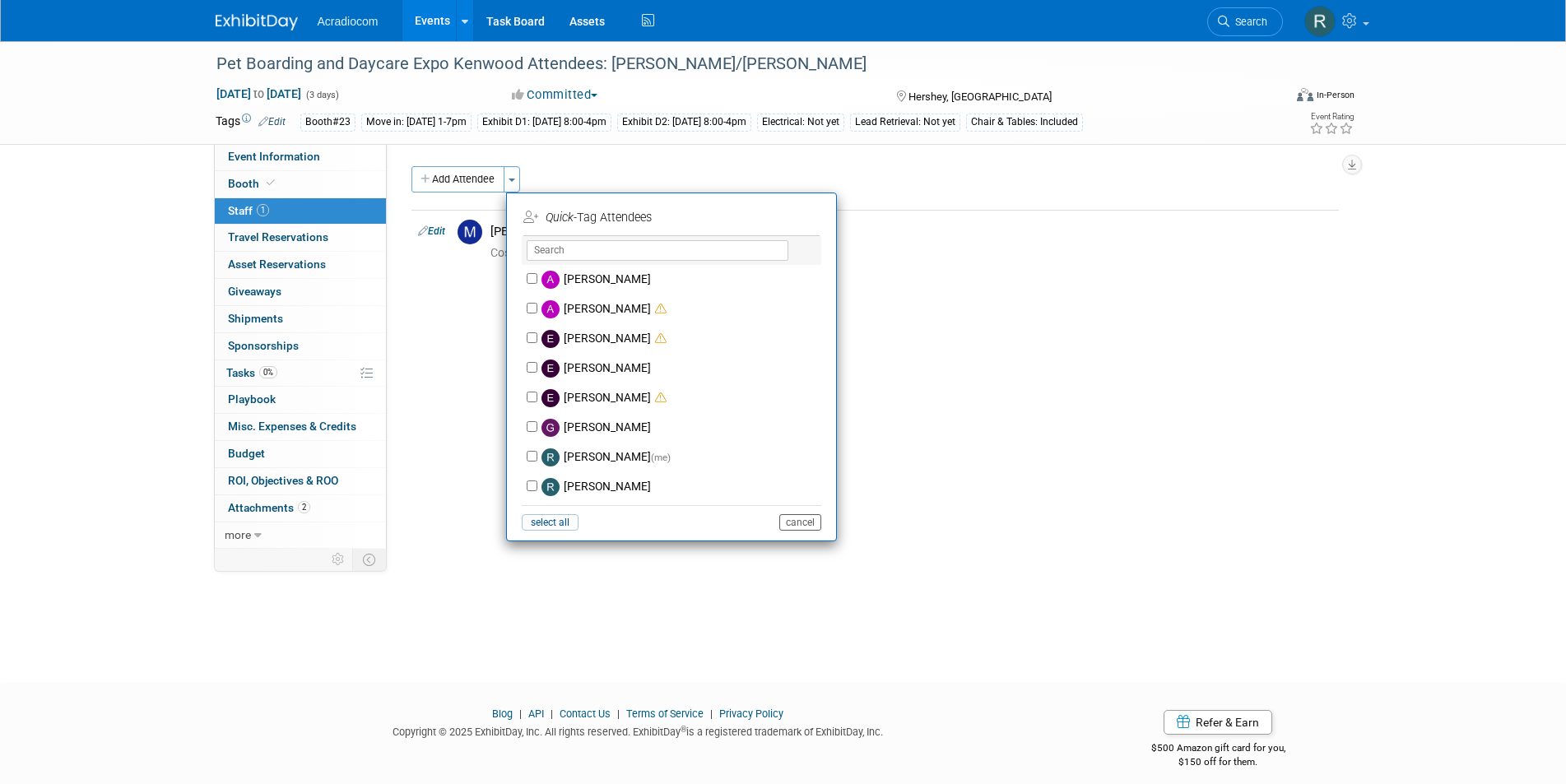
click at [793, 518] on button "cancel" at bounding box center [800, 522] width 42 height 16
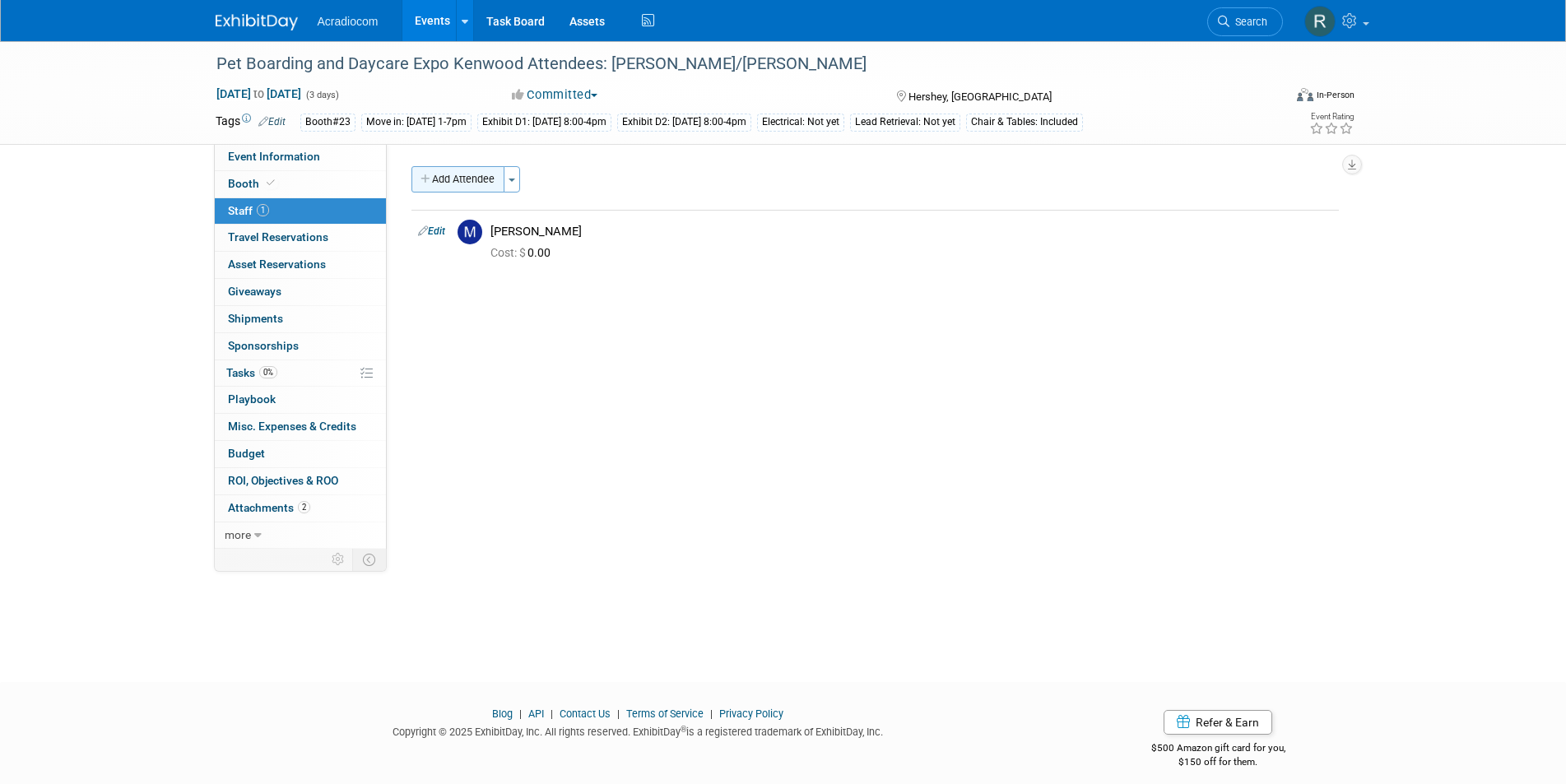
click at [505, 175] on button "Add Attendee" at bounding box center [458, 179] width 93 height 26
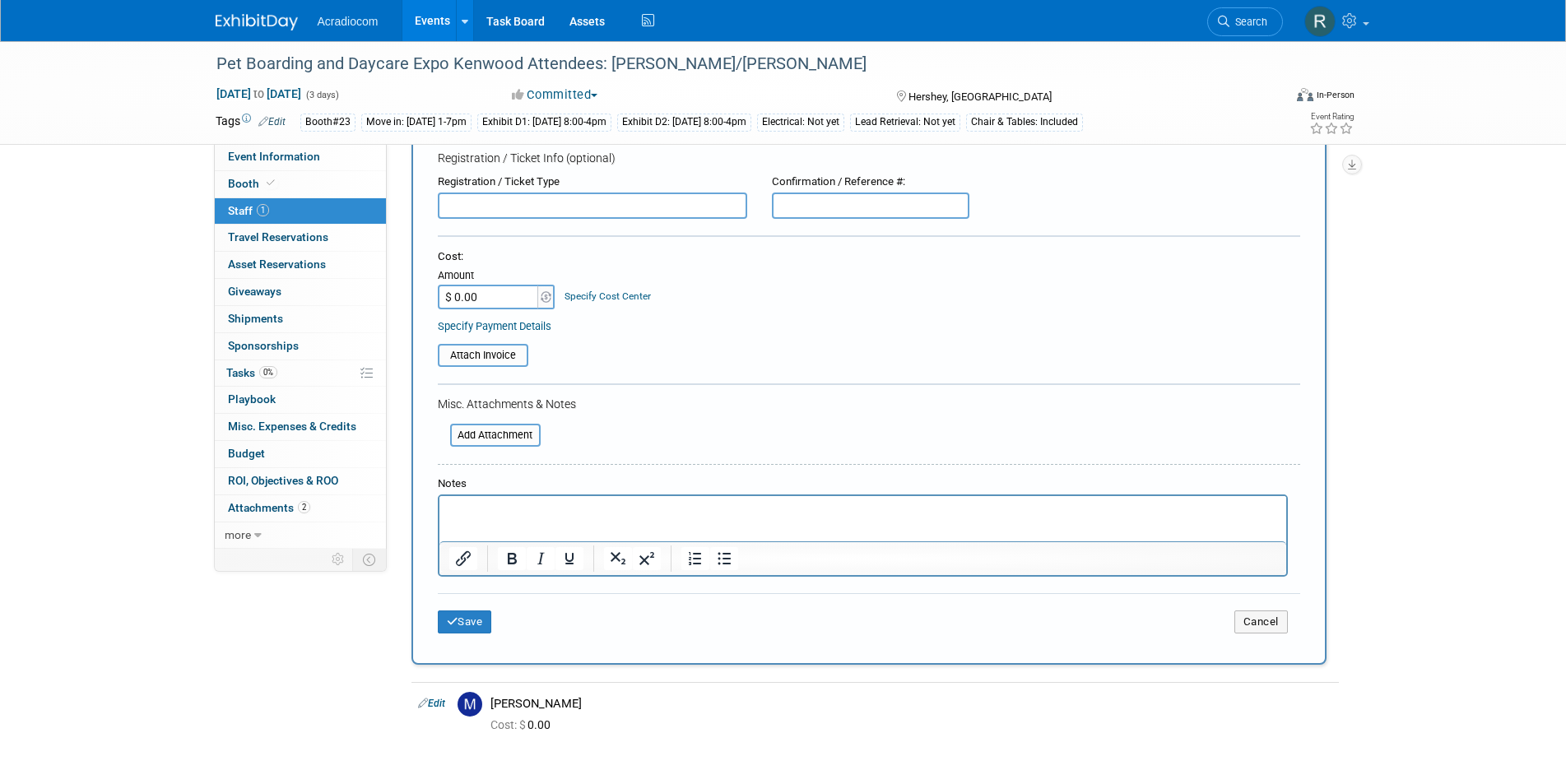
scroll to position [165, 0]
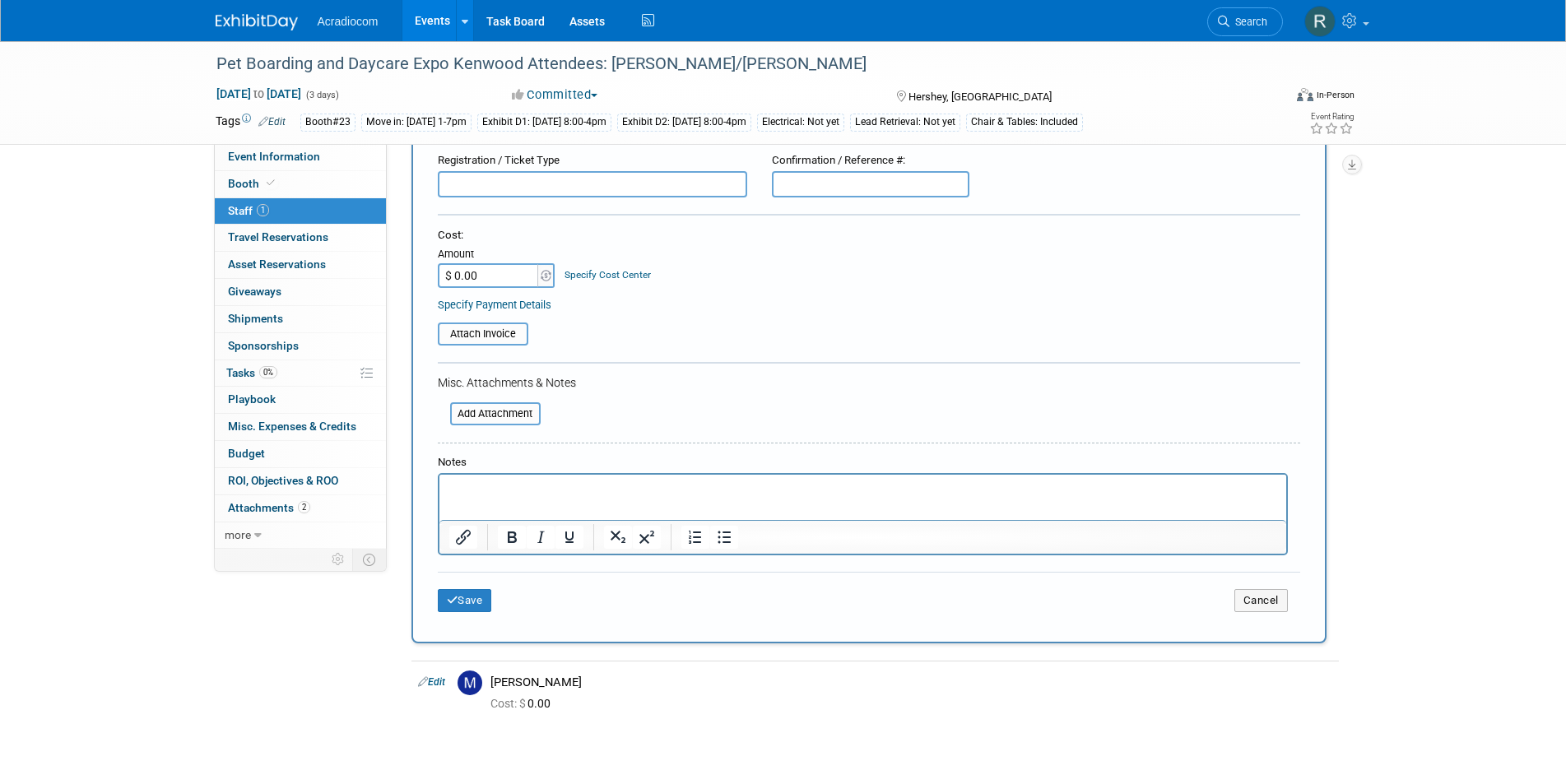
drag, startPoint x: 475, startPoint y: 486, endPoint x: 491, endPoint y: 482, distance: 16.5
click at [474, 482] on p "Rich Text Area. Press ALT-0 for help." at bounding box center [862, 489] width 828 height 16
click at [465, 599] on button "Save" at bounding box center [465, 600] width 54 height 23
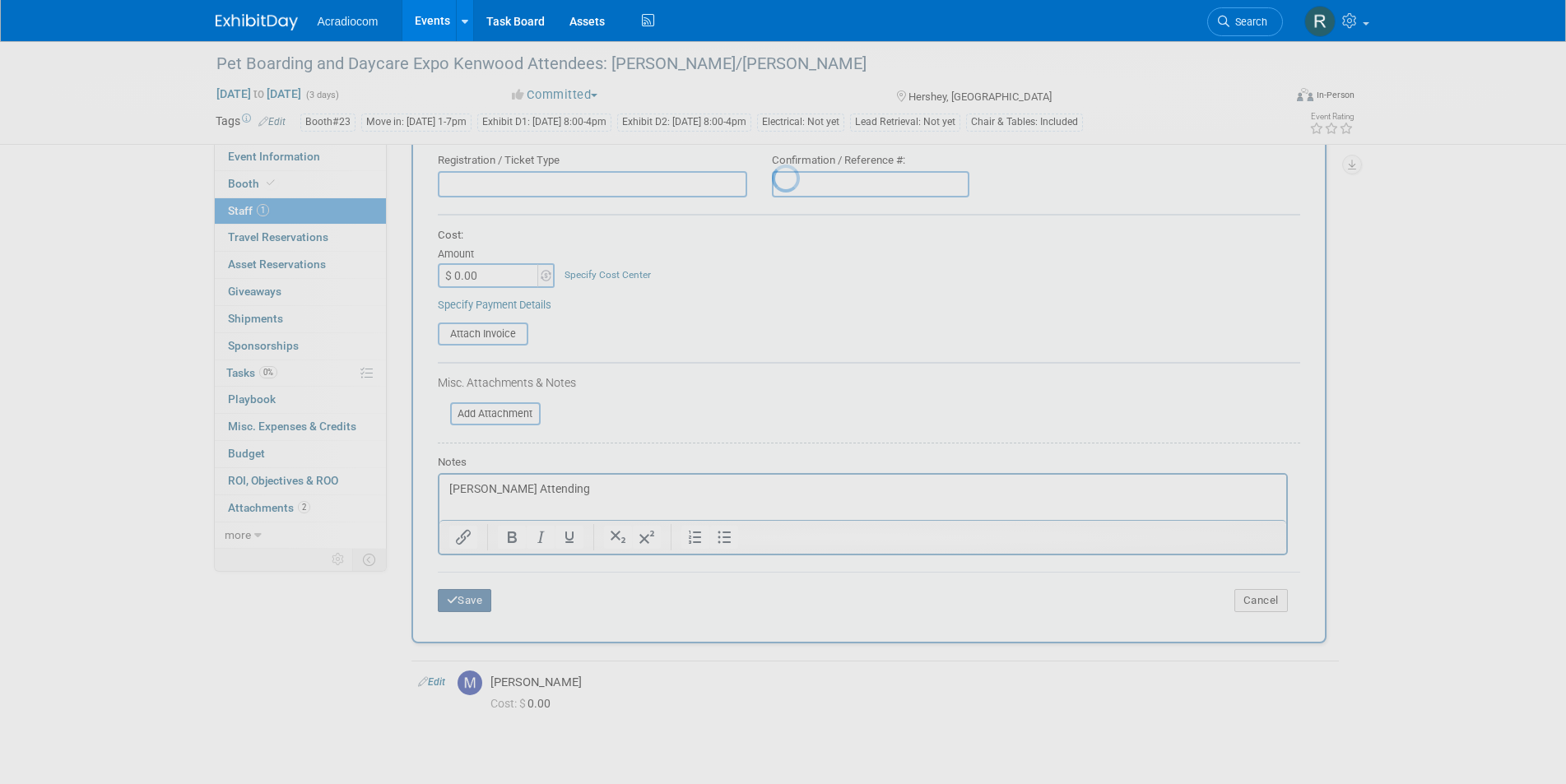
scroll to position [14, 0]
